Goal: Task Accomplishment & Management: Manage account settings

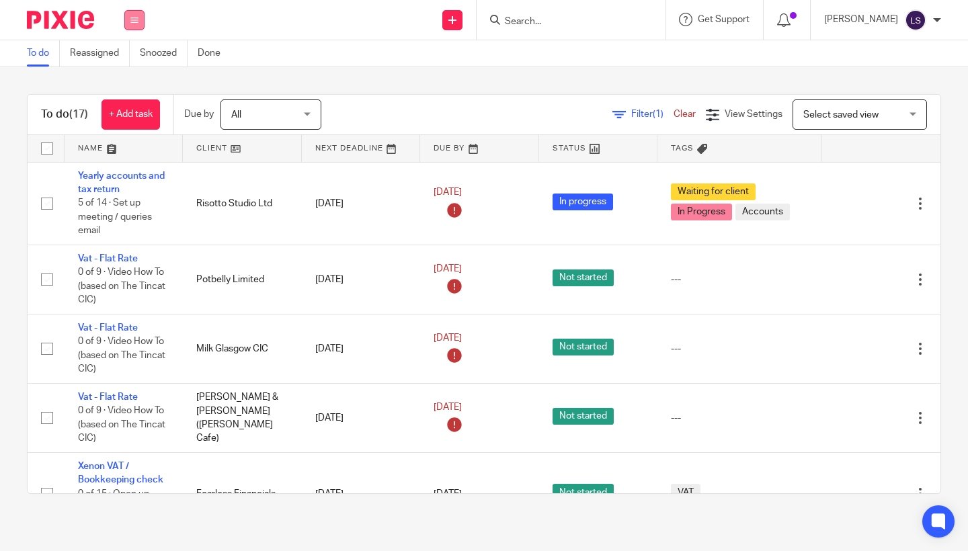
click at [133, 18] on icon at bounding box center [134, 20] width 8 height 8
click at [126, 81] on link "Email" at bounding box center [127, 81] width 22 height 9
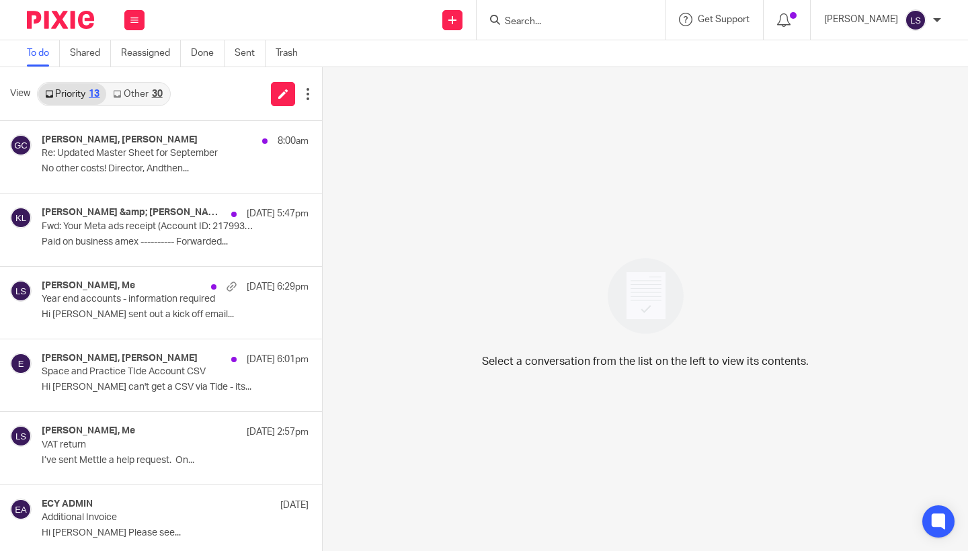
click at [149, 89] on link "Other 30" at bounding box center [137, 94] width 63 height 22
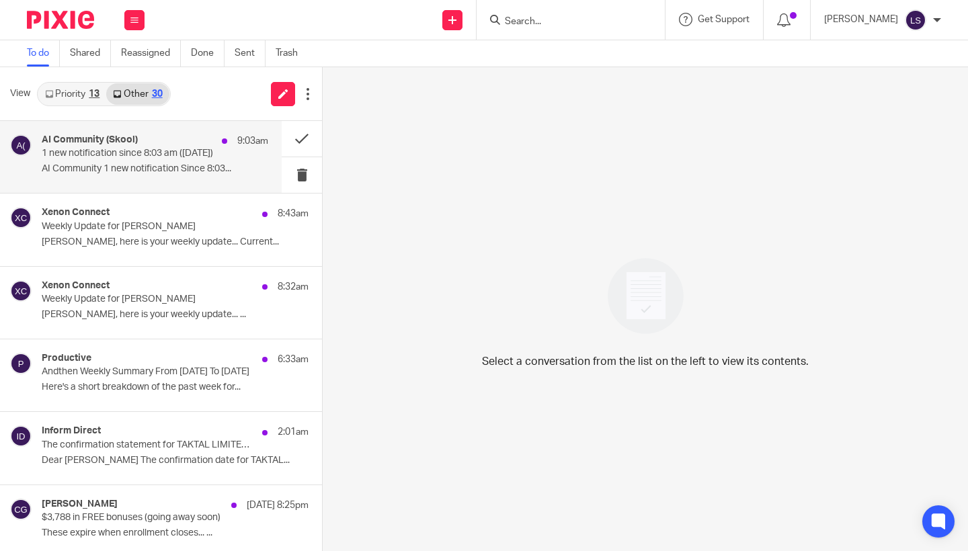
click at [139, 175] on div "AI Community (Skool) 9:03am 1 new notification since 8:03 am (Oct 13, 2025) AI …" at bounding box center [155, 156] width 227 height 45
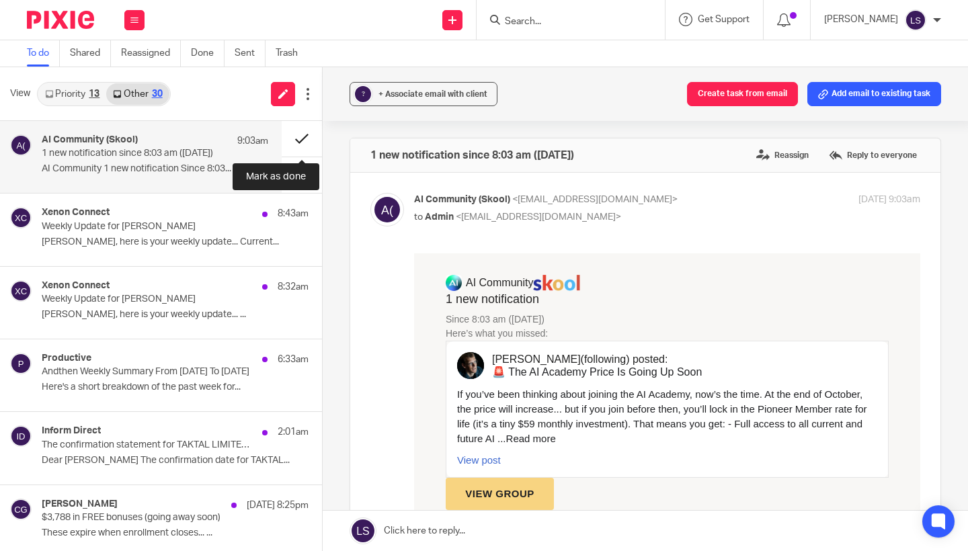
click at [307, 132] on button at bounding box center [302, 139] width 40 height 36
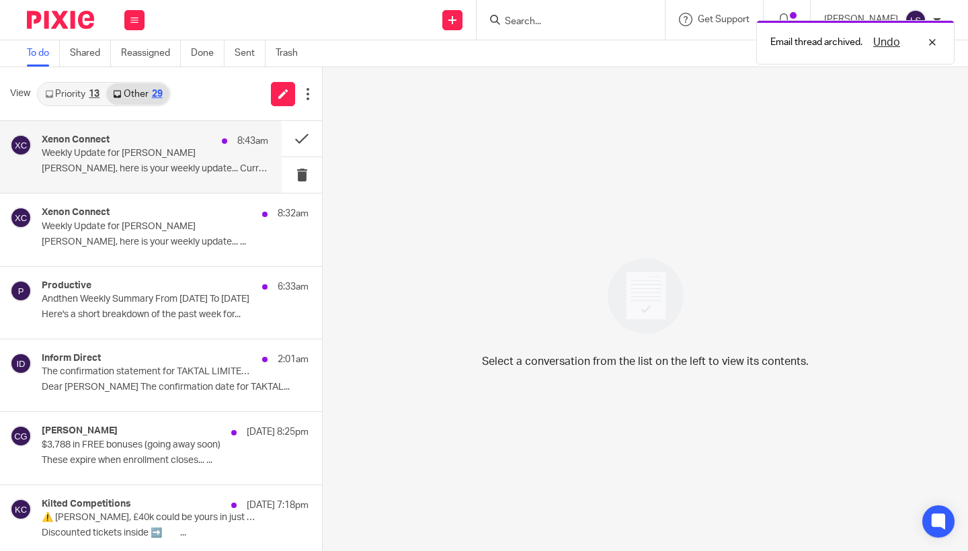
click at [171, 148] on p "Weekly Update for Lauren" at bounding box center [133, 153] width 182 height 11
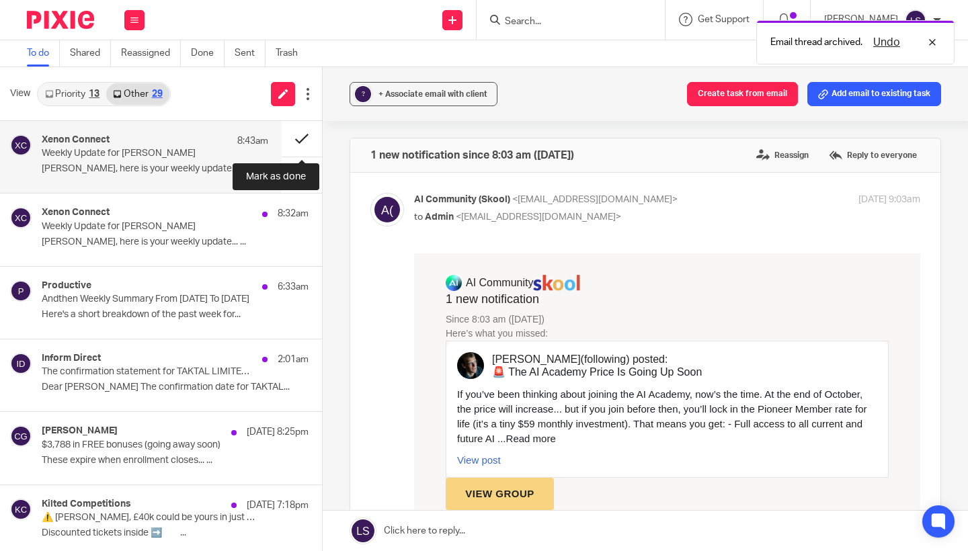
click at [297, 135] on button at bounding box center [302, 139] width 40 height 36
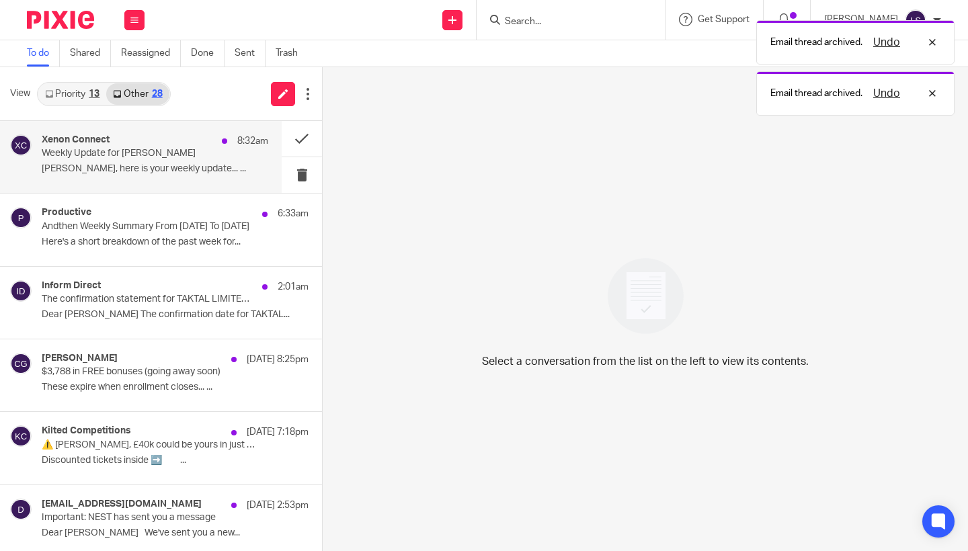
click at [186, 150] on p "Weekly Update for Gillian" at bounding box center [133, 153] width 182 height 11
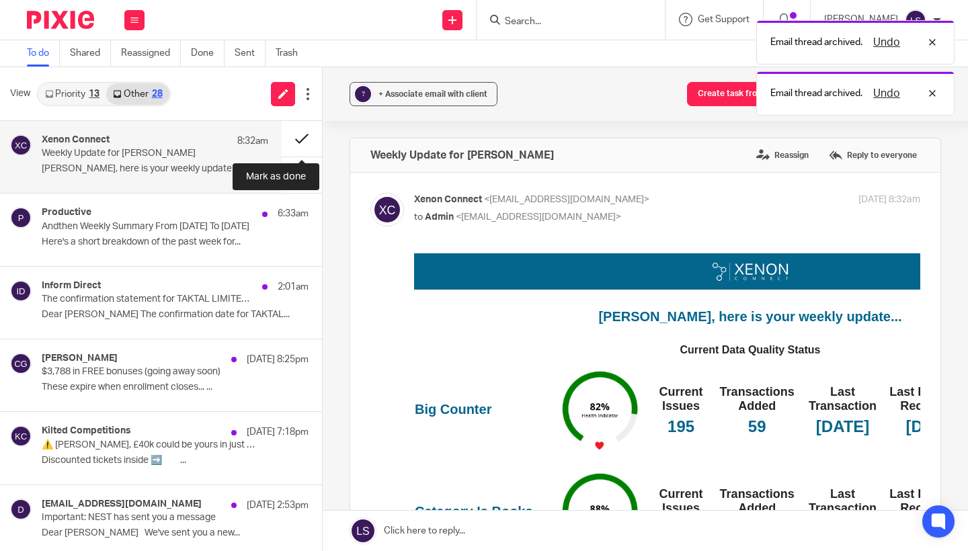
click at [302, 135] on button at bounding box center [302, 139] width 40 height 36
click at [183, 143] on div "Xenon Connect 8:32am" at bounding box center [155, 140] width 227 height 13
click at [297, 139] on button at bounding box center [302, 139] width 40 height 36
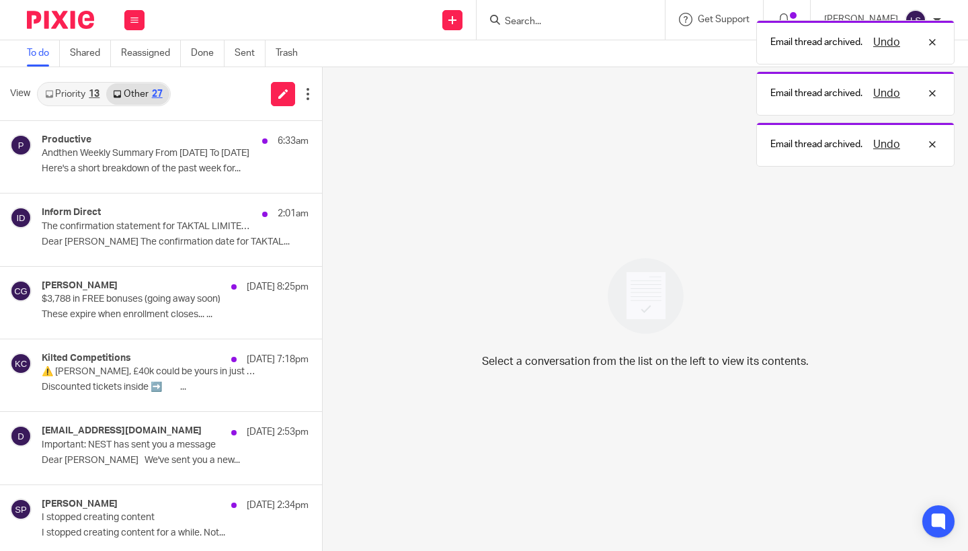
click at [212, 143] on div "Productive 6:33am" at bounding box center [175, 140] width 267 height 13
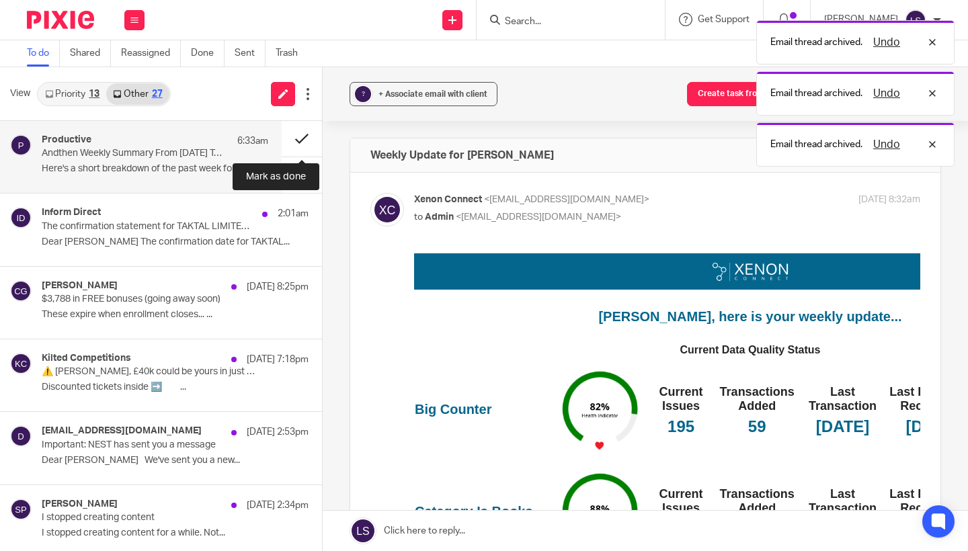
click at [297, 133] on button at bounding box center [302, 139] width 40 height 36
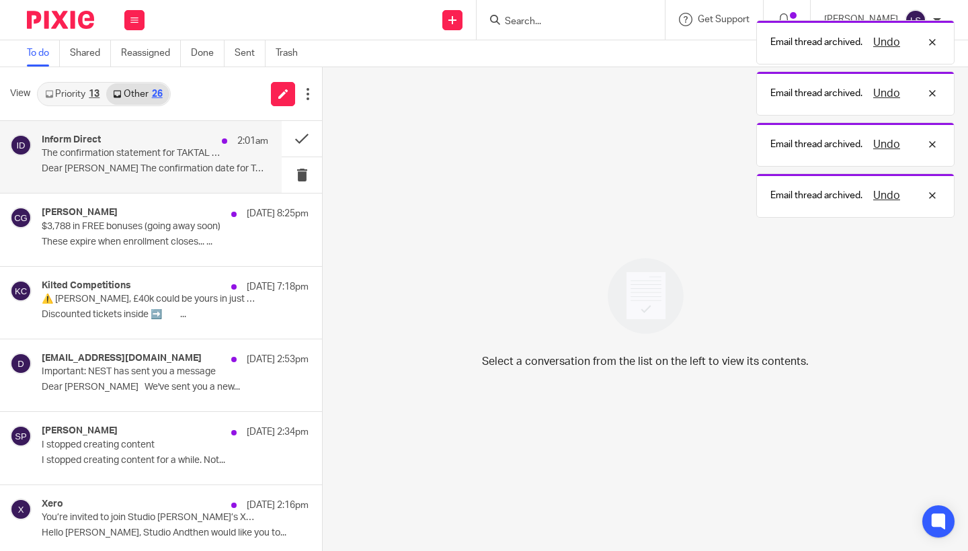
click at [201, 141] on div "Inform Direct 2:01am" at bounding box center [155, 140] width 227 height 13
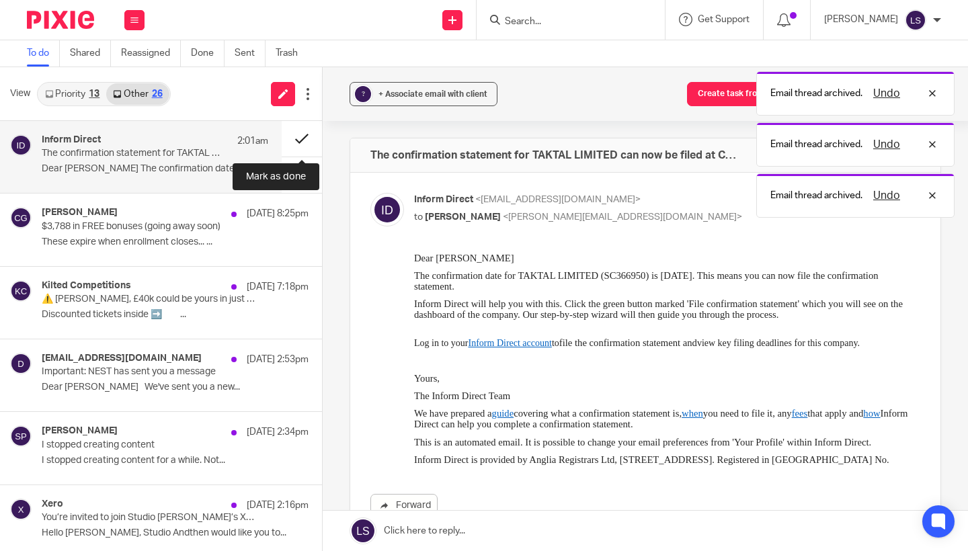
click at [299, 132] on button at bounding box center [302, 139] width 40 height 36
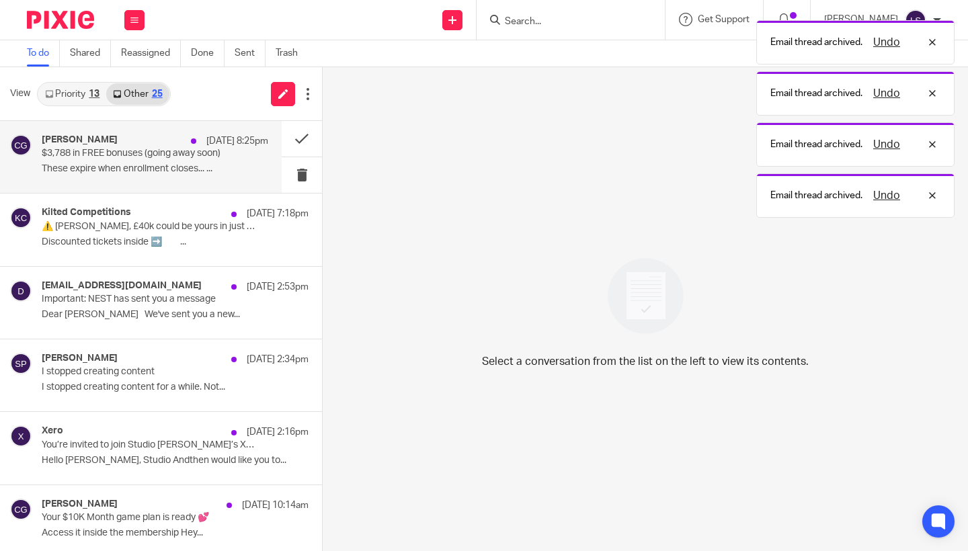
click at [200, 138] on div "12 Oct 8:25pm" at bounding box center [226, 140] width 84 height 13
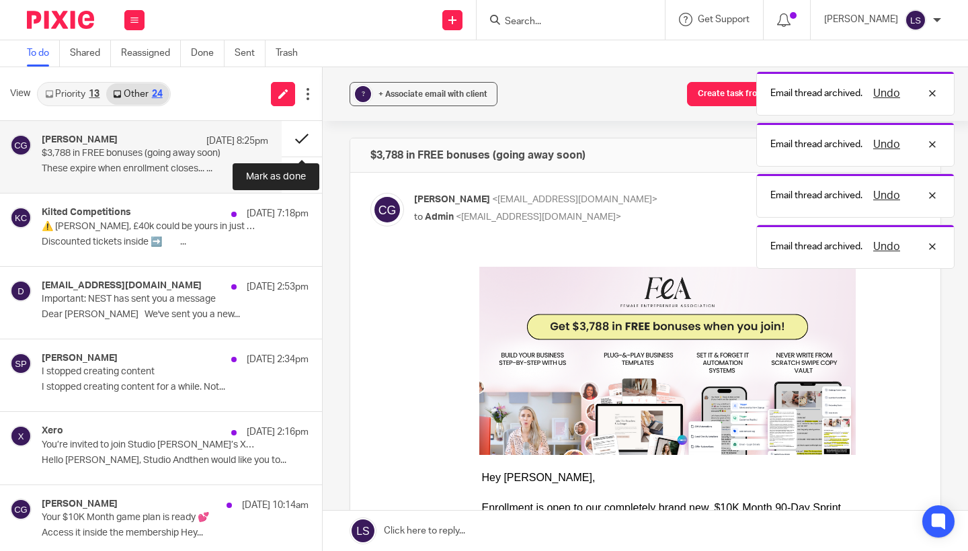
click at [294, 140] on button at bounding box center [302, 139] width 40 height 36
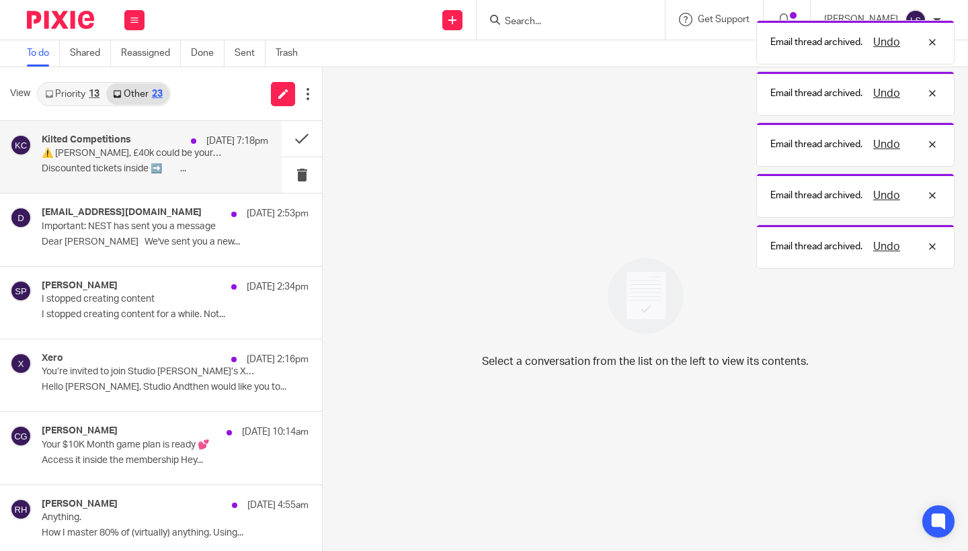
click at [191, 147] on div "12 Oct 7:18pm" at bounding box center [226, 140] width 84 height 13
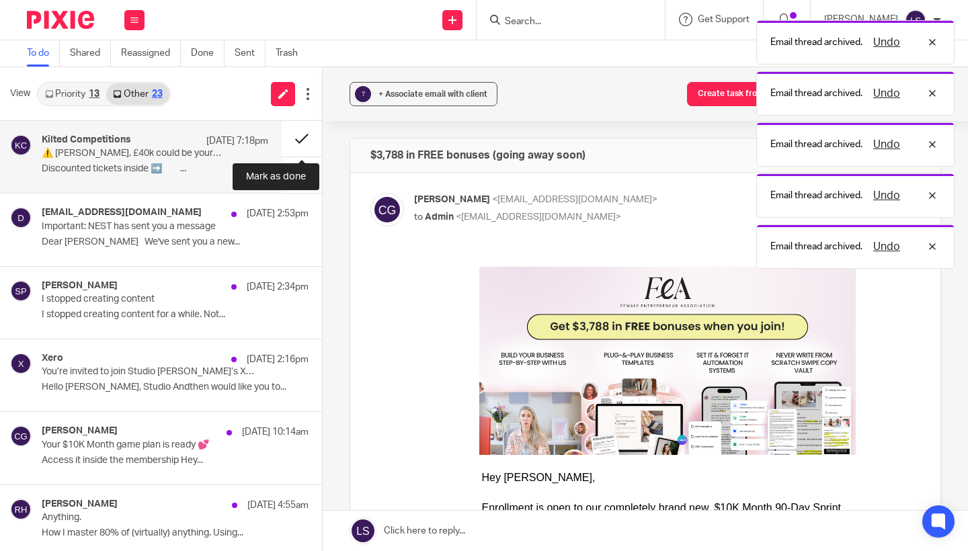
click at [305, 146] on button at bounding box center [302, 139] width 40 height 36
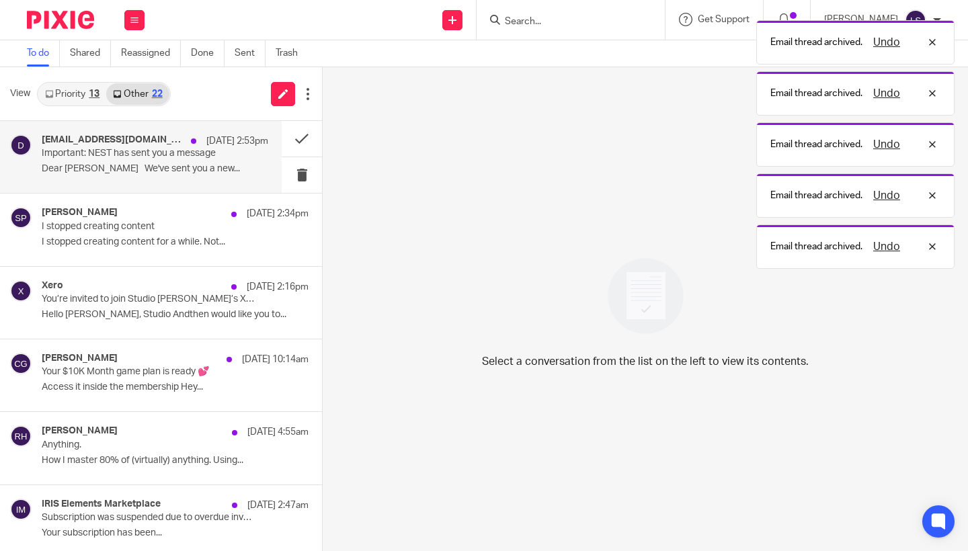
click at [210, 156] on p "Important: NEST has sent you a message" at bounding box center [133, 153] width 182 height 11
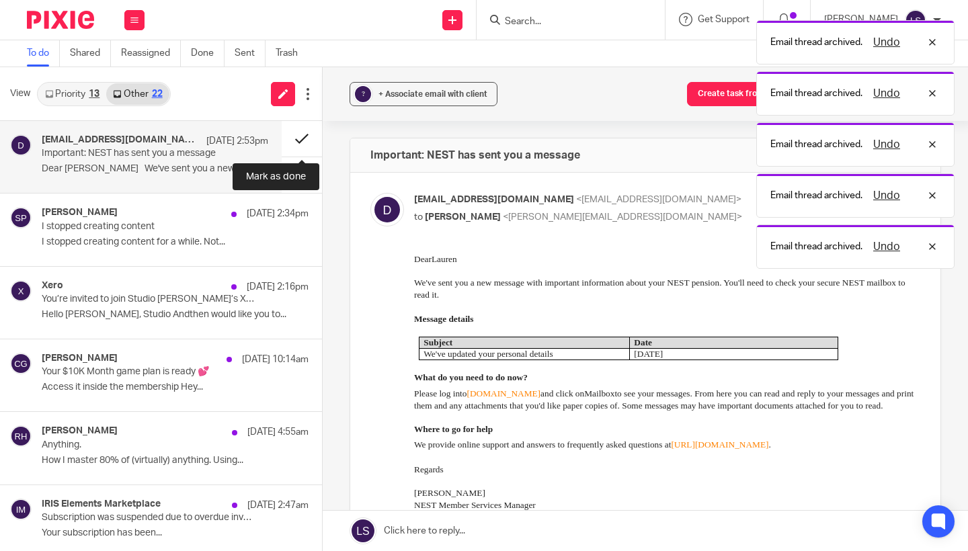
click at [299, 147] on button at bounding box center [302, 139] width 40 height 36
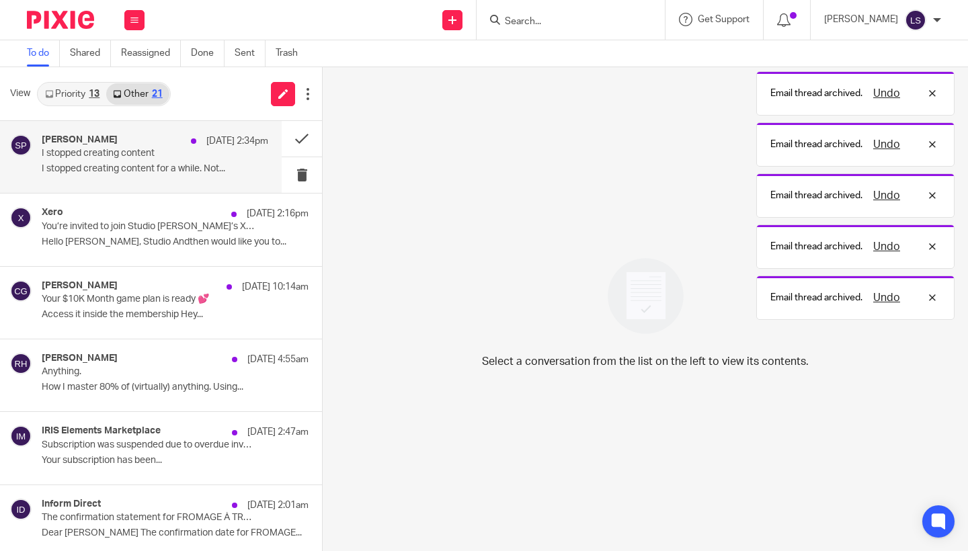
click at [231, 149] on div "Shruti Pangtey 12 Oct 2:34pm I stopped creating content I stopped creating cont…" at bounding box center [155, 156] width 227 height 45
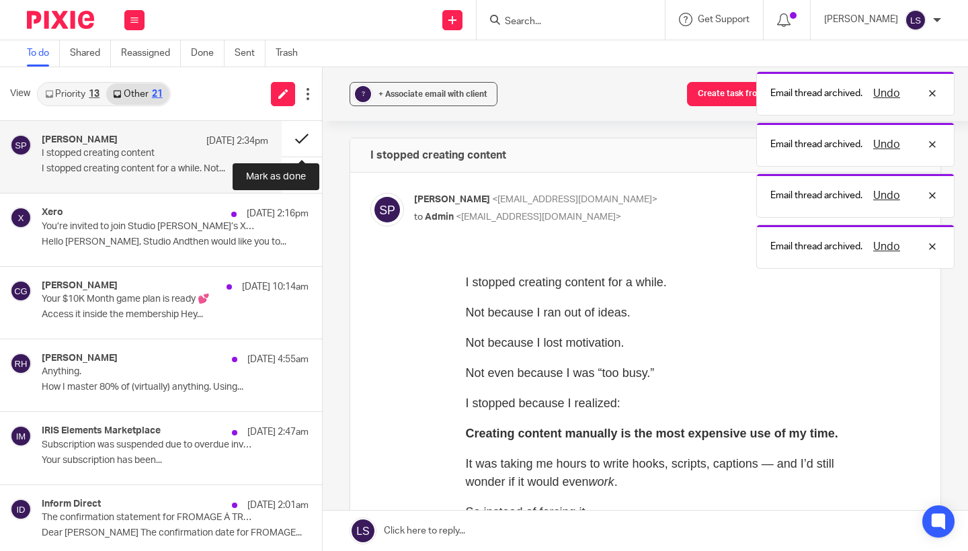
click at [309, 130] on button at bounding box center [302, 139] width 40 height 36
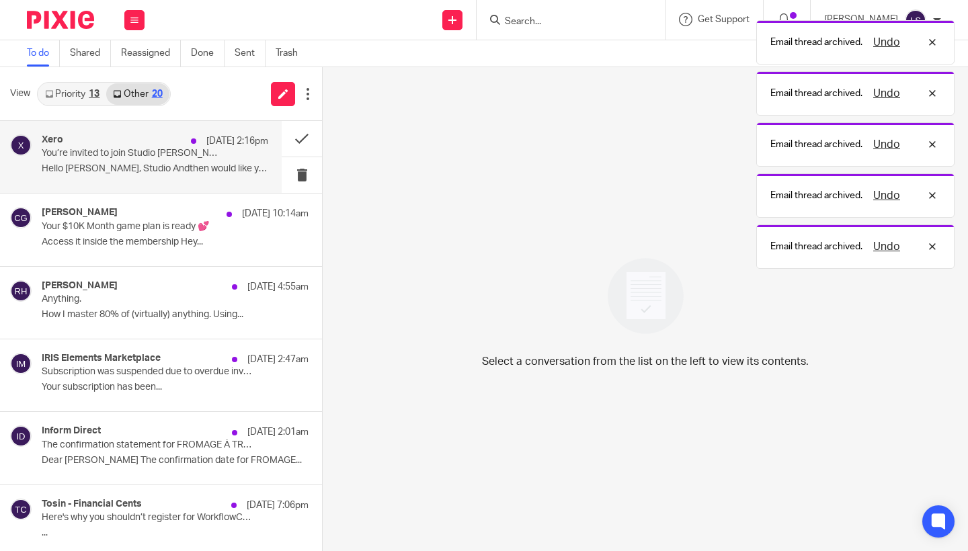
click at [201, 147] on div "12 Oct 2:16pm" at bounding box center [226, 140] width 84 height 13
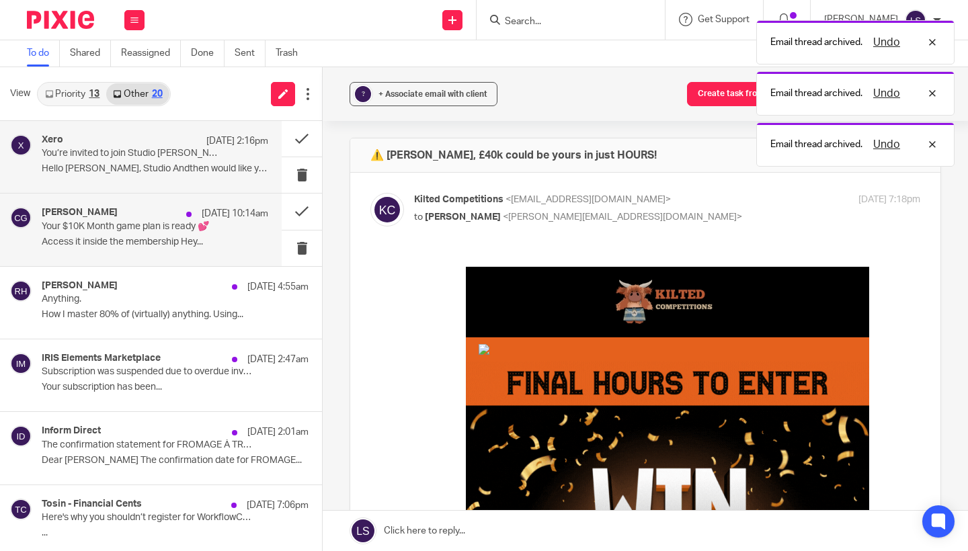
click at [147, 235] on div "Carrie Green 12 Oct 10:14am Your $10K Month game plan is ready 💕 Access it insi…" at bounding box center [155, 229] width 227 height 45
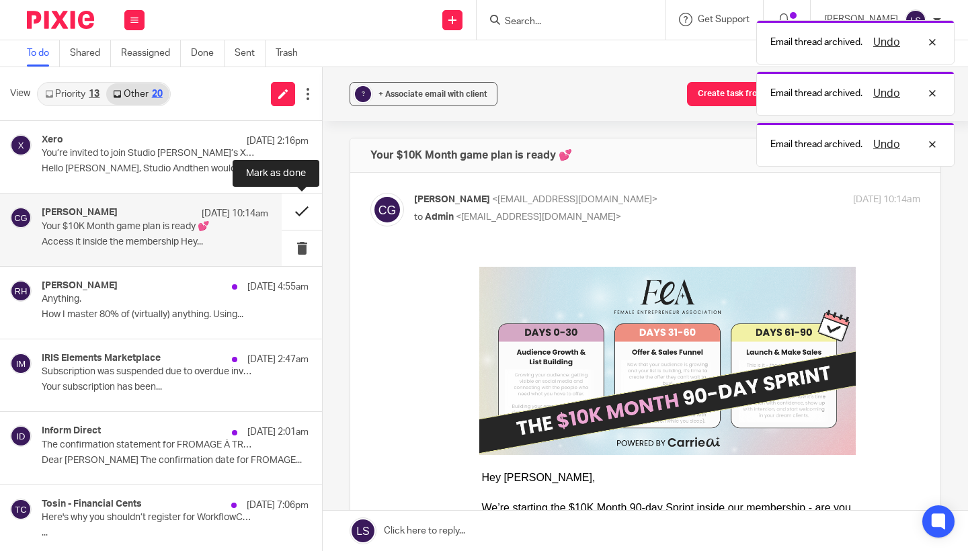
click at [299, 209] on button at bounding box center [302, 212] width 40 height 36
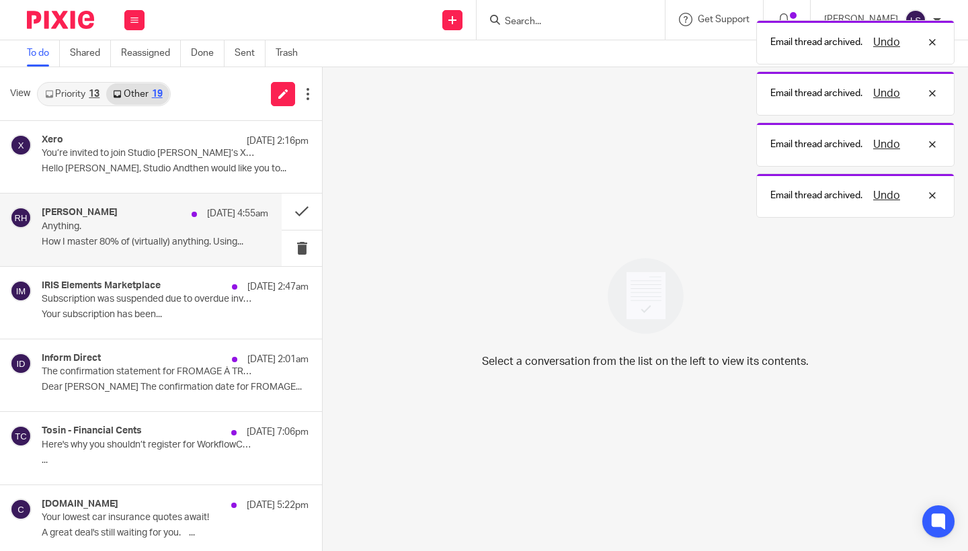
click at [174, 228] on p "Anything." at bounding box center [133, 226] width 182 height 11
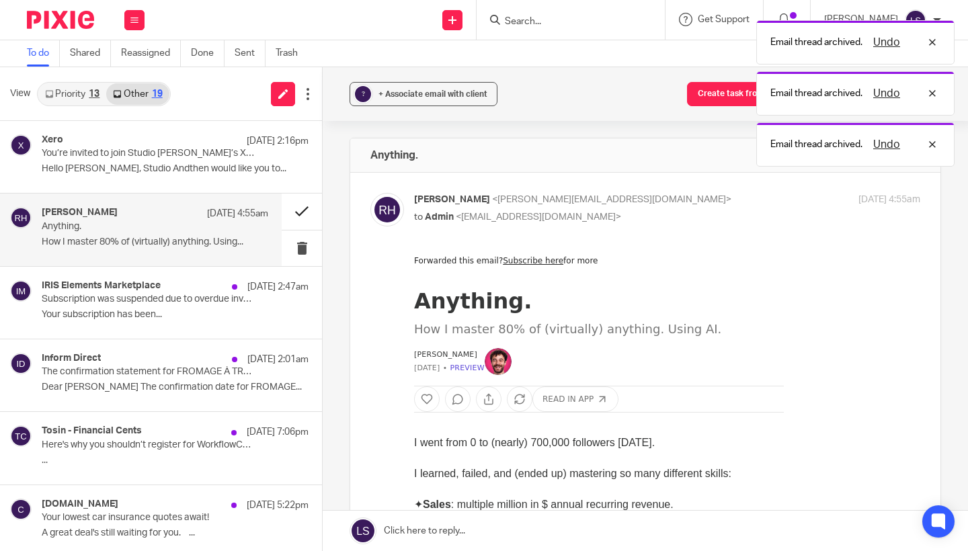
click at [286, 214] on button at bounding box center [302, 212] width 40 height 36
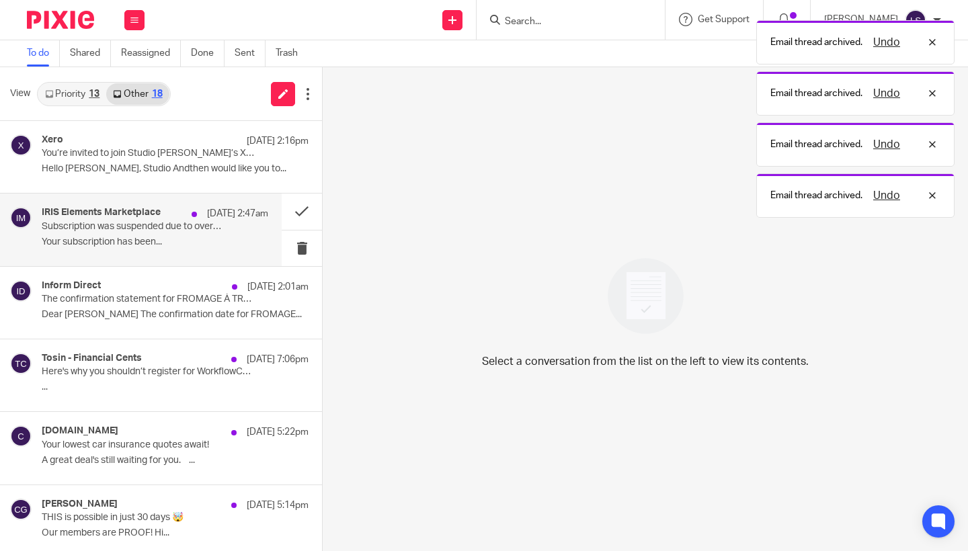
click at [161, 227] on p "Subscription was suspended due to overdue invoice" at bounding box center [133, 226] width 182 height 11
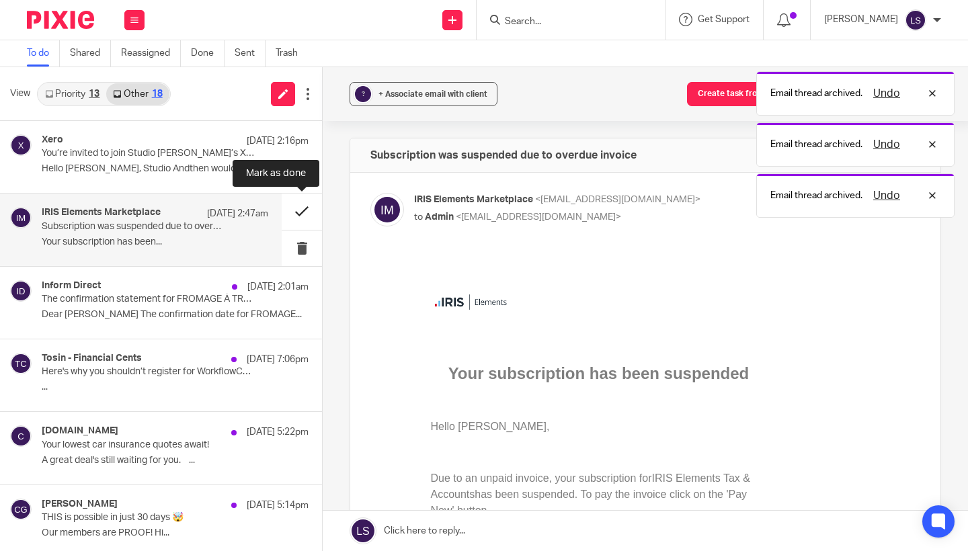
click at [286, 214] on button at bounding box center [302, 212] width 40 height 36
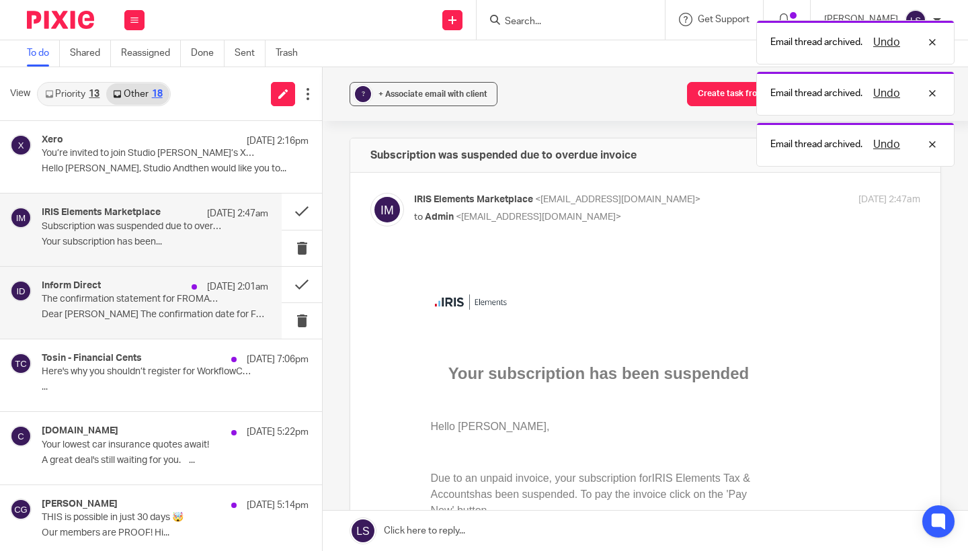
click at [189, 280] on div "12 Oct 2:01am" at bounding box center [226, 286] width 83 height 13
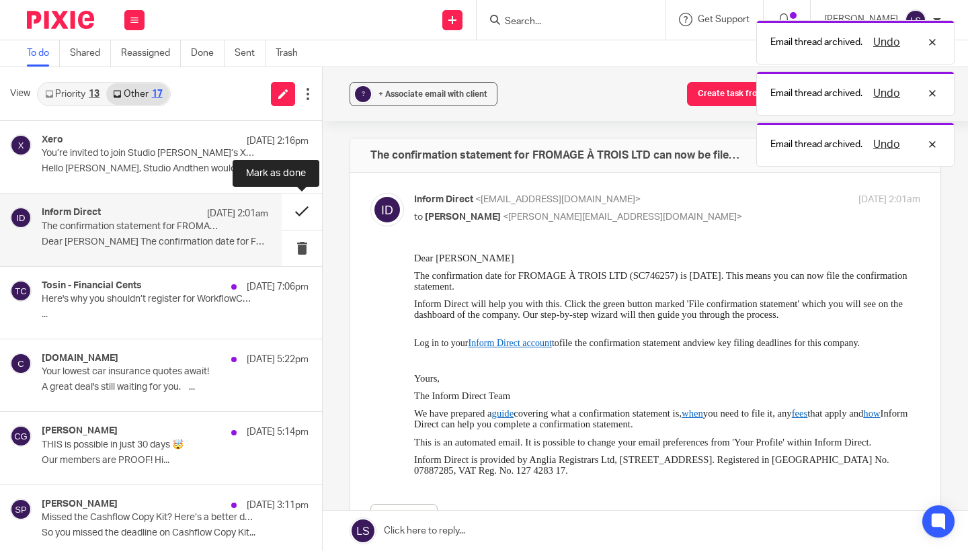
click at [292, 213] on button at bounding box center [302, 212] width 40 height 36
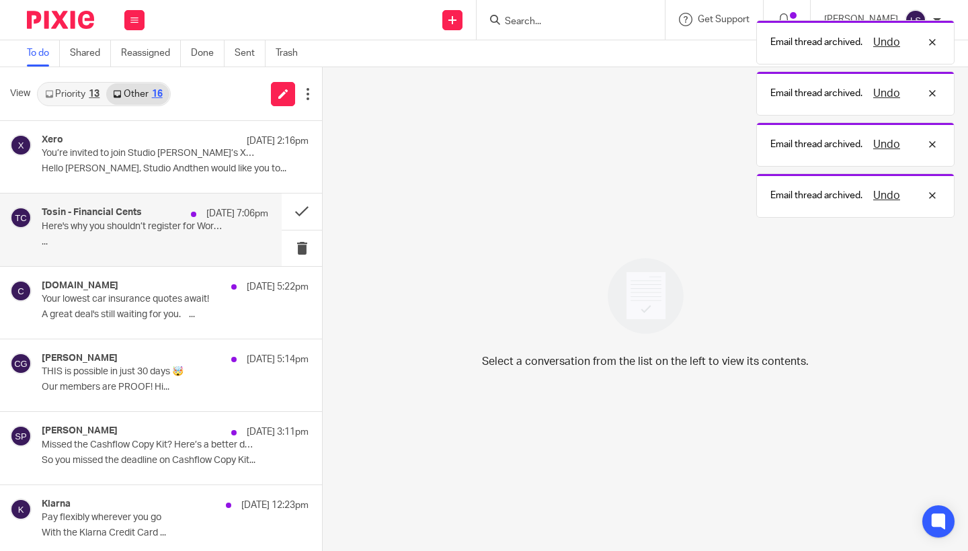
click at [190, 229] on p "Here's why you shouldn’t register for WorkflowCon this weekend" at bounding box center [133, 226] width 182 height 11
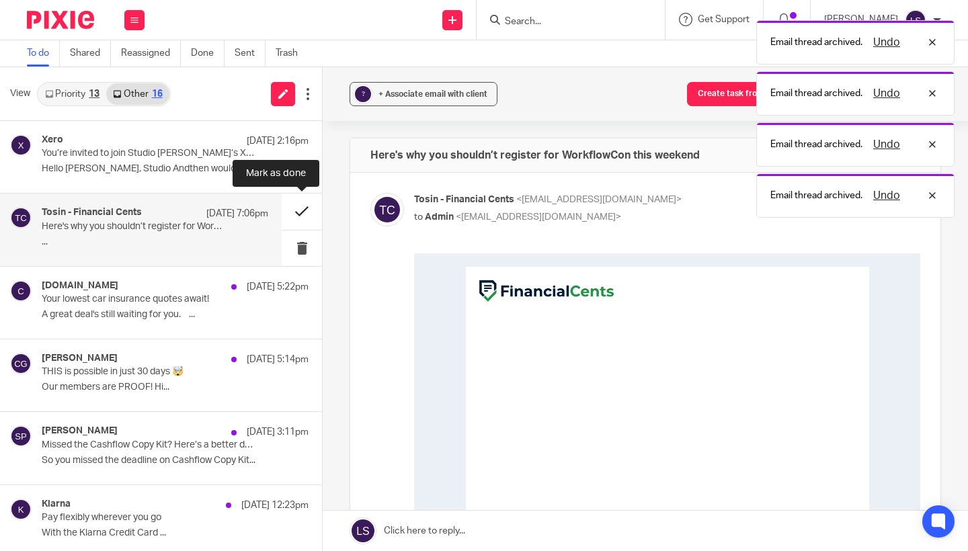
click at [286, 211] on button at bounding box center [302, 212] width 40 height 36
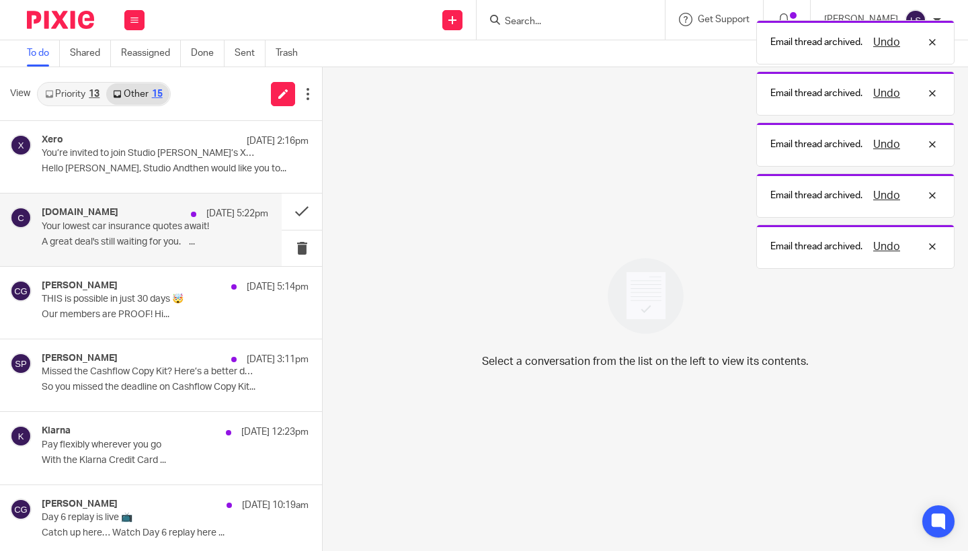
click at [165, 229] on p "Your lowest car insurance quotes await!" at bounding box center [133, 226] width 182 height 11
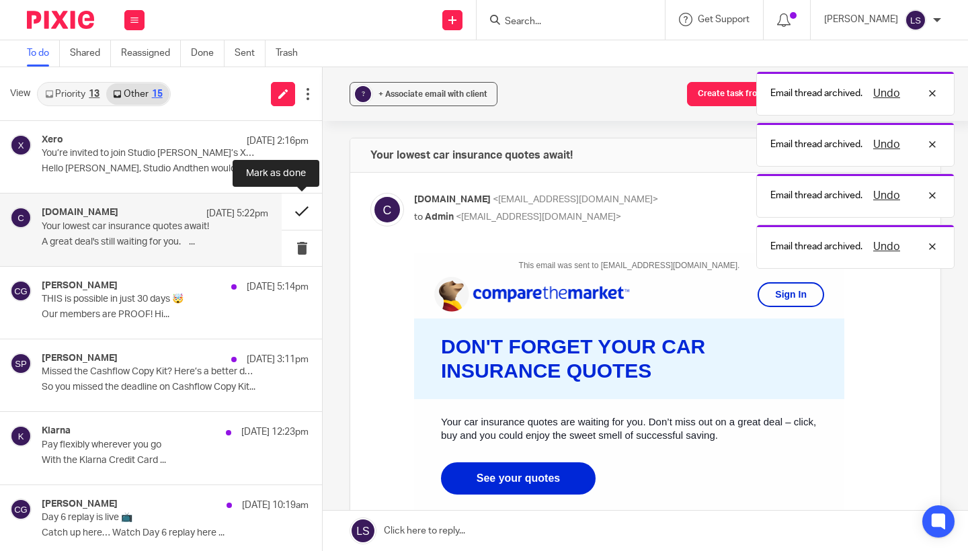
click at [297, 214] on button at bounding box center [302, 212] width 40 height 36
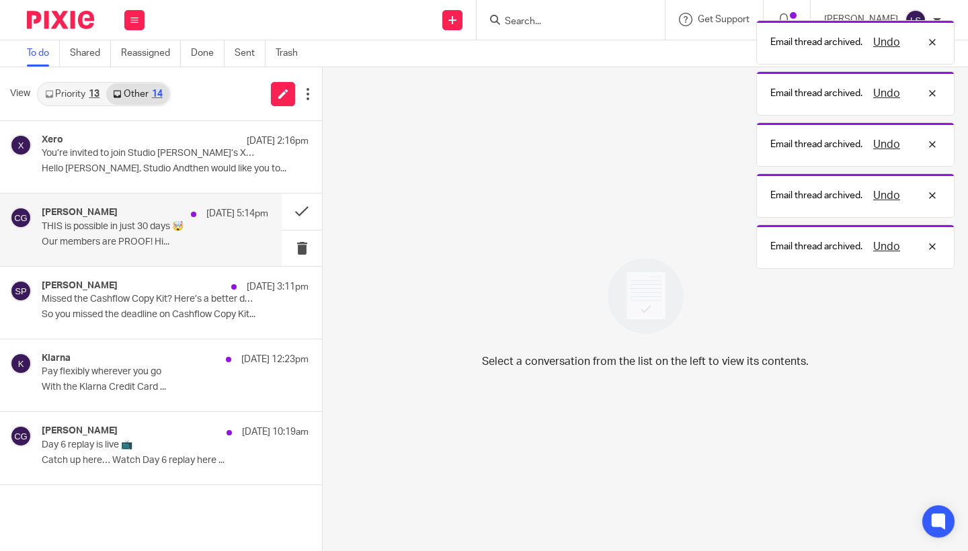
click at [194, 229] on p "THIS is possible in just 30 days 🤯" at bounding box center [133, 226] width 182 height 11
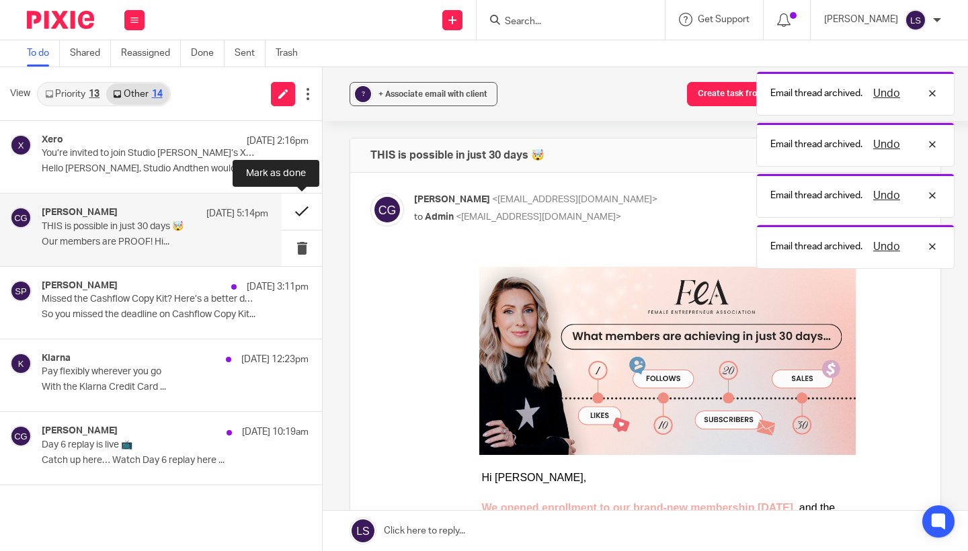
click at [293, 218] on button at bounding box center [302, 212] width 40 height 36
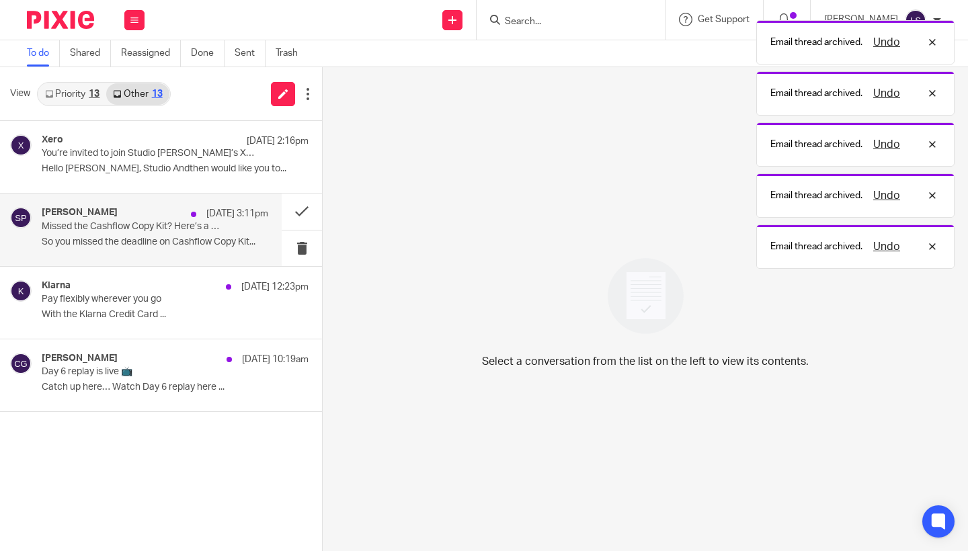
click at [197, 231] on p "Missed the Cashflow Copy Kit? Here’s a better deal anyway 👀" at bounding box center [133, 226] width 182 height 11
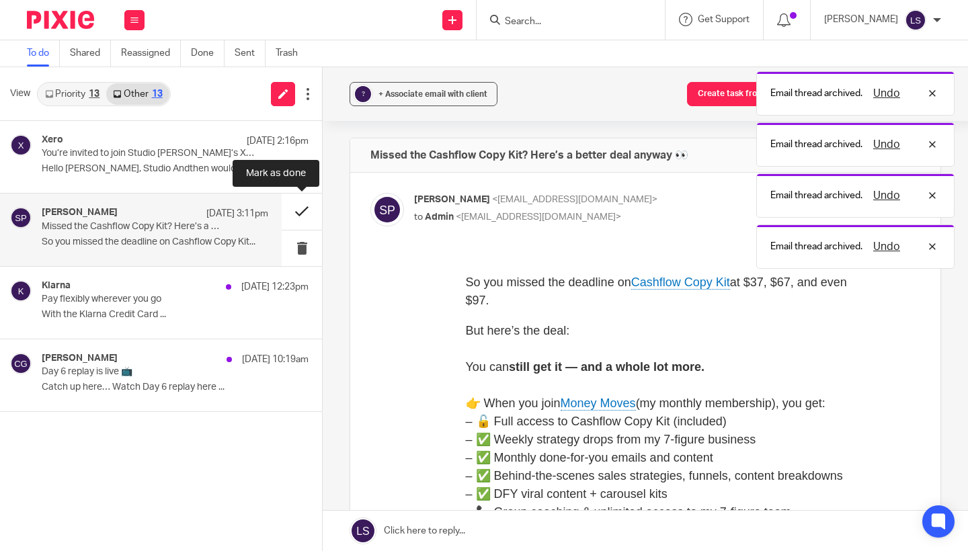
click at [300, 215] on button at bounding box center [302, 212] width 40 height 36
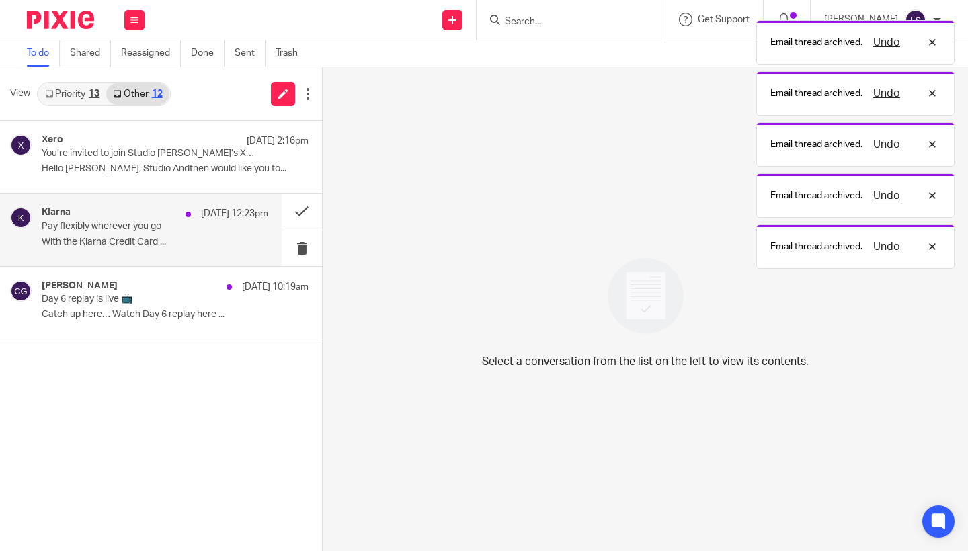
click at [141, 245] on p "With the Klarna Credit Card ..." at bounding box center [155, 242] width 227 height 11
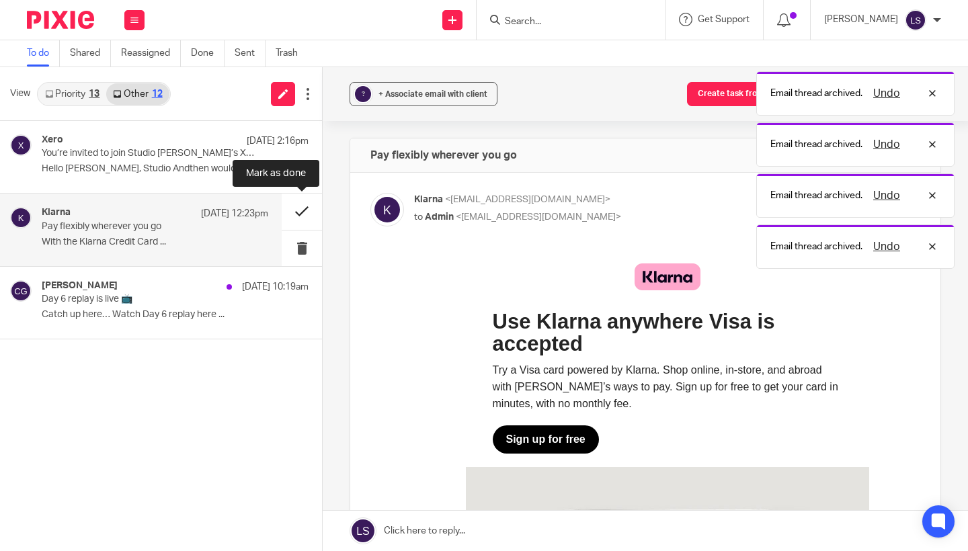
click at [286, 214] on button at bounding box center [302, 212] width 40 height 36
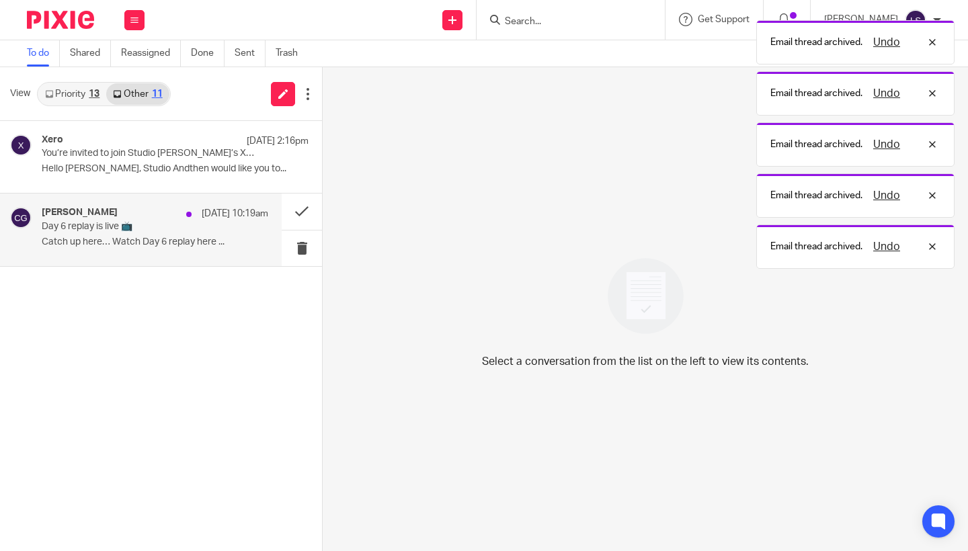
click at [147, 241] on p "Catch up here… Watch Day 6 replay here ..." at bounding box center [155, 242] width 227 height 11
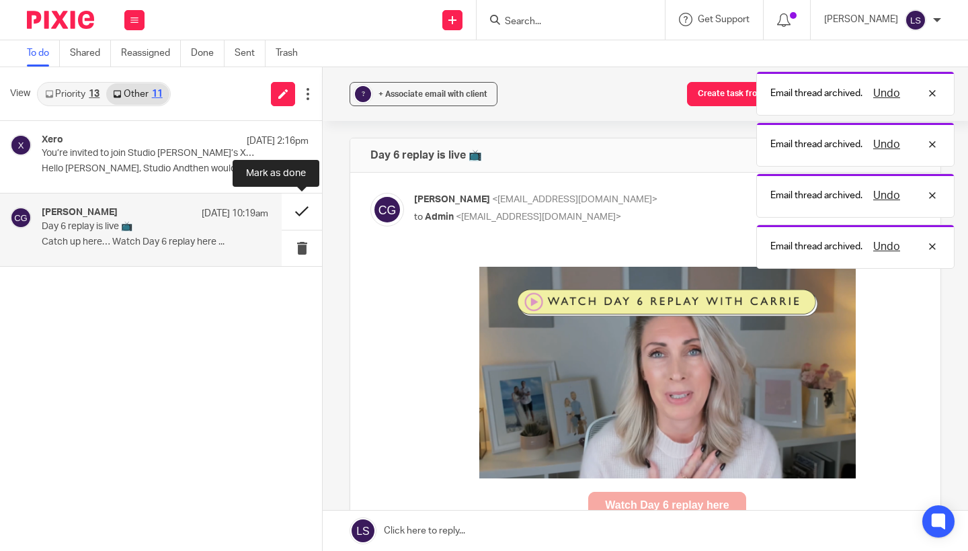
click at [294, 199] on button at bounding box center [302, 212] width 40 height 36
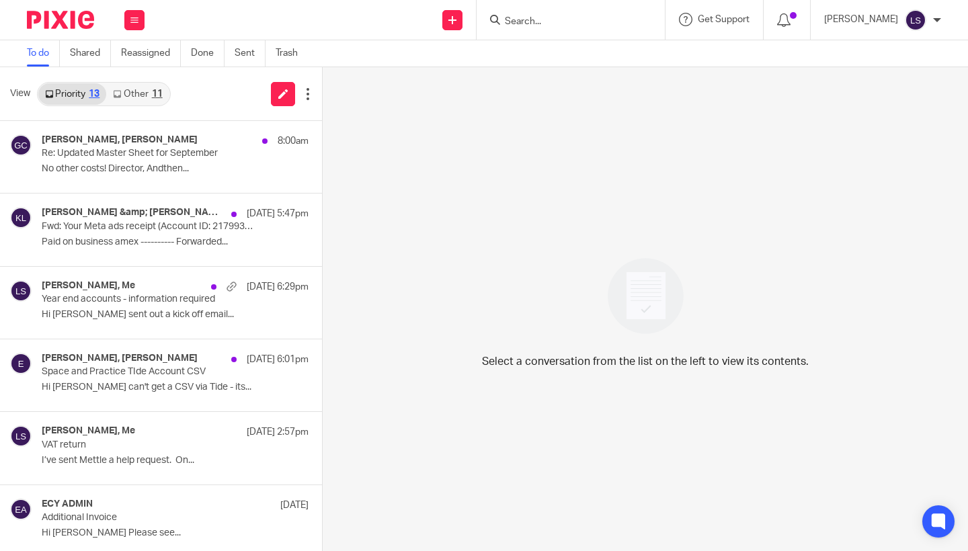
click at [155, 97] on div "11" at bounding box center [157, 93] width 11 height 9
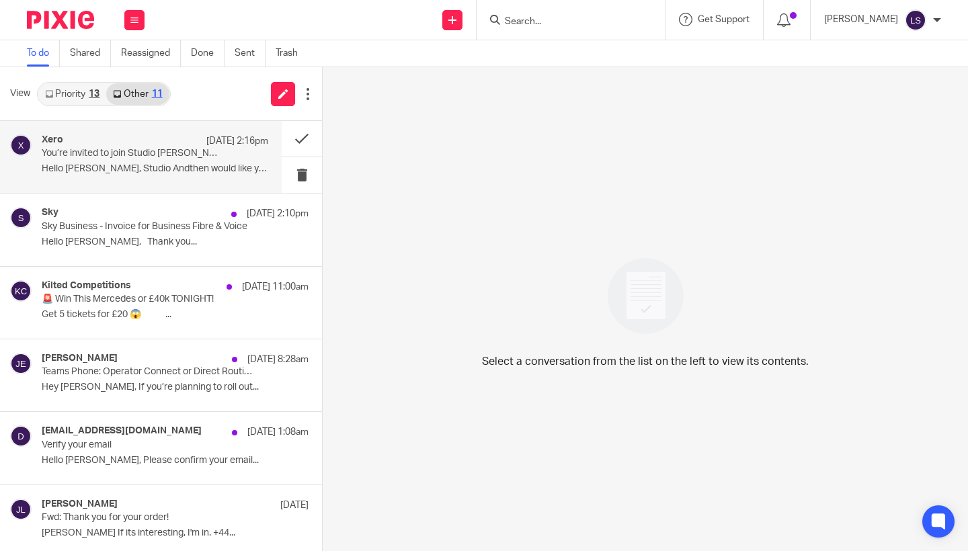
click at [141, 154] on p "You’re invited to join Studio [PERSON_NAME]’s Xero account" at bounding box center [133, 153] width 182 height 11
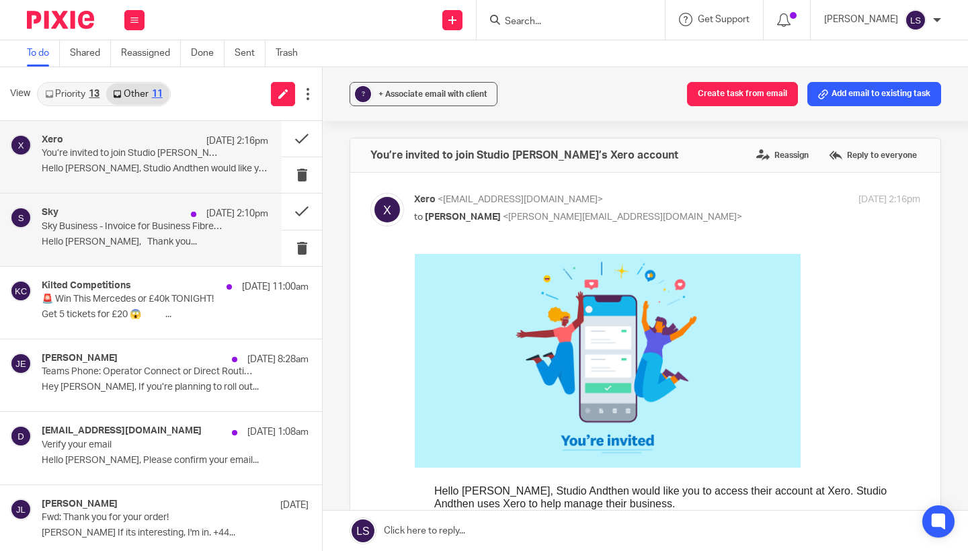
click at [147, 210] on div "Sky 12 Oct 2:10pm" at bounding box center [155, 213] width 227 height 13
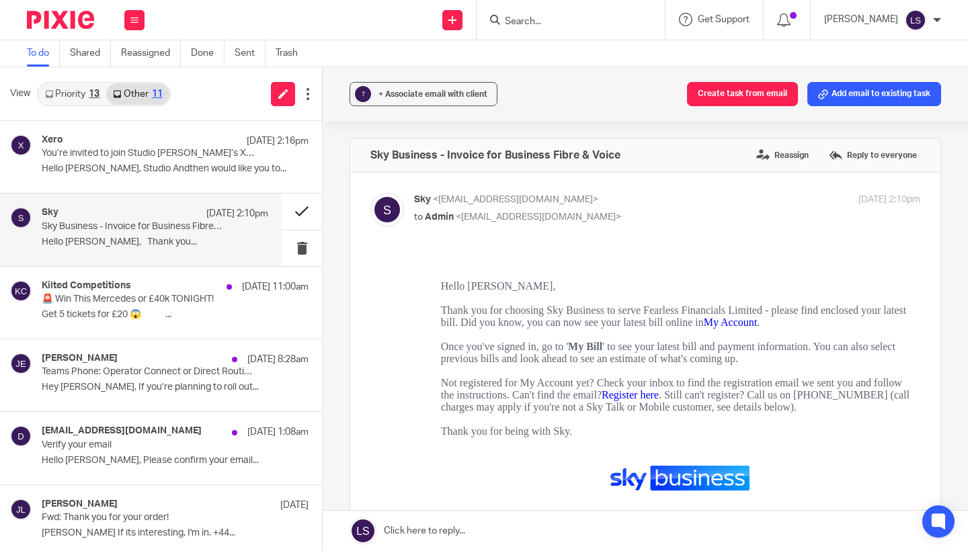
click at [305, 209] on button at bounding box center [302, 212] width 40 height 36
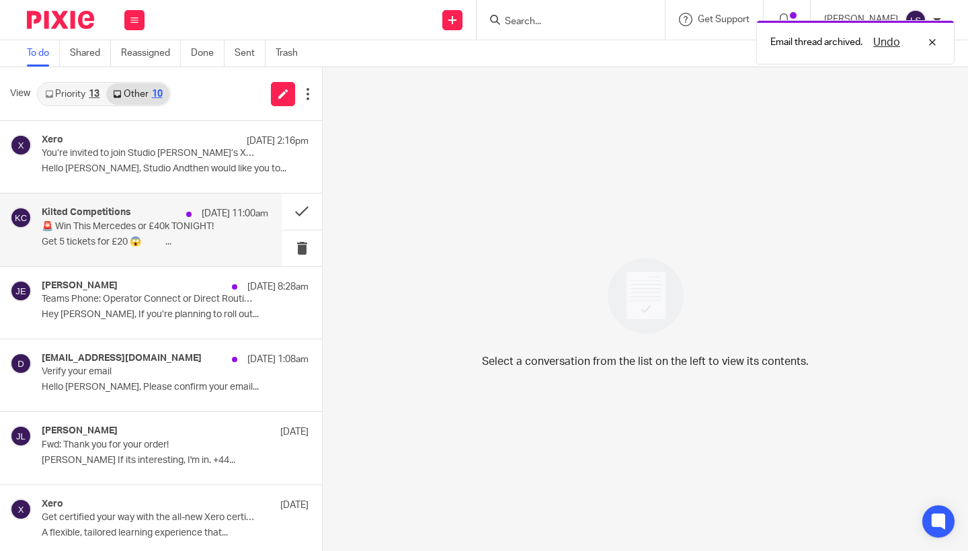
click at [171, 231] on p "🚨 Win This Mercedes or £40k TONIGHT!" at bounding box center [133, 226] width 182 height 11
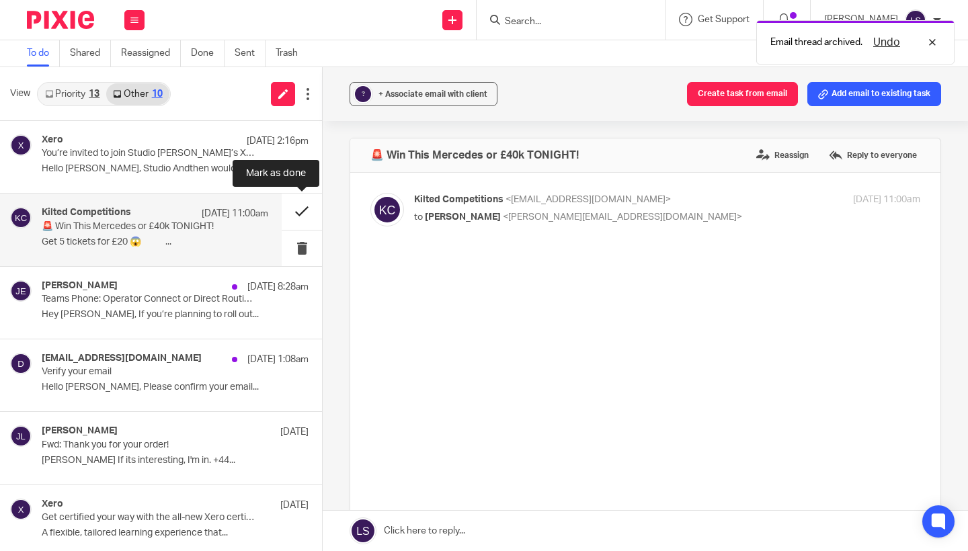
click at [299, 209] on button at bounding box center [302, 212] width 40 height 36
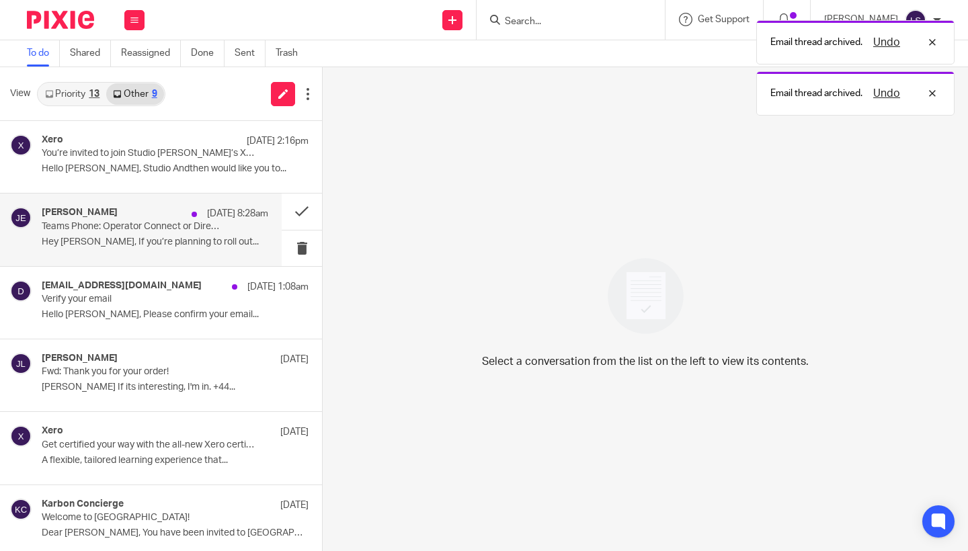
click at [190, 231] on p "Teams Phone: Operator Connect or Direct Routing? 🤔" at bounding box center [133, 226] width 182 height 11
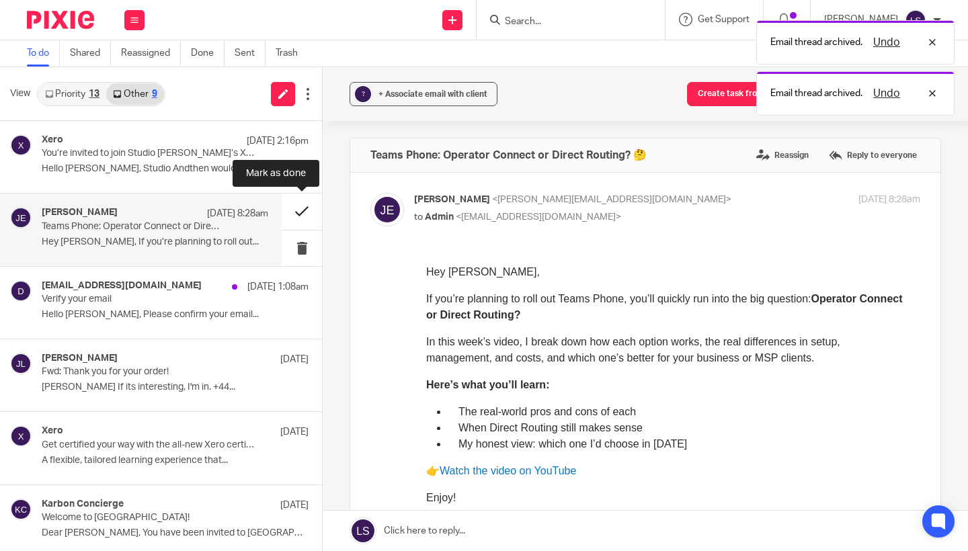
click at [305, 204] on button at bounding box center [302, 212] width 40 height 36
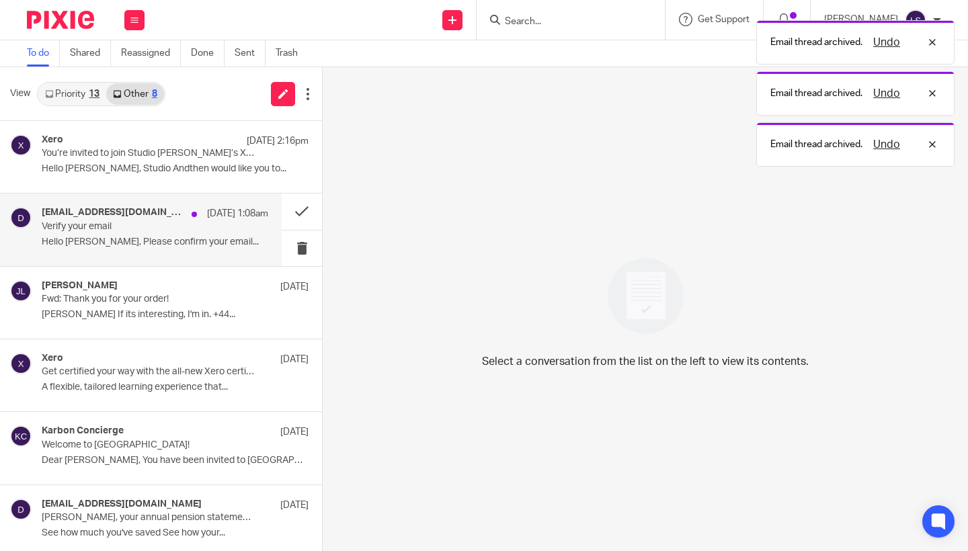
click at [205, 229] on p "Verify your email" at bounding box center [133, 226] width 182 height 11
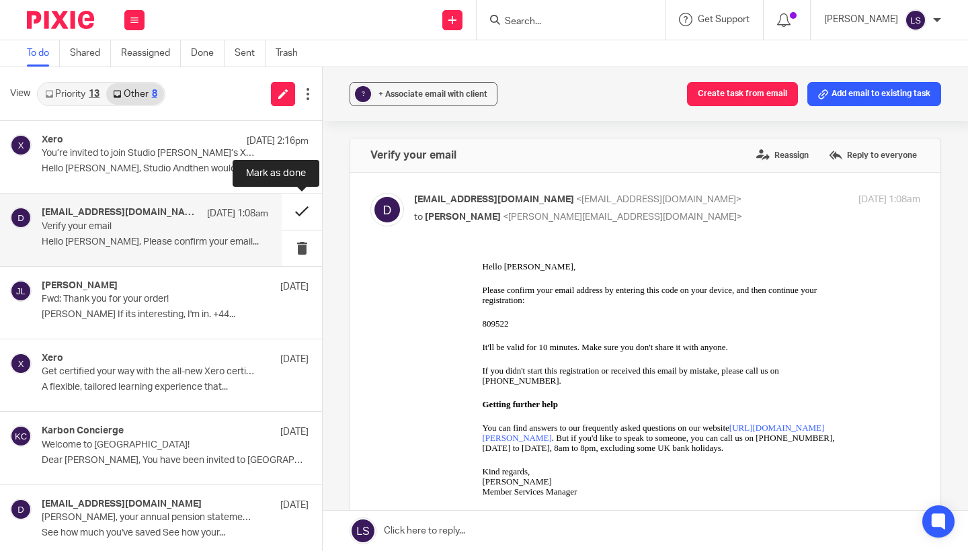
click at [306, 206] on button at bounding box center [302, 212] width 40 height 36
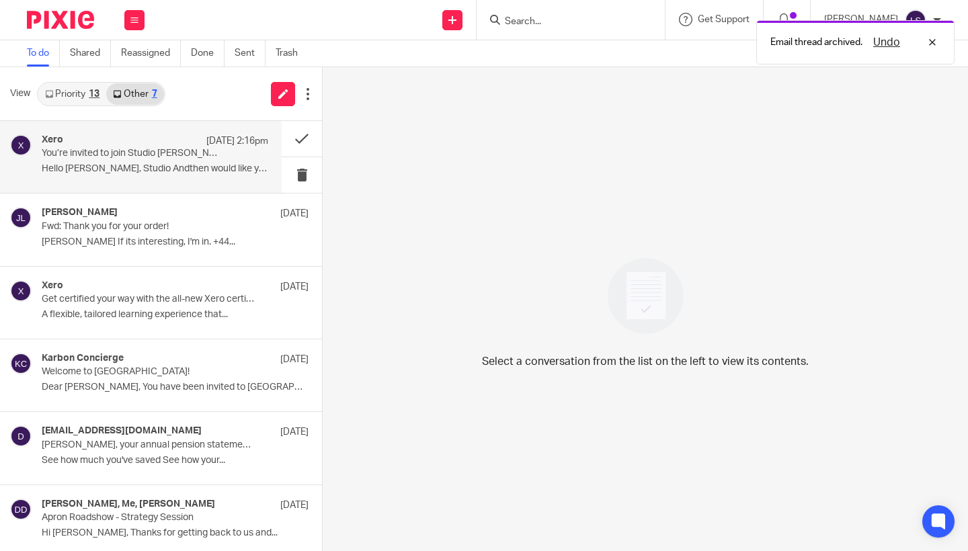
click at [153, 147] on div "Xero 12 Oct 2:16pm" at bounding box center [155, 140] width 227 height 13
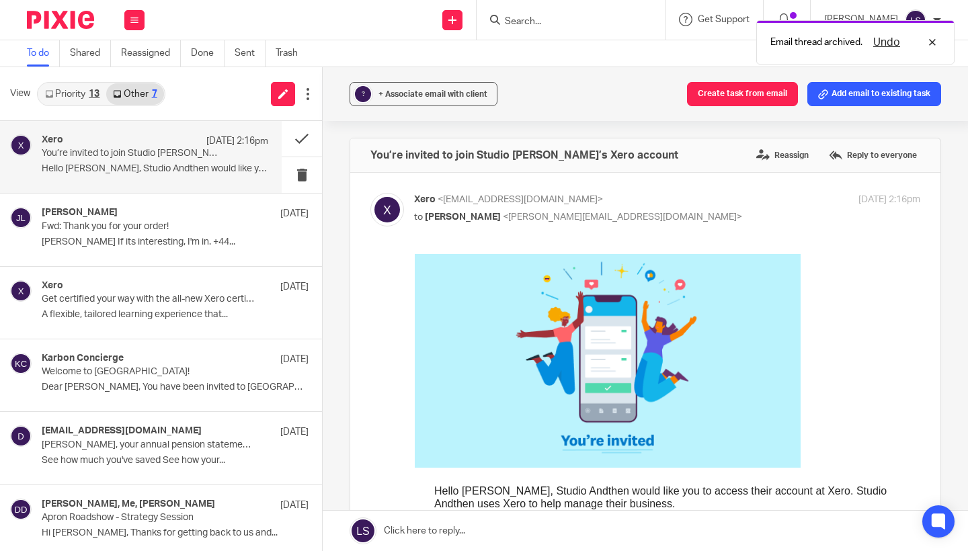
click at [383, 468] on div "Forward" at bounding box center [645, 559] width 550 height 612
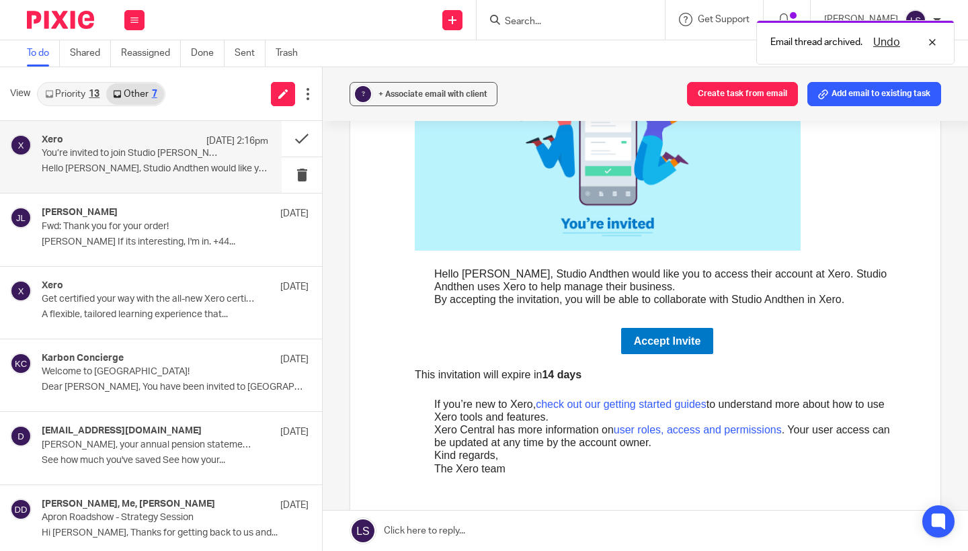
scroll to position [241, 0]
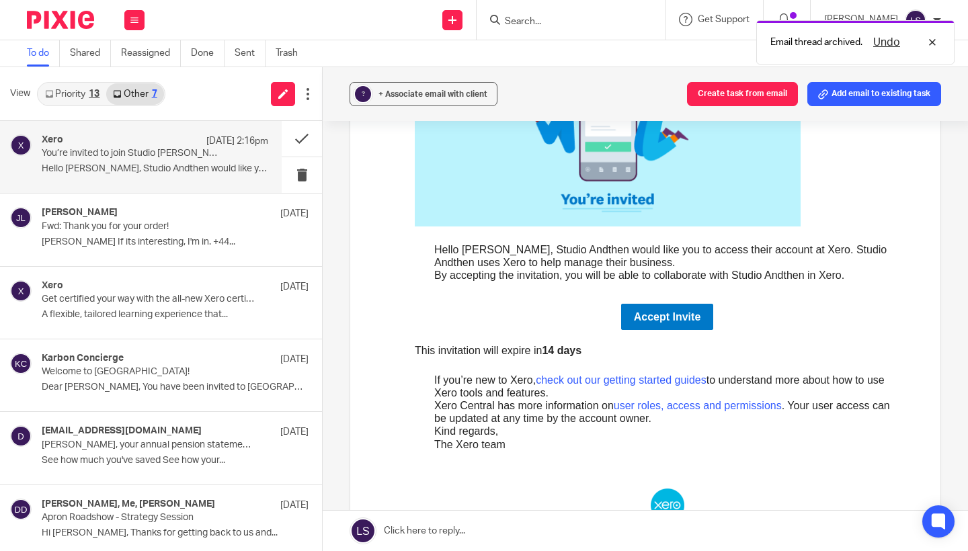
click at [683, 290] on td "Hello Lauren, Studio Andthen would like you to access their account at Xero. St…" at bounding box center [667, 265] width 506 height 77
click at [673, 306] on link "Accept Invite" at bounding box center [667, 317] width 93 height 26
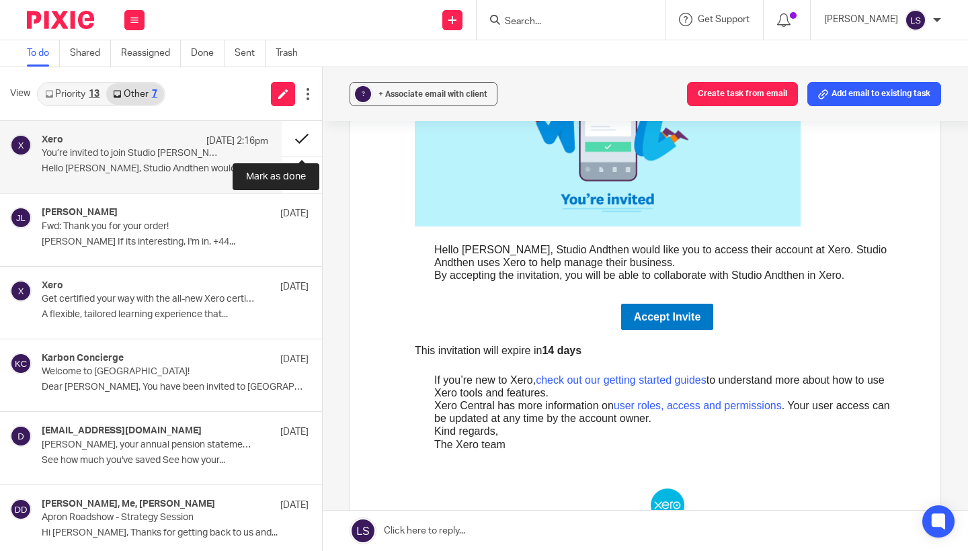
click at [302, 131] on button at bounding box center [302, 139] width 40 height 36
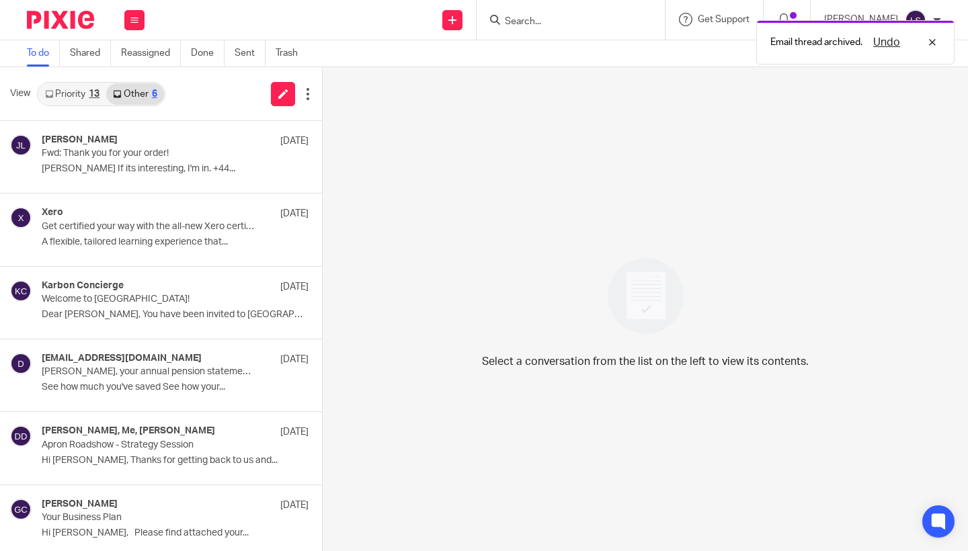
click at [77, 101] on link "Priority 13" at bounding box center [72, 94] width 68 height 22
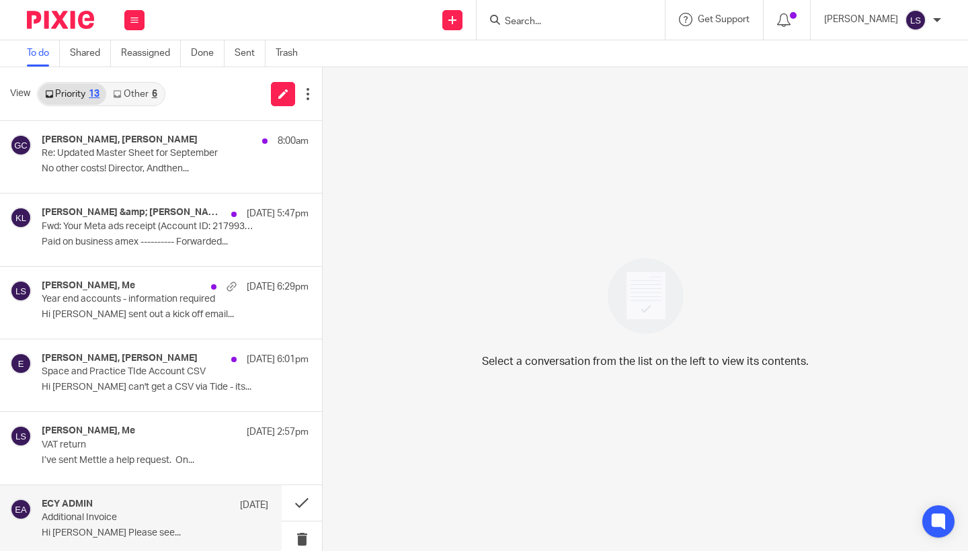
click at [182, 504] on div "ECY ADMIN 9 Oct" at bounding box center [155, 505] width 227 height 13
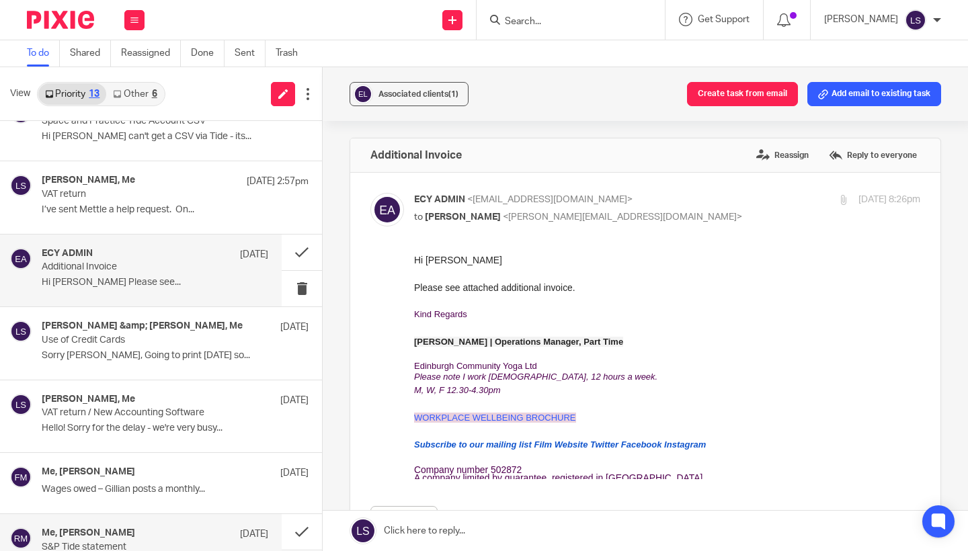
scroll to position [248, 0]
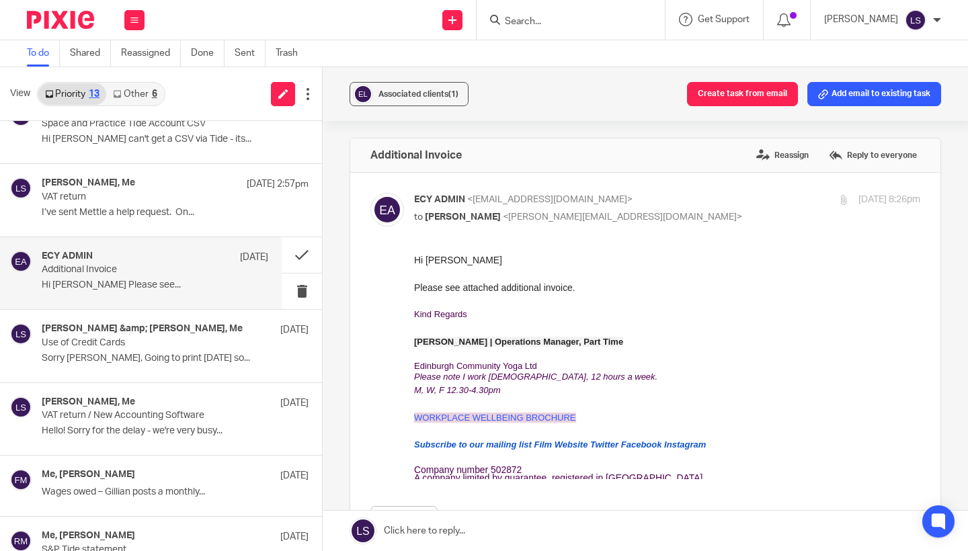
click at [190, 264] on p "Additional Invoice" at bounding box center [133, 269] width 182 height 11
click at [684, 348] on div "Kind Regards Elle O'Donnell | Operations Manager, Part Time Edinburgh Community…" at bounding box center [667, 339] width 506 height 63
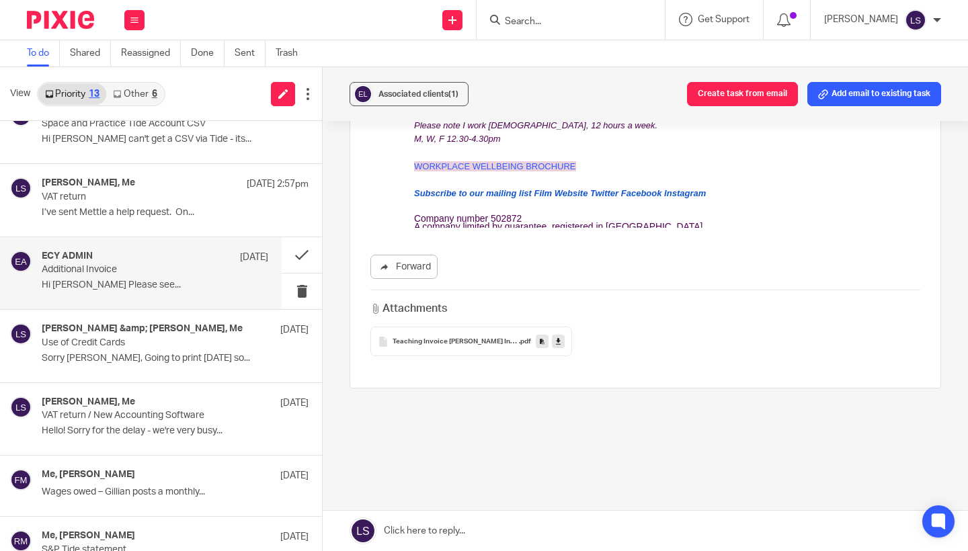
scroll to position [255, 0]
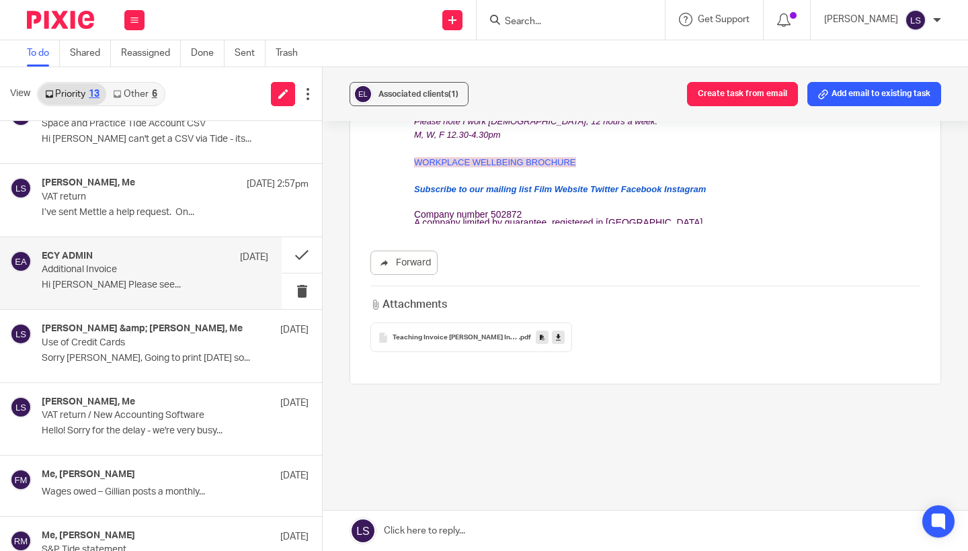
click at [559, 337] on icon at bounding box center [558, 338] width 5 height 10
click at [592, 434] on div "Additional Invoice Reassign Reply to everyone ECY ADMIN <admin@edinburghcommuni…" at bounding box center [646, 180] width 592 height 596
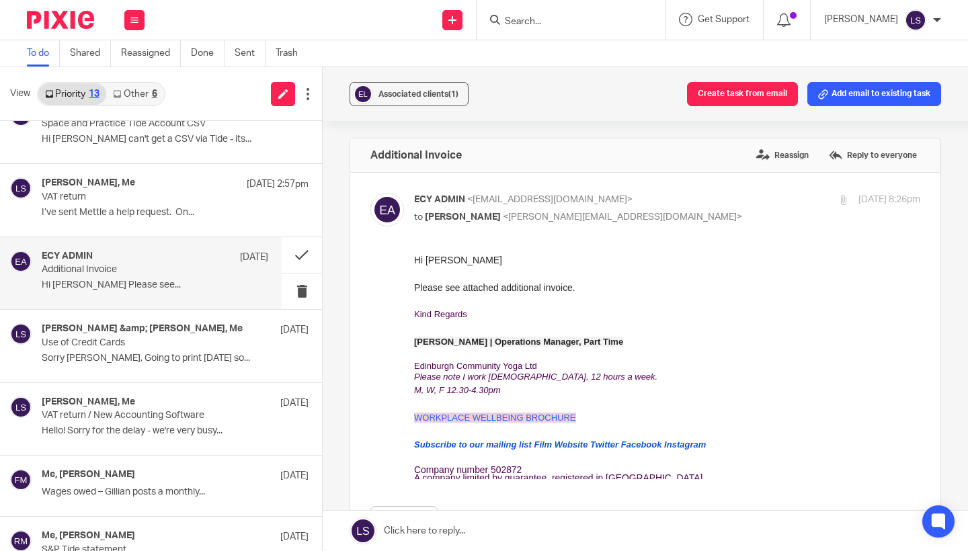
scroll to position [0, 0]
click at [738, 204] on p "ECY ADMIN <admin@edinburghcommunityyoga.co.uk>" at bounding box center [583, 200] width 338 height 14
checkbox input "false"
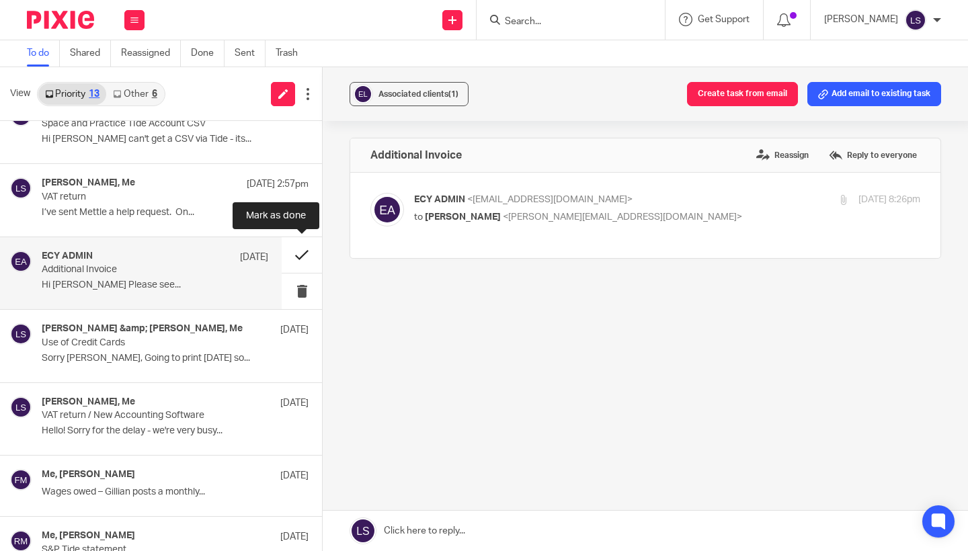
click at [307, 252] on button at bounding box center [302, 255] width 40 height 36
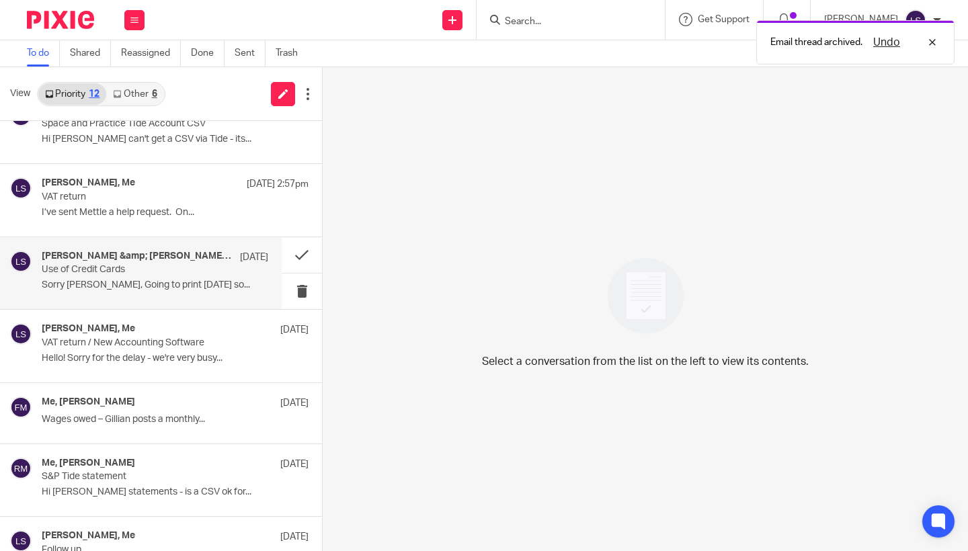
click at [140, 264] on p "Use of Credit Cards" at bounding box center [133, 269] width 182 height 11
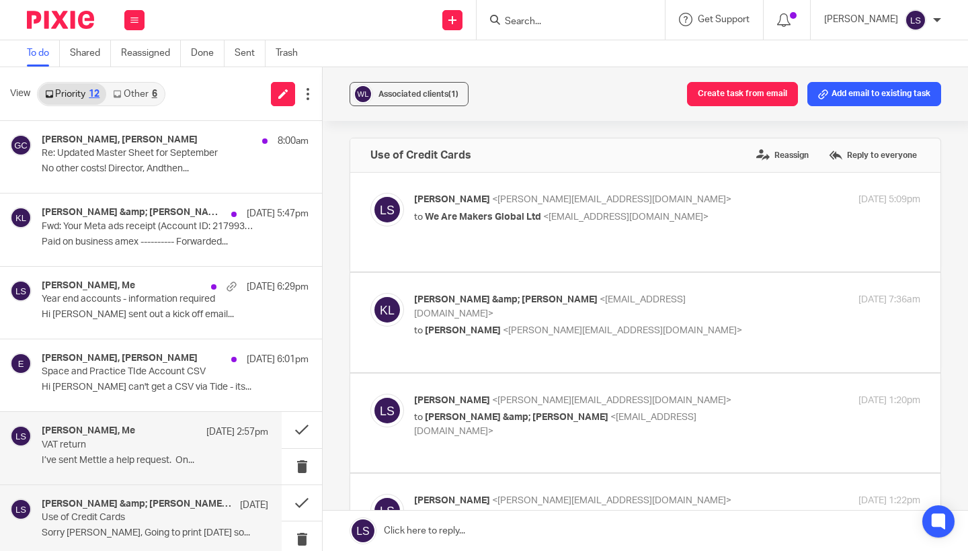
click at [163, 467] on div "Nirish Shakya, Me 10 Oct 2:57pm VAT return I’ve sent Mettle a help request. On.…" at bounding box center [155, 448] width 227 height 45
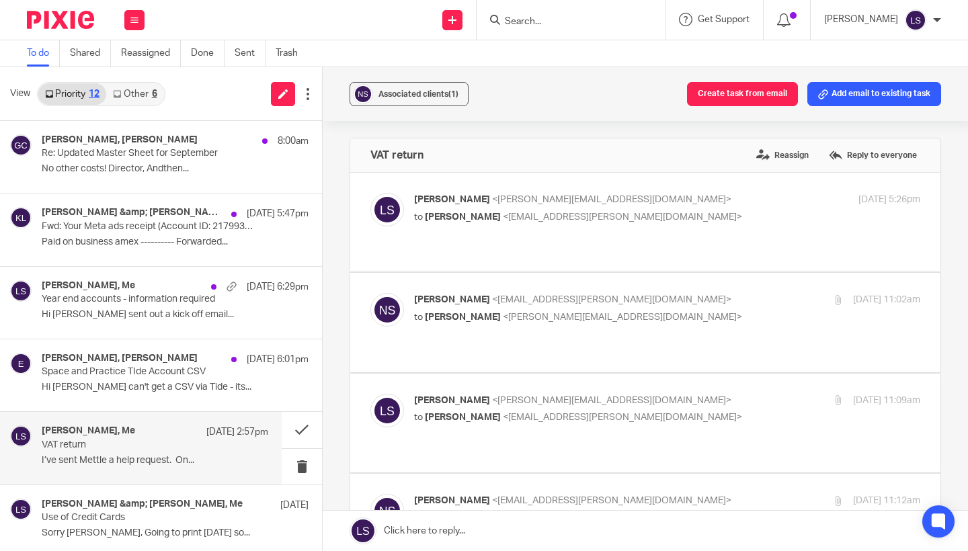
click at [958, 352] on div "Associated clients (1) Create task from email Add email to existing task VAT re…" at bounding box center [645, 309] width 645 height 484
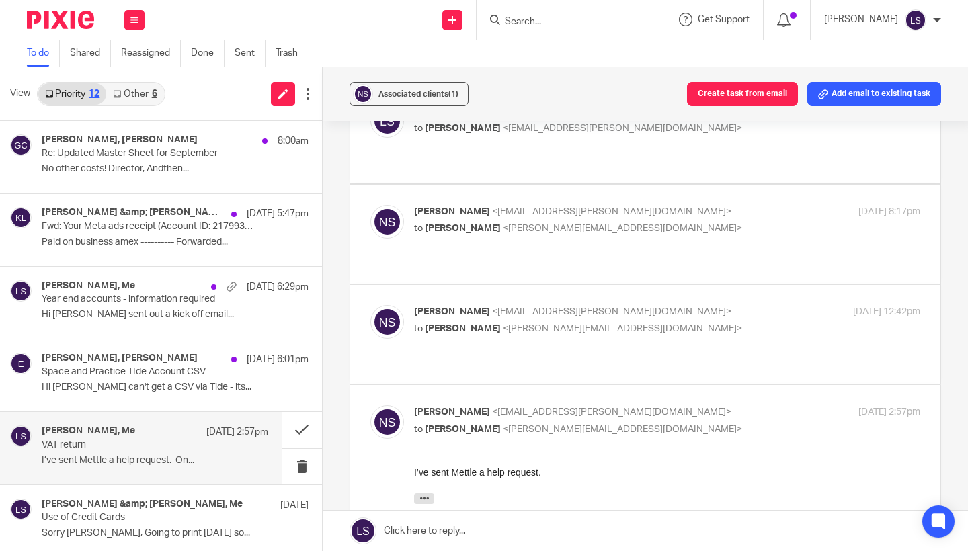
scroll to position [491, 0]
click at [707, 385] on label at bounding box center [645, 495] width 590 height 221
click at [370, 404] on input "checkbox" at bounding box center [370, 404] width 1 height 1
checkbox input "false"
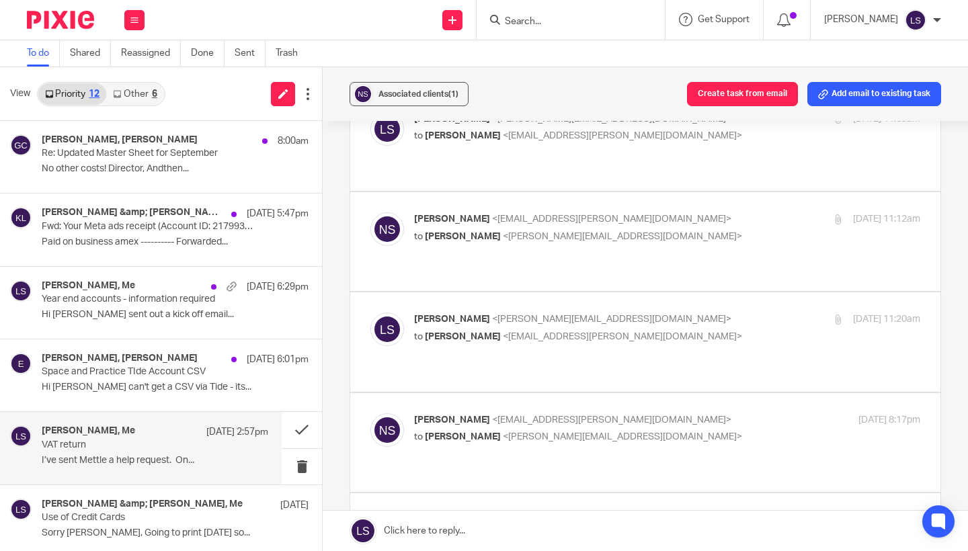
scroll to position [281, 0]
click at [698, 331] on p "to Nirish Shakya <nirish.shakya@gmail.com>" at bounding box center [583, 338] width 338 height 14
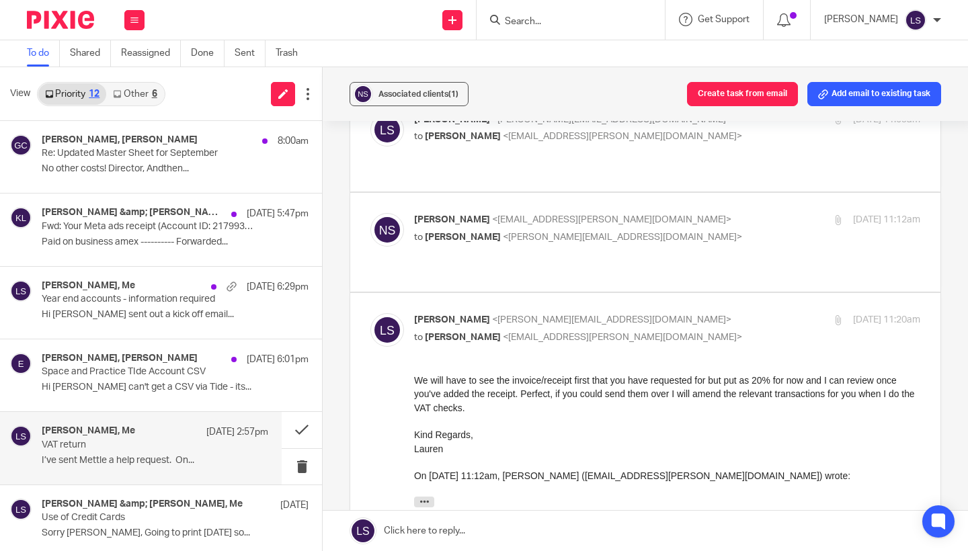
scroll to position [0, 0]
click at [698, 331] on p "to Nirish Shakya <nirish.shakya@gmail.com>" at bounding box center [583, 338] width 338 height 14
checkbox input "false"
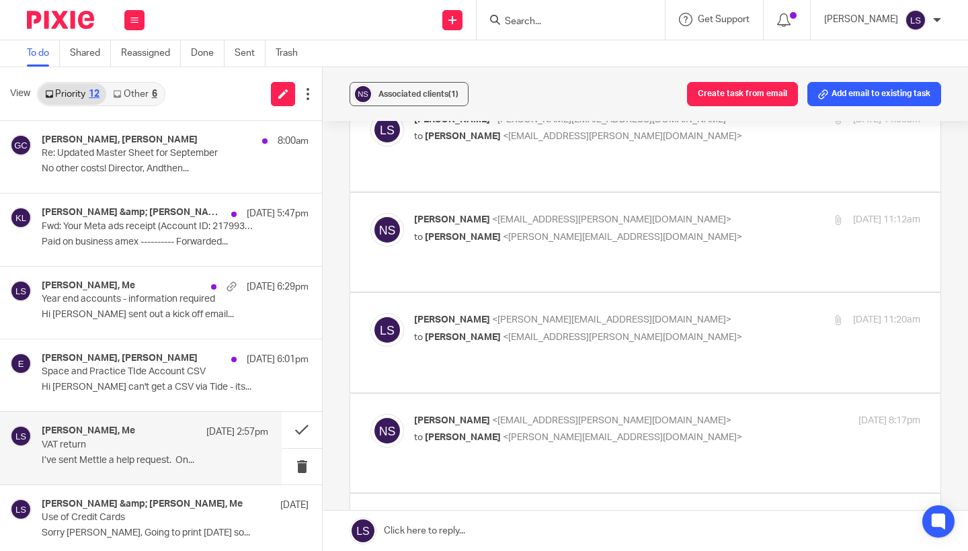
click at [688, 431] on p "to Lauren Simmons <lauren@fearlessfinancials.co.uk>" at bounding box center [583, 438] width 338 height 14
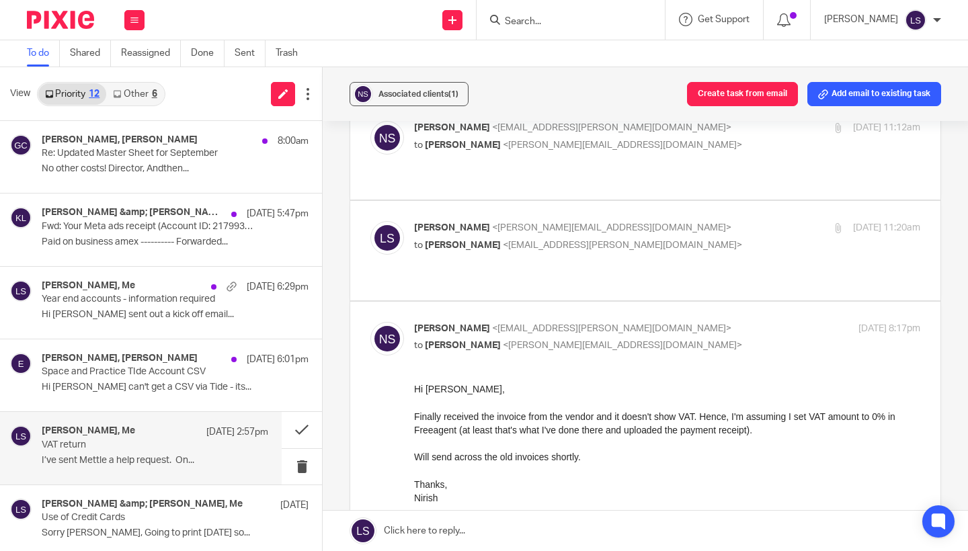
scroll to position [374, 0]
click at [665, 321] on div "Nirish Shakya <nirish.shakya@gmail.com> to Lauren Simmons <lauren@fearlessfinan…" at bounding box center [667, 338] width 506 height 34
checkbox input "false"
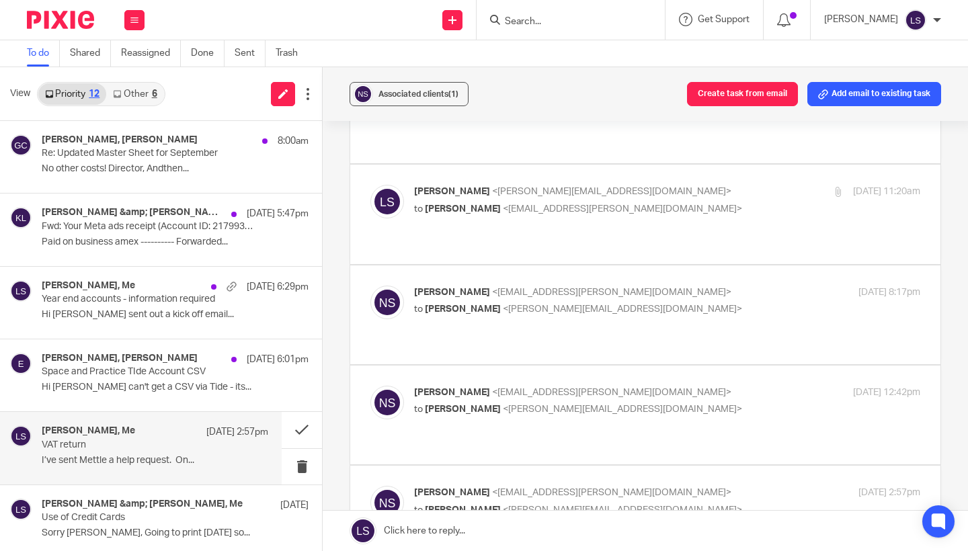
scroll to position [416, 0]
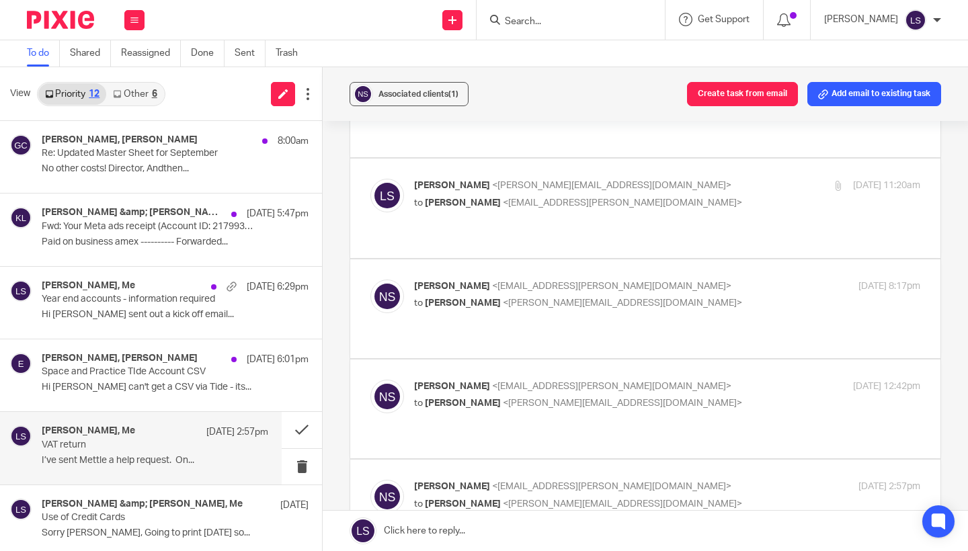
click at [672, 360] on label at bounding box center [645, 409] width 590 height 99
click at [370, 379] on input "checkbox" at bounding box center [370, 379] width 1 height 1
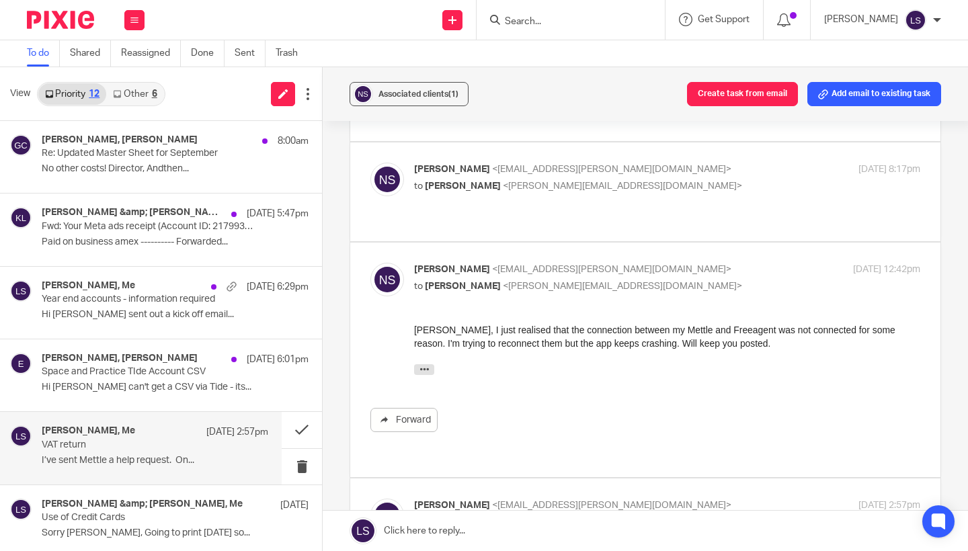
scroll to position [537, 0]
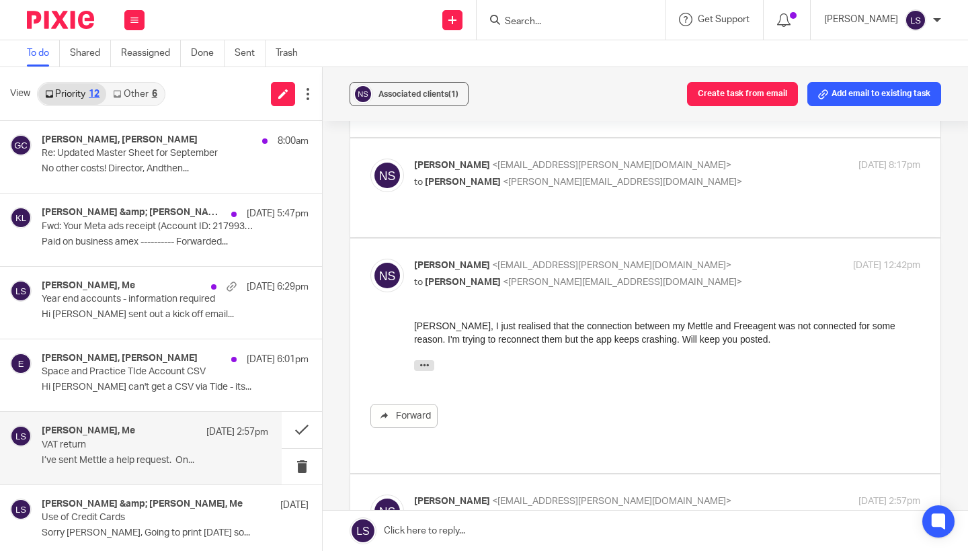
click at [672, 276] on p "to Lauren Simmons <lauren@fearlessfinancials.co.uk>" at bounding box center [583, 283] width 338 height 14
checkbox input "false"
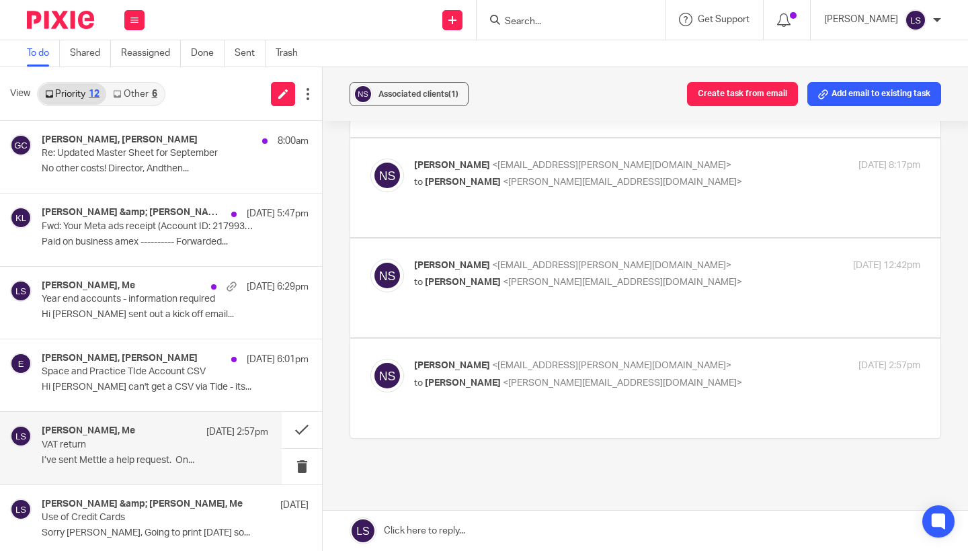
scroll to position [479, 0]
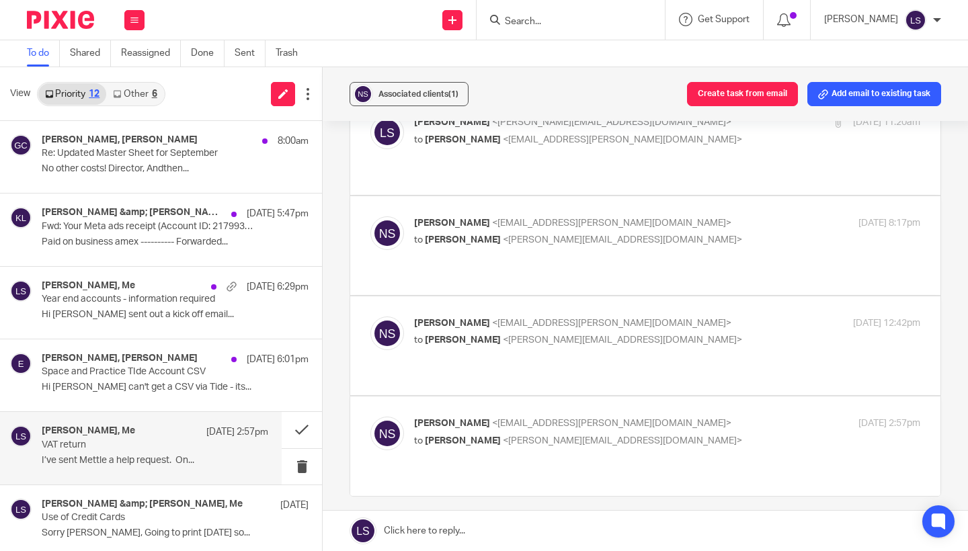
click at [679, 434] on p "to Lauren Simmons <lauren@fearlessfinancials.co.uk>" at bounding box center [583, 441] width 338 height 14
checkbox input "false"
click at [309, 432] on button at bounding box center [302, 430] width 40 height 36
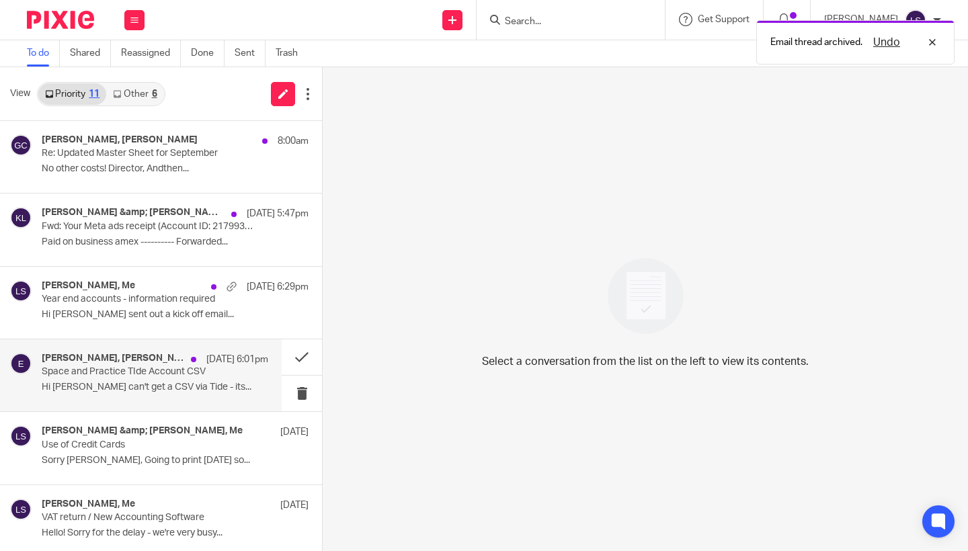
click at [147, 362] on h4 "Rob Morrison, Elizabeth" at bounding box center [113, 358] width 143 height 11
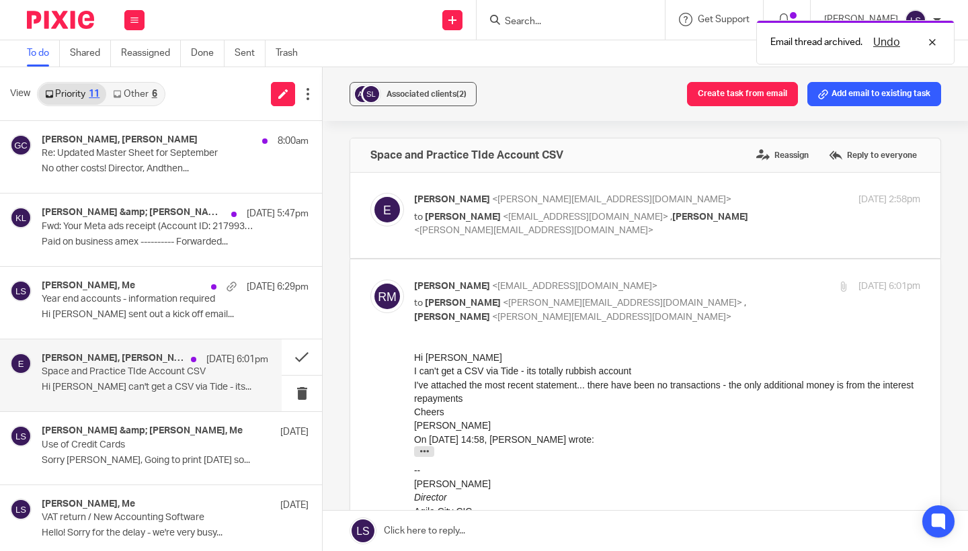
click at [603, 401] on p "I've attached the most recent statement... there have been no transactions - th…" at bounding box center [667, 393] width 506 height 28
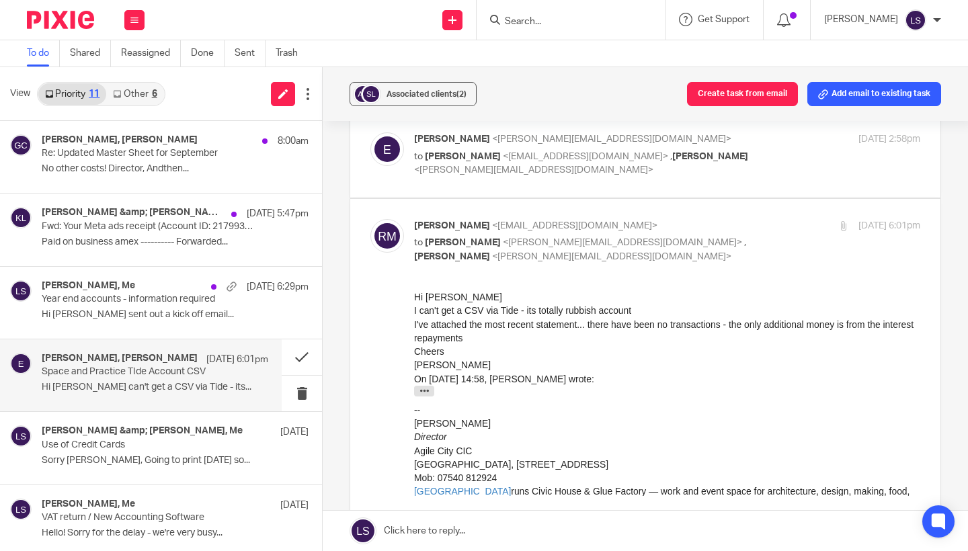
scroll to position [42, 0]
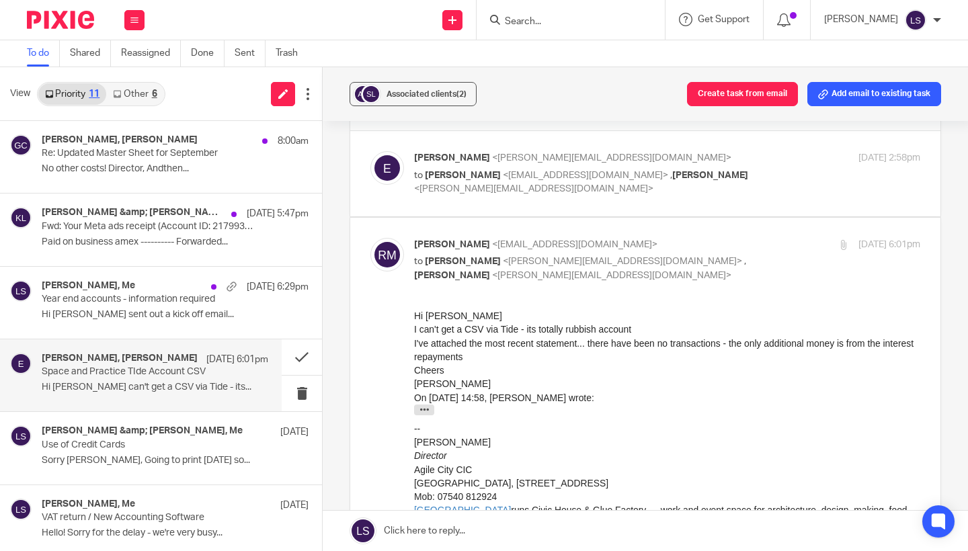
click at [729, 249] on p "Rob Morrison <rob@agile-city.com>" at bounding box center [583, 245] width 338 height 14
checkbox input "false"
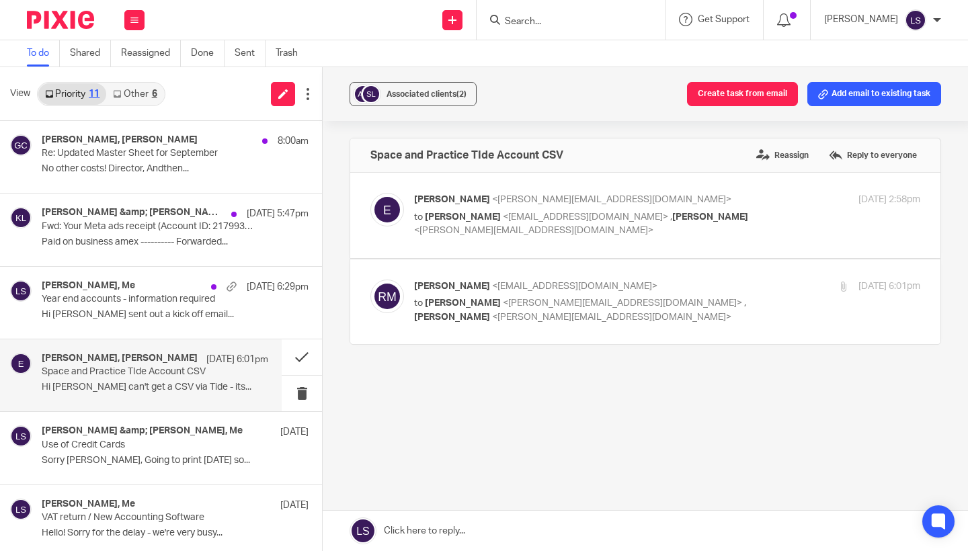
scroll to position [0, 0]
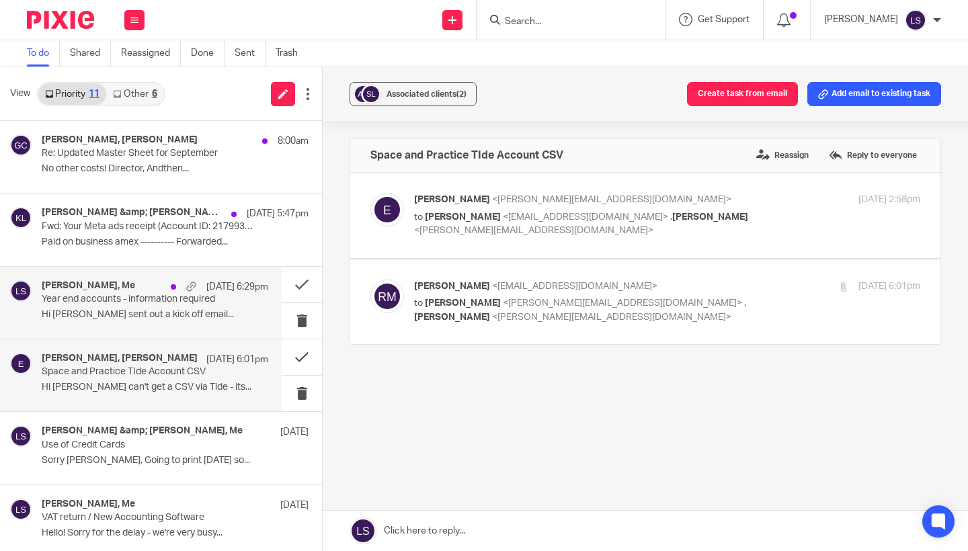
click at [162, 309] on p "Hi Chris Lauren sent out a kick off email..." at bounding box center [155, 314] width 227 height 11
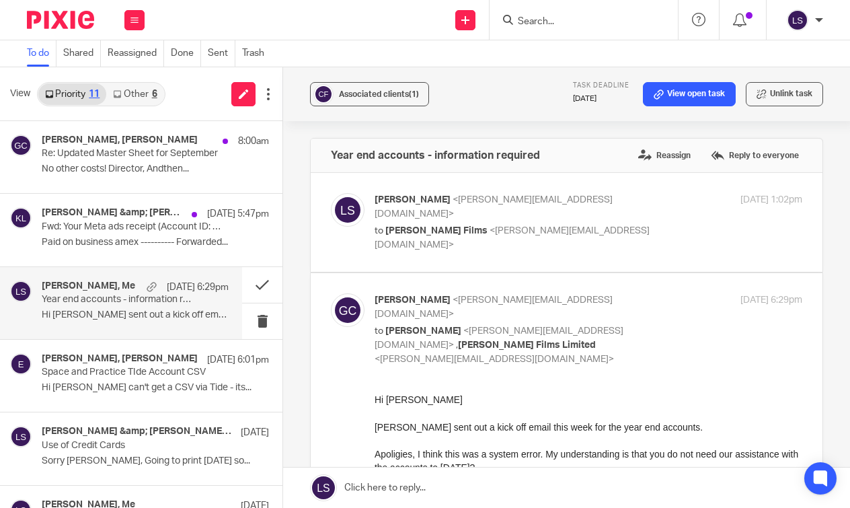
click at [633, 293] on p "Gillian Caughey <gillian@fearlessfinancials.co.uk>" at bounding box center [516, 307] width 285 height 28
checkbox input "false"
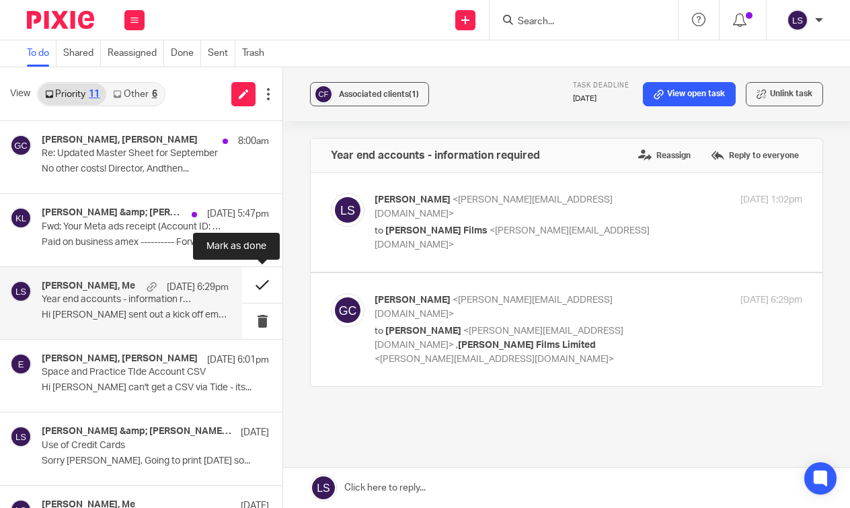
click at [264, 284] on button at bounding box center [262, 285] width 40 height 36
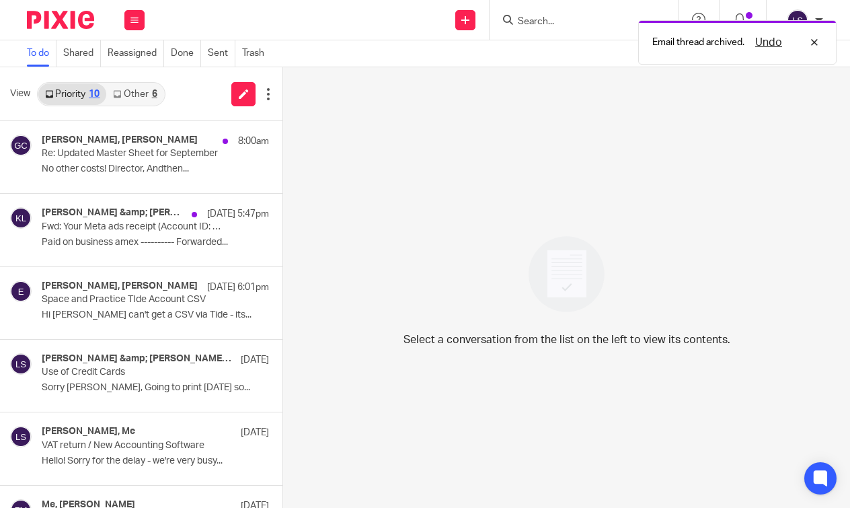
click at [152, 91] on div "6" at bounding box center [154, 93] width 5 height 9
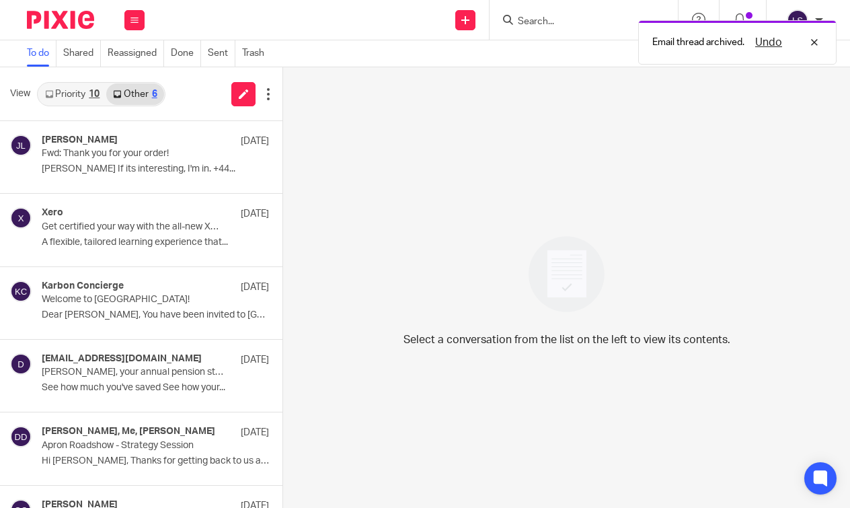
click at [75, 93] on link "Priority 10" at bounding box center [72, 94] width 68 height 22
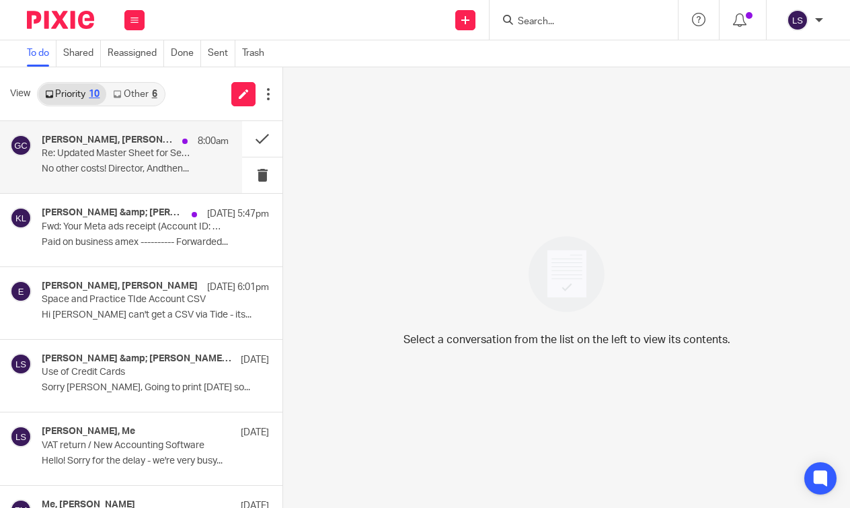
click at [96, 161] on div "Santini Basra, Gillian Caughey 8:00am Re: Updated Master Sheet for September No…" at bounding box center [135, 156] width 187 height 45
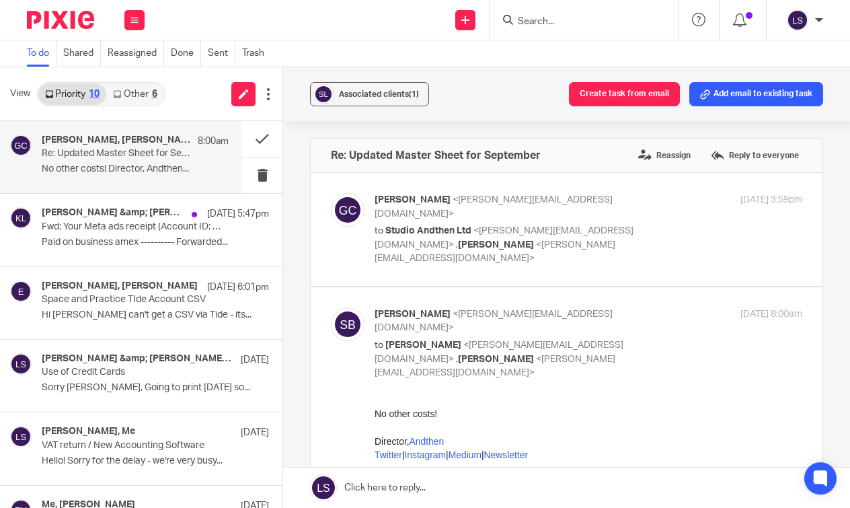
click at [637, 307] on p "Santini Basra <santini@studioandthen.com>" at bounding box center [516, 321] width 285 height 28
checkbox input "false"
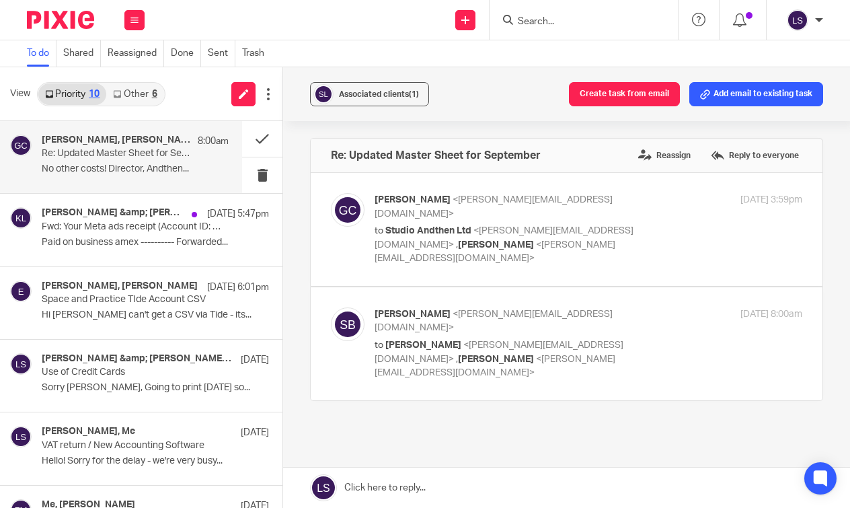
click at [663, 206] on div "7 Oct 2025 3:59pm" at bounding box center [731, 200] width 143 height 14
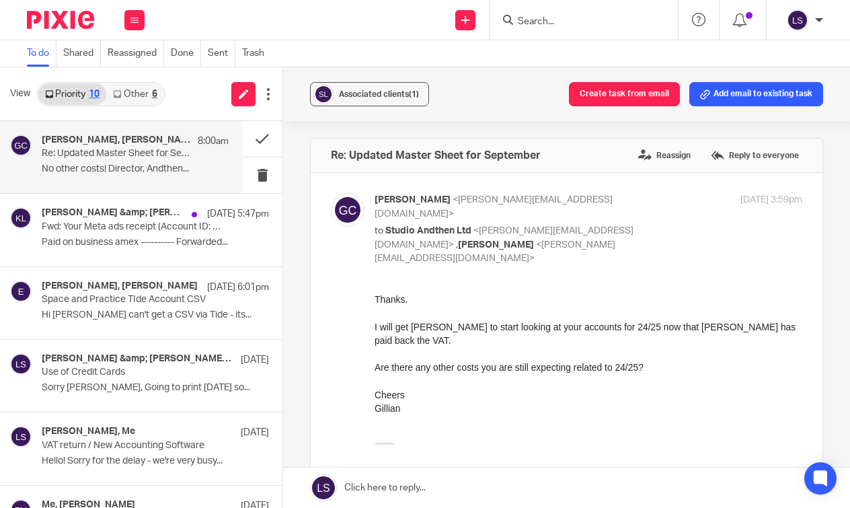
click at [662, 206] on div "Gillian Caughey <gillian@fearlessfinancials.co.uk> to Studio Andthen Ltd <santi…" at bounding box center [588, 229] width 428 height 73
checkbox input "false"
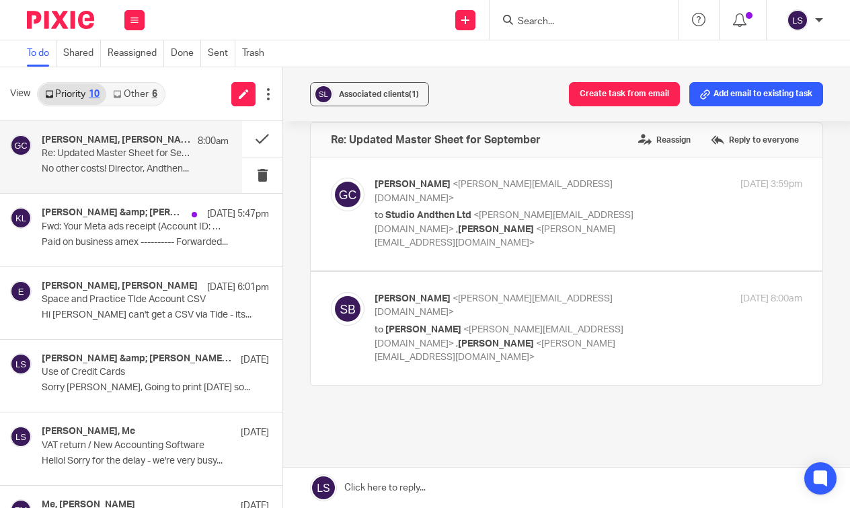
scroll to position [10, 0]
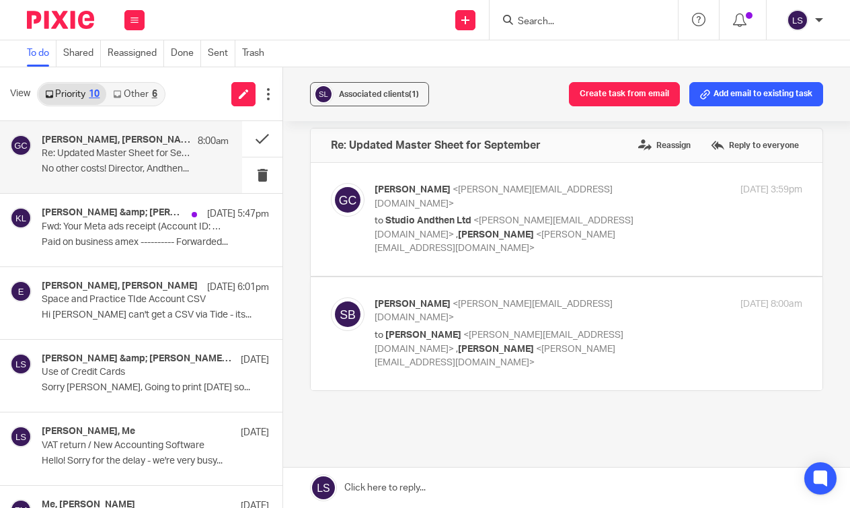
click at [661, 297] on div "13 Oct 2025 8:00am" at bounding box center [731, 304] width 143 height 14
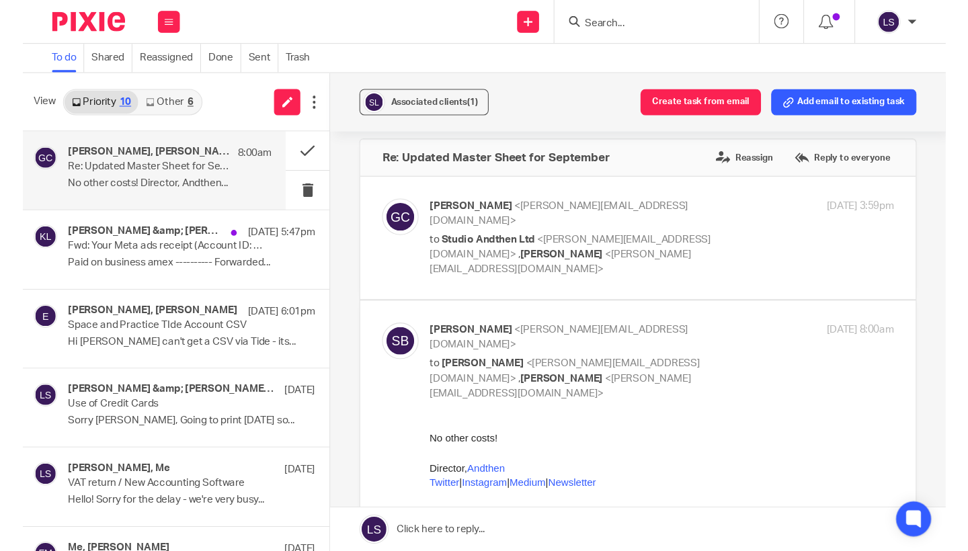
scroll to position [0, 0]
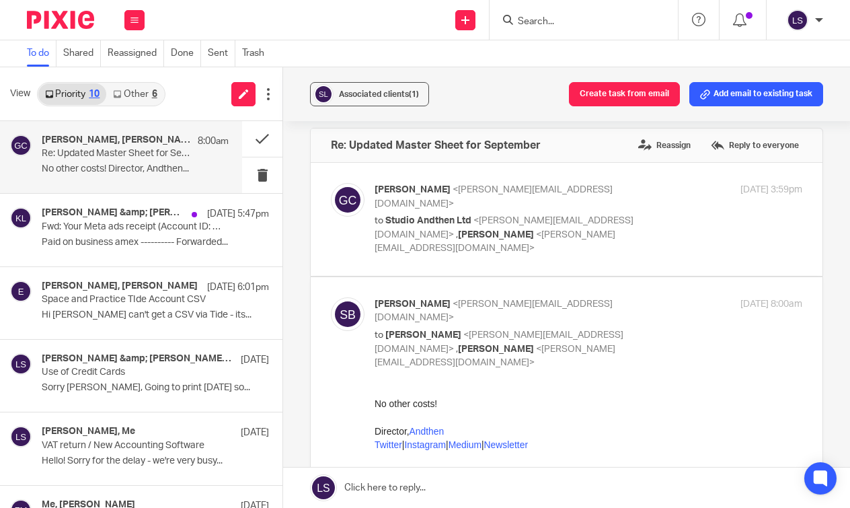
click at [662, 297] on div "13 Oct 2025 8:00am" at bounding box center [731, 304] width 143 height 14
checkbox input "false"
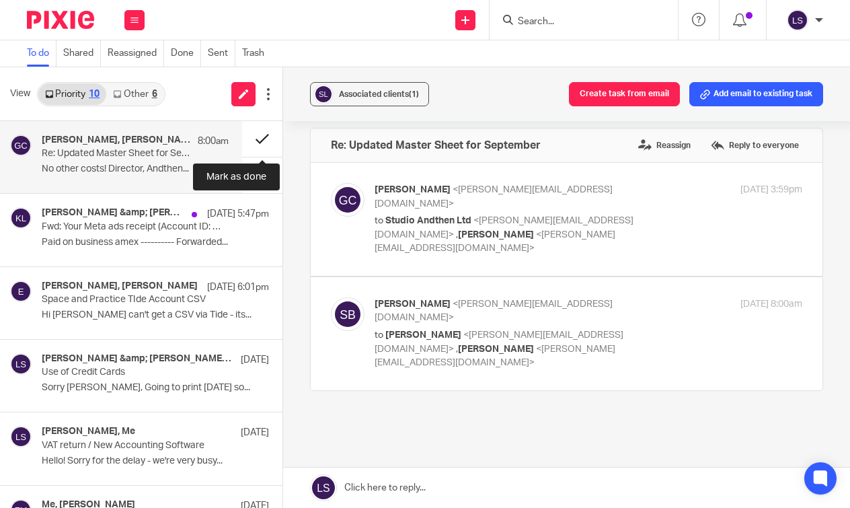
click at [267, 145] on button at bounding box center [262, 139] width 40 height 36
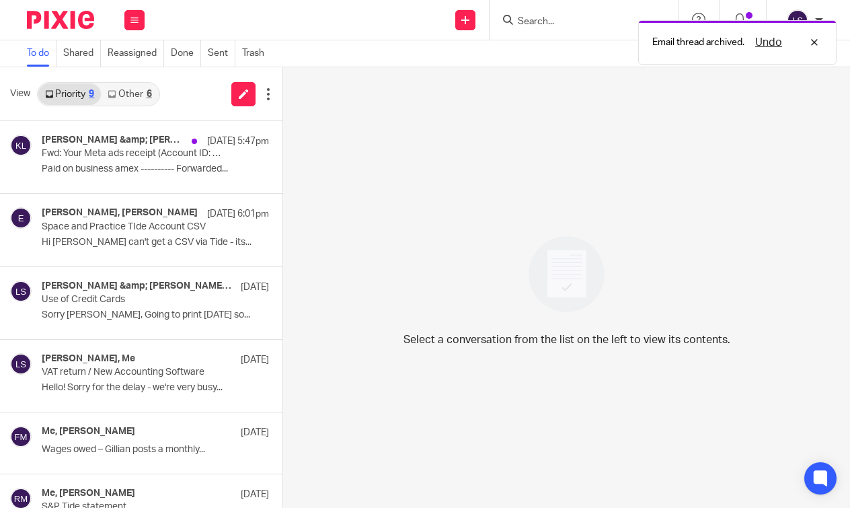
click at [147, 96] on div "6" at bounding box center [149, 93] width 5 height 9
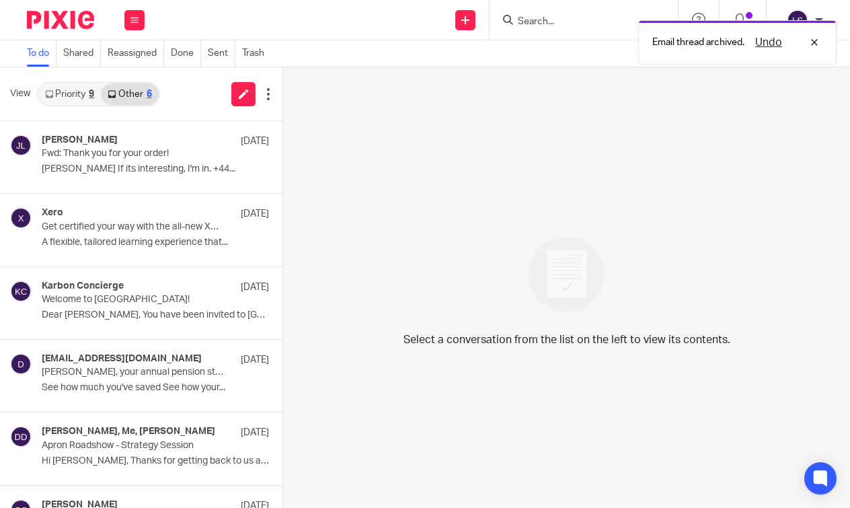
click at [70, 93] on link "Priority 9" at bounding box center [69, 94] width 63 height 22
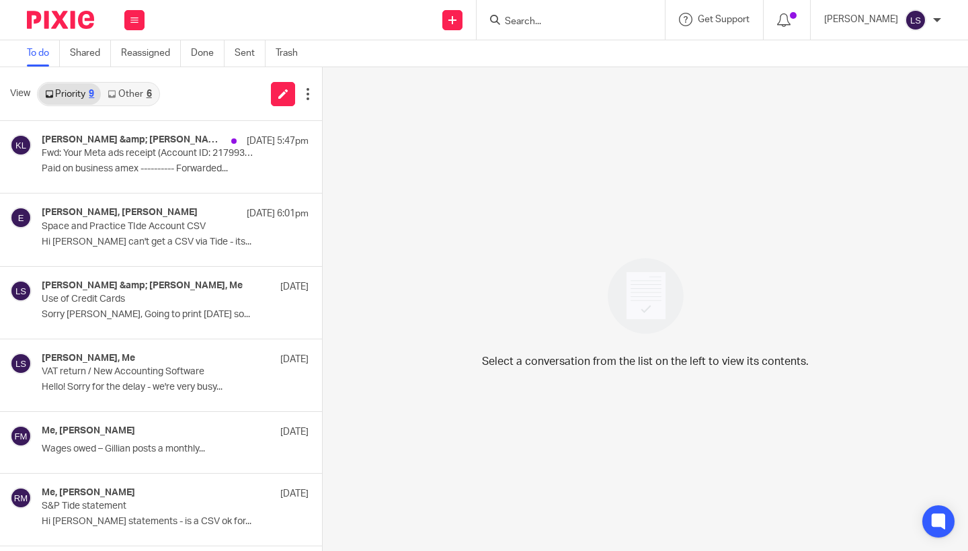
click at [130, 96] on link "Other 6" at bounding box center [129, 94] width 57 height 22
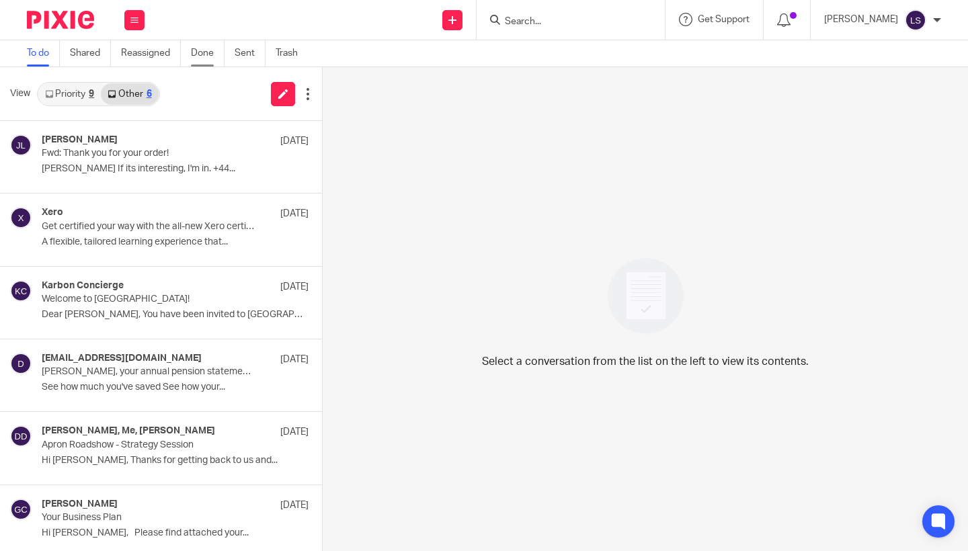
click at [208, 59] on link "Done" at bounding box center [208, 53] width 34 height 26
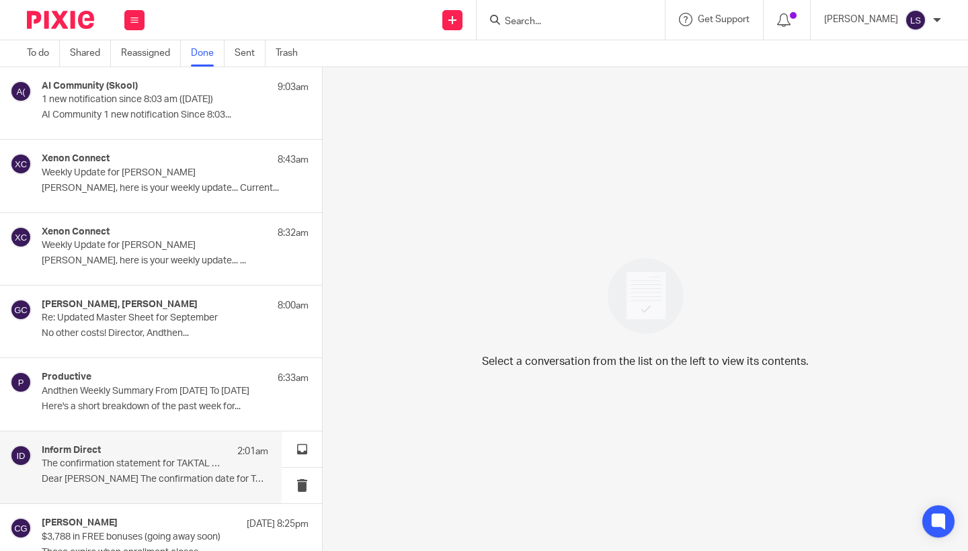
click at [132, 494] on div "Inform Direct 2:01am The confirmation statement for TAKTAL LIMITED can now be f…" at bounding box center [141, 468] width 282 height 72
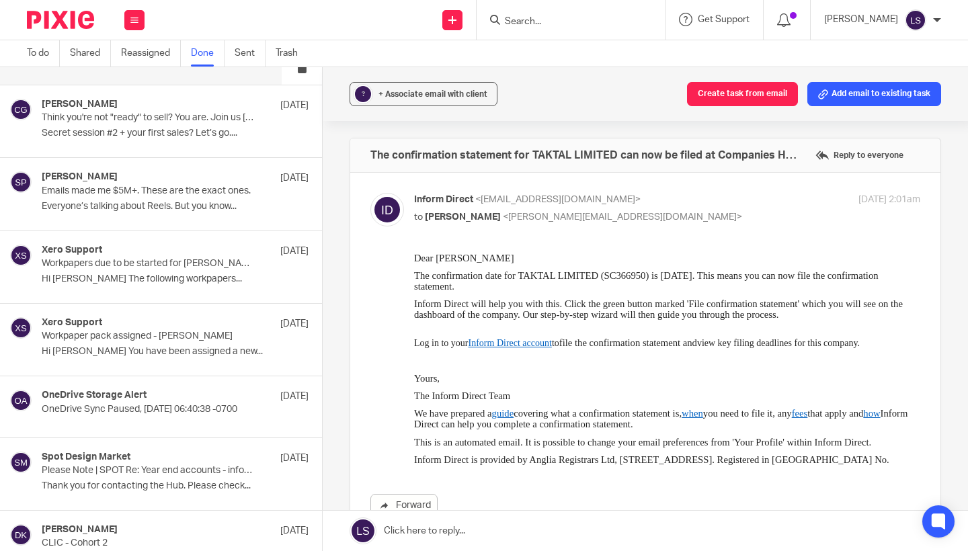
scroll to position [6249, 0]
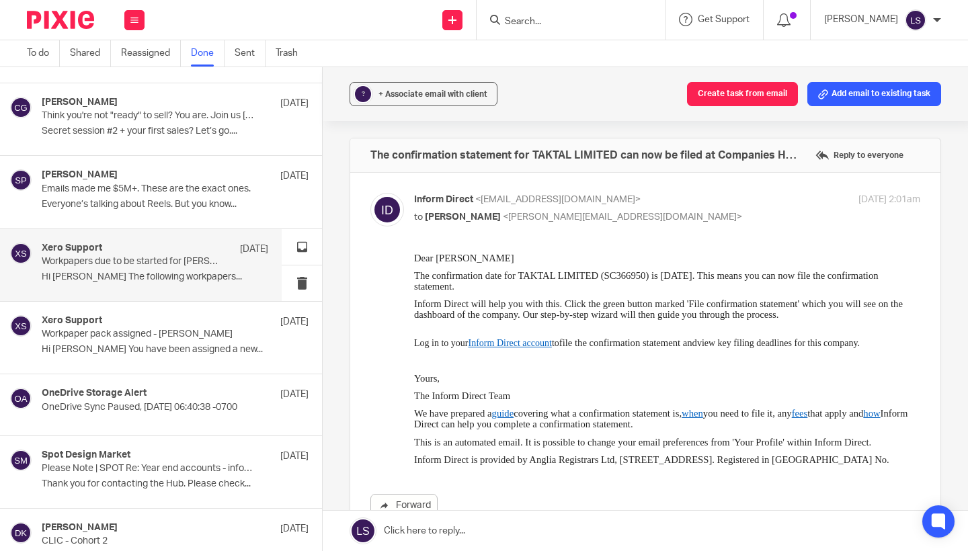
click at [136, 275] on div "Xero Support 8 Oct Workpapers due to be started for Christina K Hi Lauren Simmo…" at bounding box center [141, 265] width 282 height 72
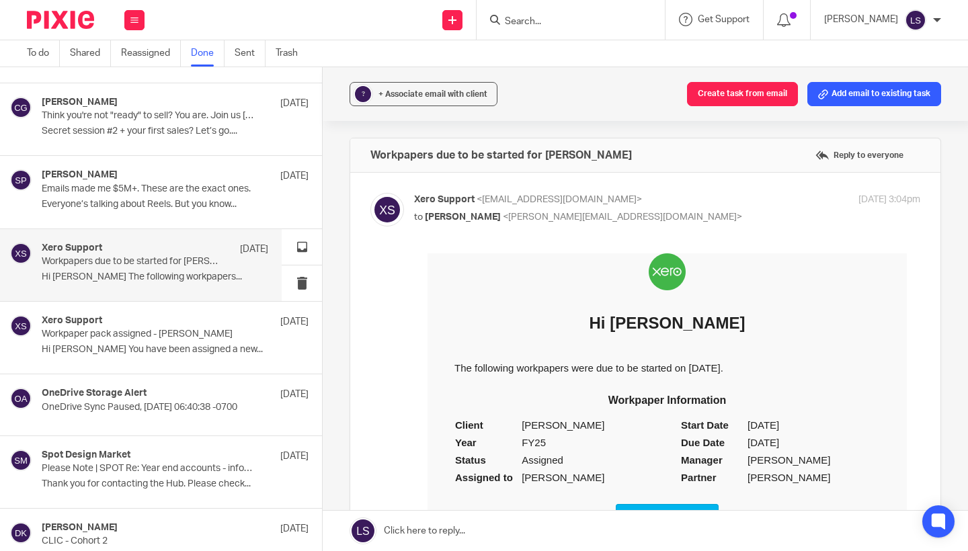
scroll to position [0, 0]
click at [412, 439] on div "Forward" at bounding box center [645, 433] width 550 height 360
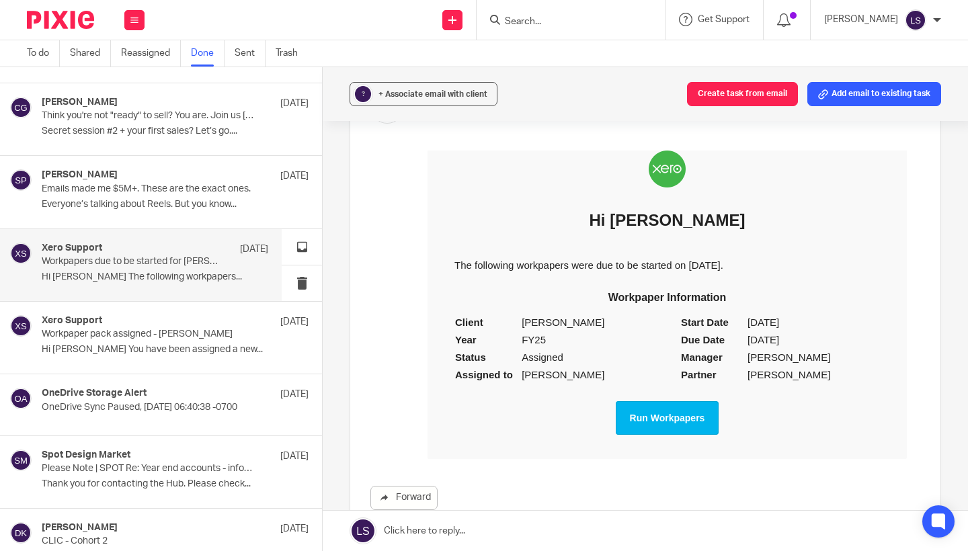
scroll to position [108, 0]
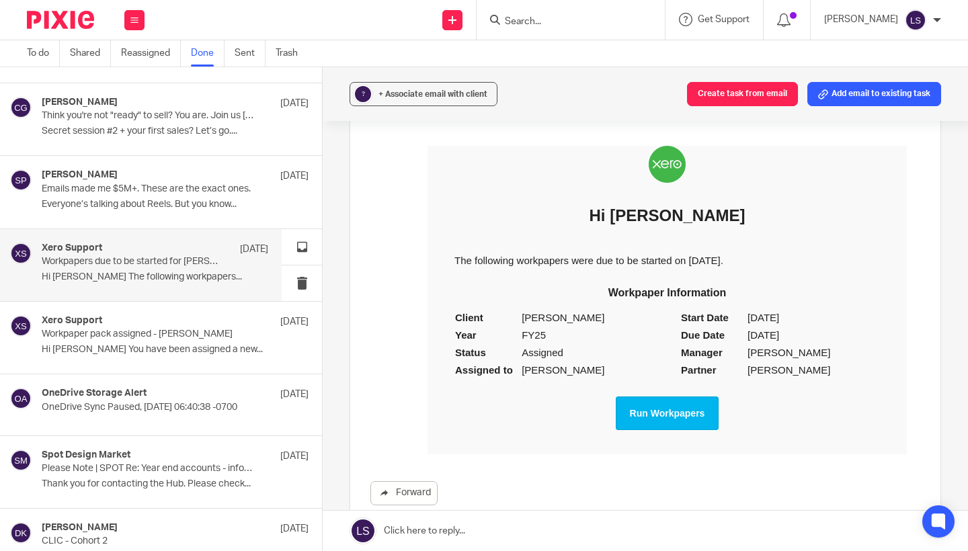
click at [667, 427] on link "Run Workpapers" at bounding box center [668, 414] width 104 height 34
click at [541, 20] on input "Search" at bounding box center [564, 22] width 121 height 12
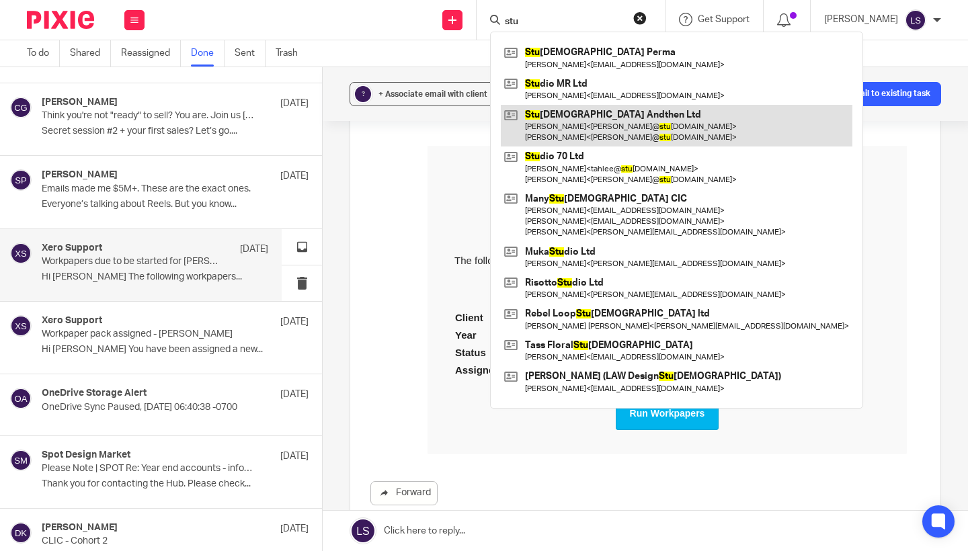
type input "stu"
click at [562, 141] on link at bounding box center [677, 126] width 352 height 42
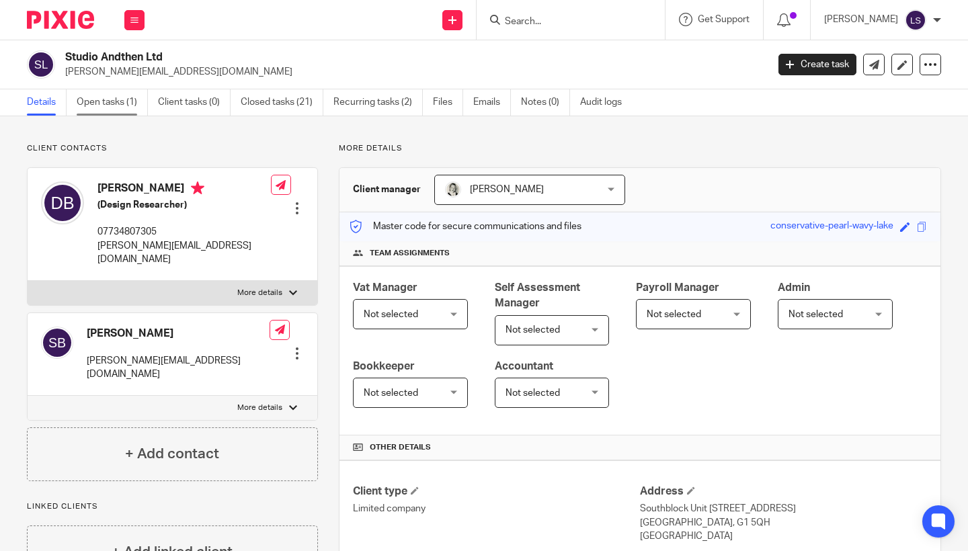
click at [122, 112] on link "Open tasks (1)" at bounding box center [112, 102] width 71 height 26
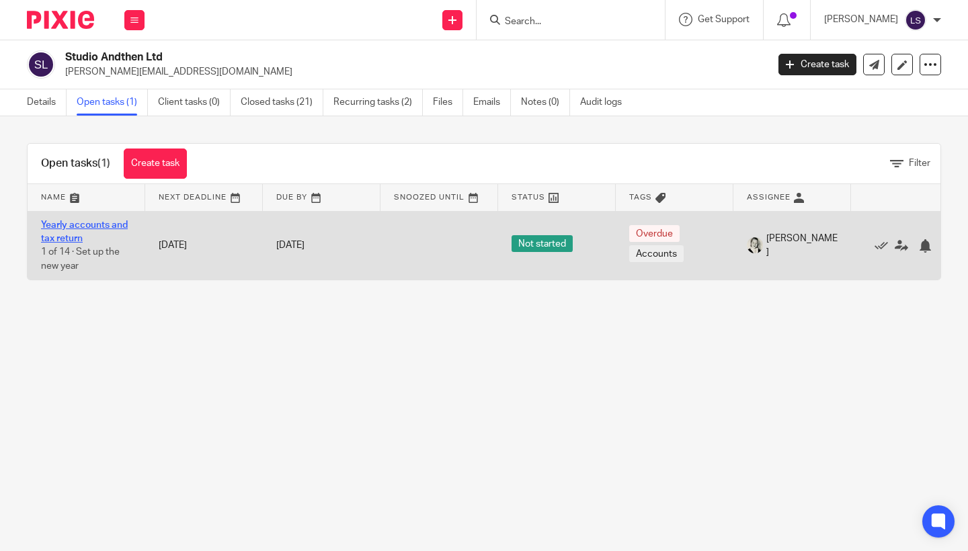
click at [95, 227] on link "Yearly accounts and tax return" at bounding box center [84, 232] width 87 height 23
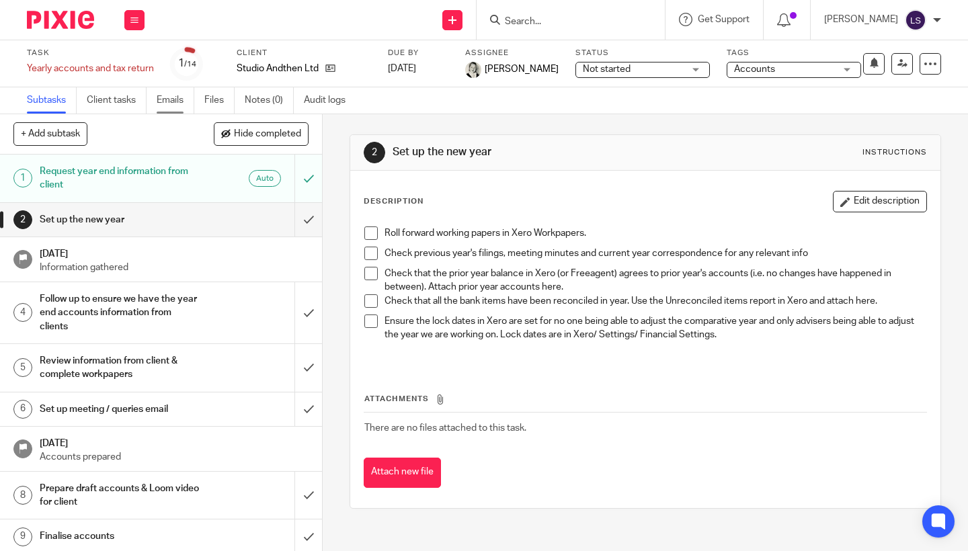
click at [169, 95] on link "Emails" at bounding box center [176, 100] width 38 height 26
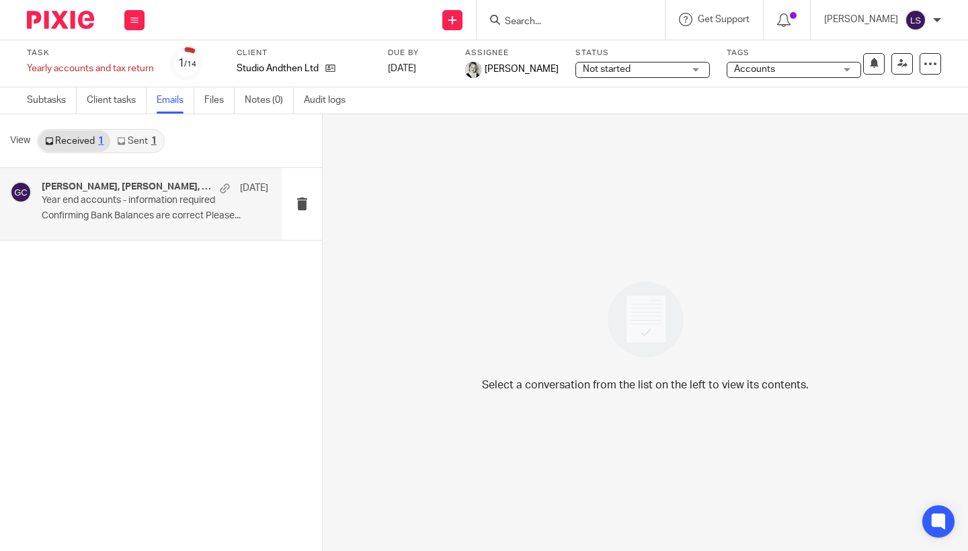
click at [129, 199] on p "Year end accounts - information required" at bounding box center [133, 200] width 182 height 11
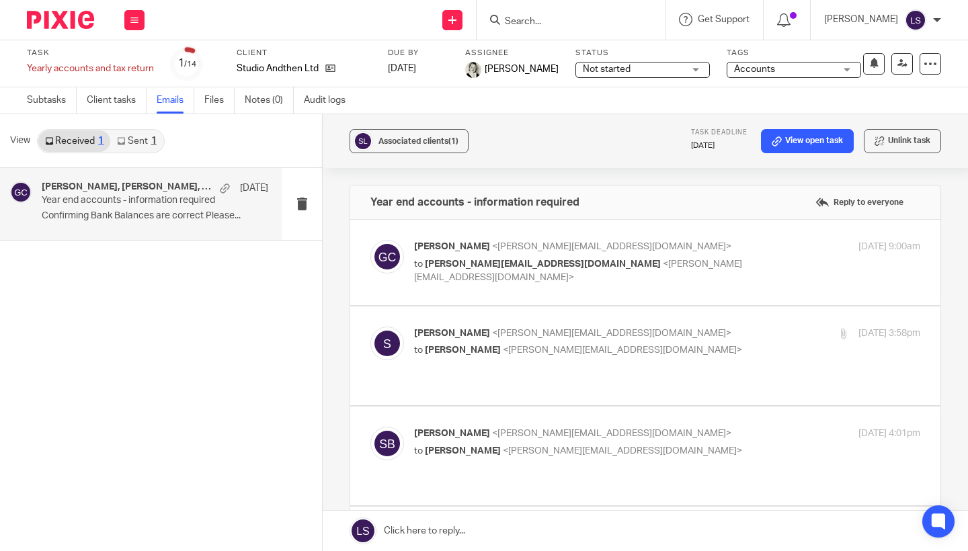
click at [731, 258] on p "to santini@studioandthen.com <santini@studioandthen.com>" at bounding box center [583, 272] width 338 height 28
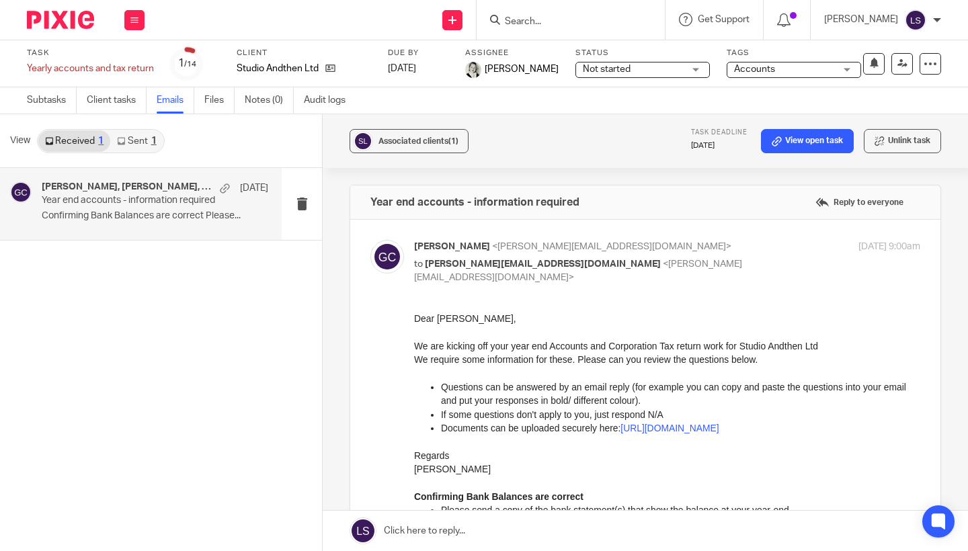
click at [731, 258] on p "to santini@studioandthen.com <santini@studioandthen.com>" at bounding box center [583, 272] width 338 height 28
checkbox input "false"
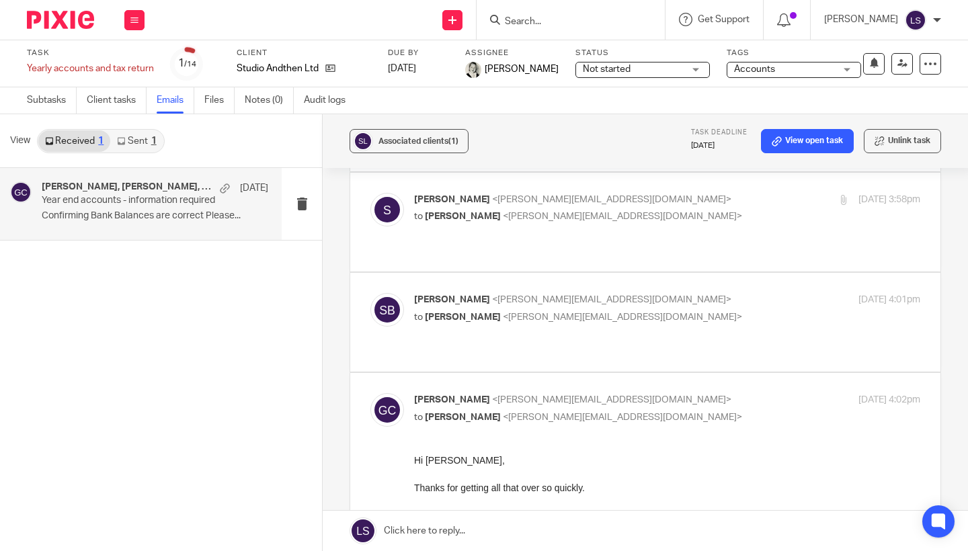
scroll to position [139, 0]
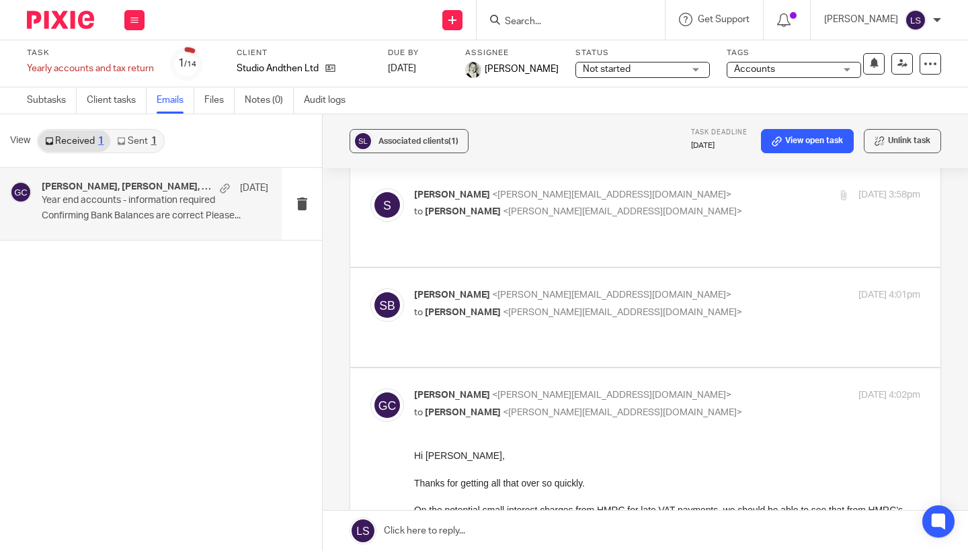
click at [701, 216] on p "to Gillian Caughey <gillian@fearlessfinancials.co.uk>" at bounding box center [583, 212] width 338 height 14
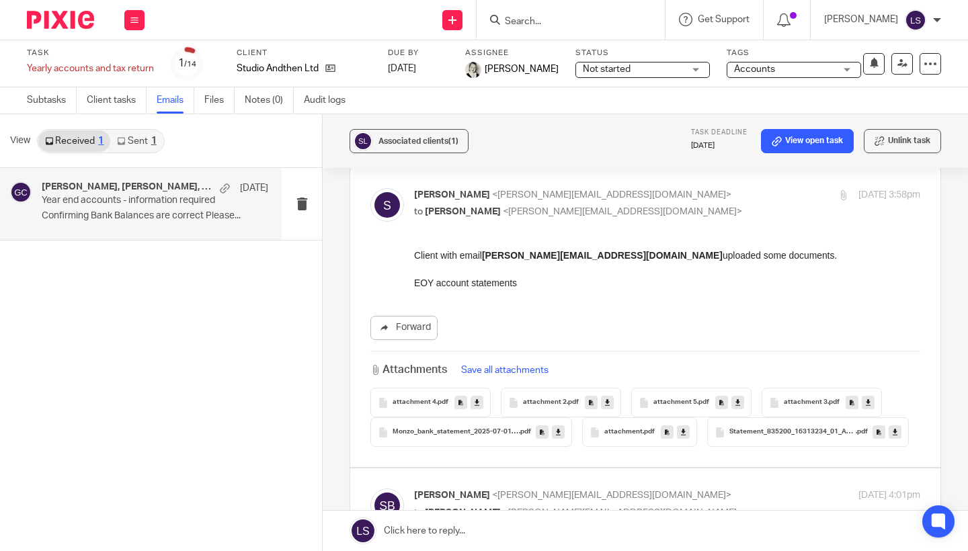
scroll to position [0, 0]
click at [436, 403] on span ".pdf" at bounding box center [442, 403] width 12 height 8
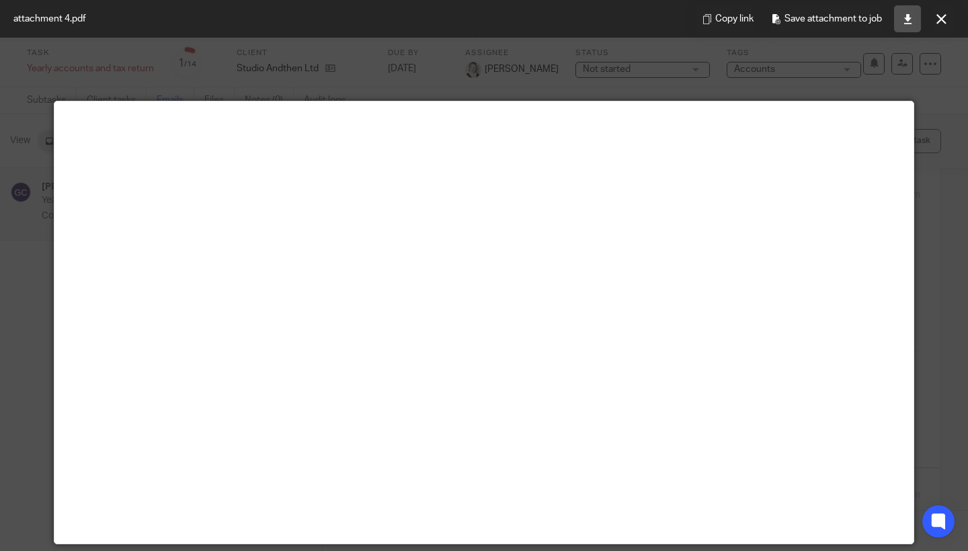
click at [911, 24] on icon at bounding box center [908, 19] width 10 height 10
click at [943, 21] on icon at bounding box center [942, 19] width 10 height 10
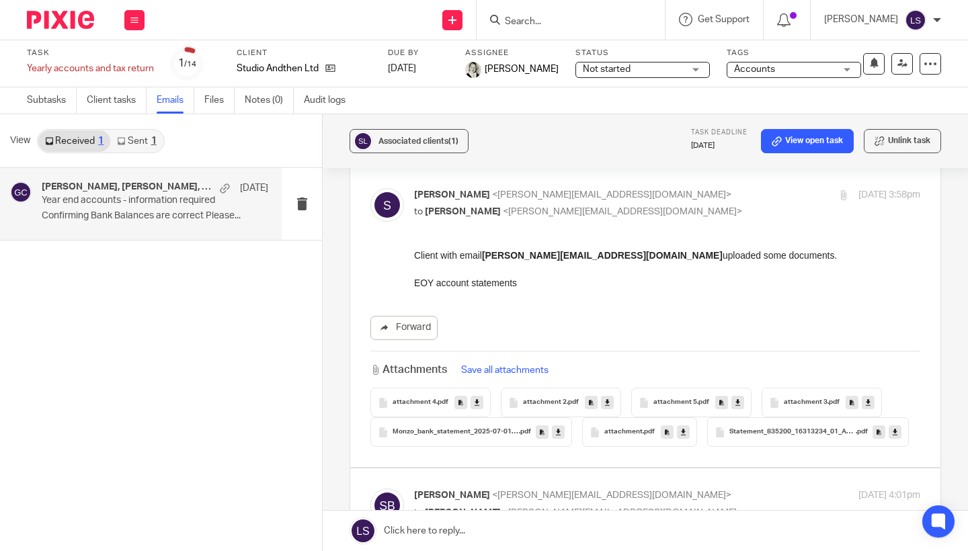
click at [608, 402] on icon at bounding box center [607, 403] width 5 height 10
click at [736, 401] on icon at bounding box center [738, 403] width 5 height 10
click at [867, 403] on icon at bounding box center [868, 403] width 5 height 10
click at [557, 433] on icon at bounding box center [558, 433] width 5 height 10
click at [683, 432] on icon at bounding box center [683, 433] width 5 height 10
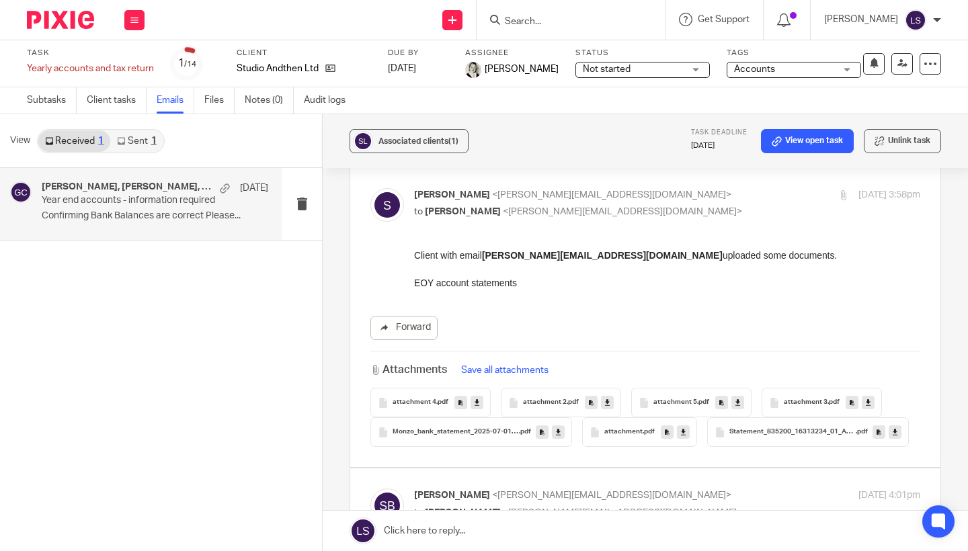
click at [897, 431] on link at bounding box center [895, 432] width 13 height 13
click at [647, 203] on div "santini <santini@studioandthen.com> to Gillian Caughey <gillian@fearlessfinanci…" at bounding box center [583, 203] width 338 height 31
checkbox input "false"
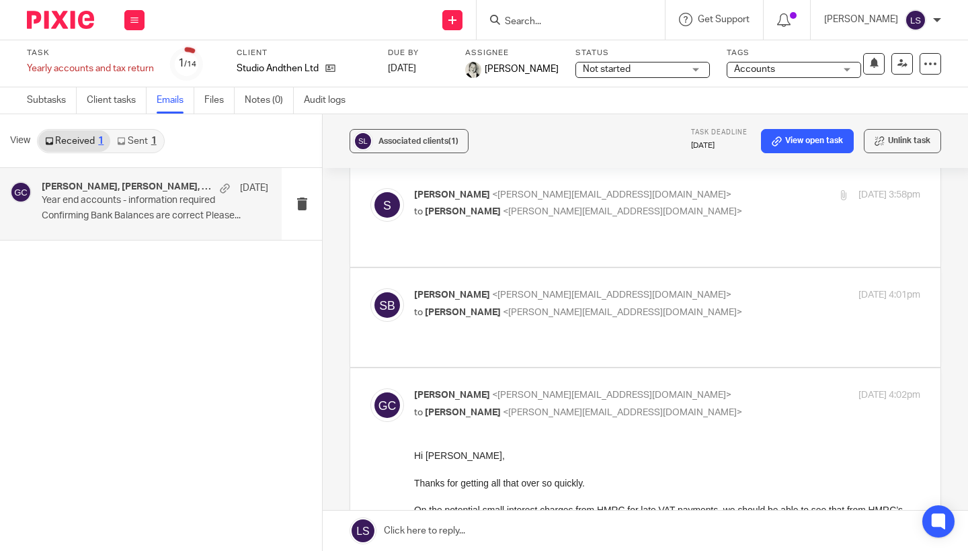
click at [682, 271] on label at bounding box center [645, 317] width 590 height 99
click at [370, 288] on input "checkbox" at bounding box center [370, 288] width 1 height 1
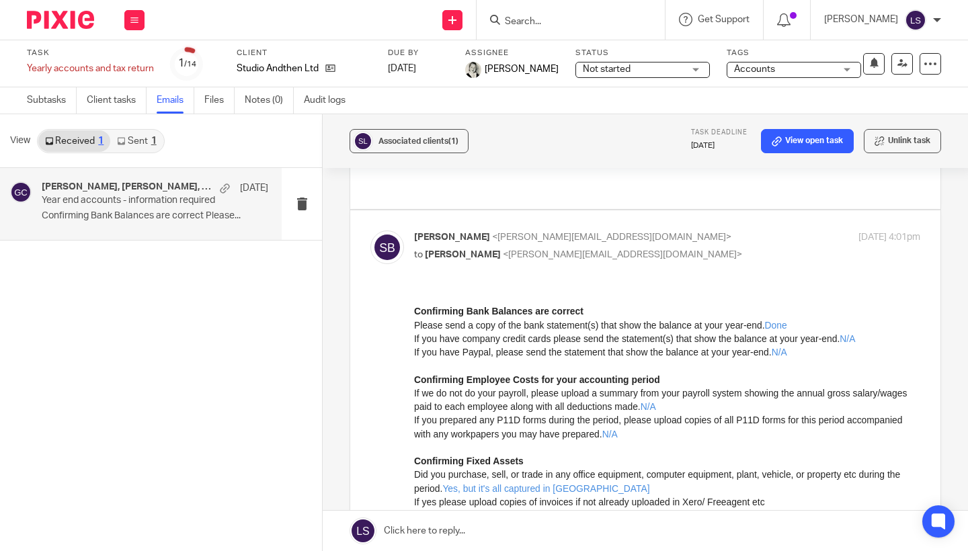
scroll to position [184, 0]
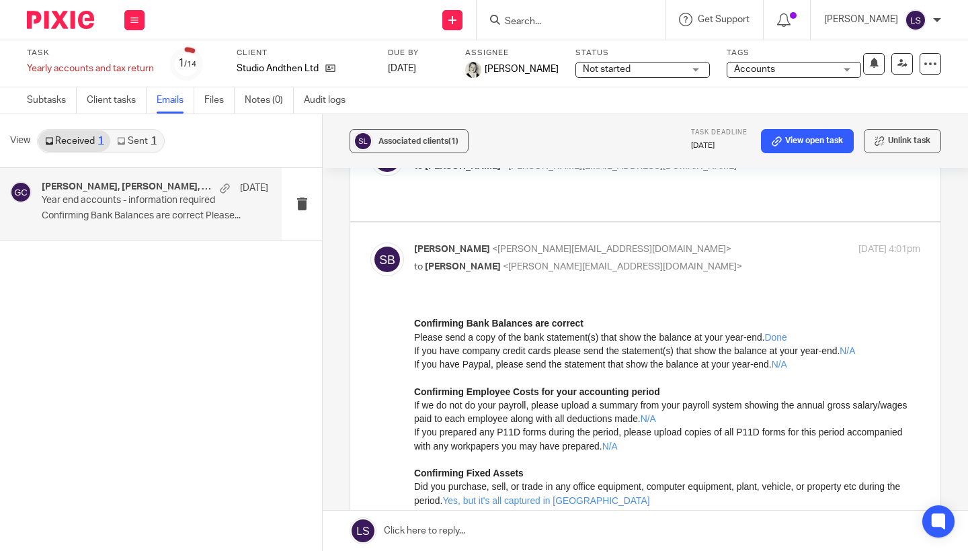
click at [676, 260] on p "to Gillian Caughey <gillian@fearlessfinancials.co.uk>" at bounding box center [583, 267] width 338 height 14
checkbox input "false"
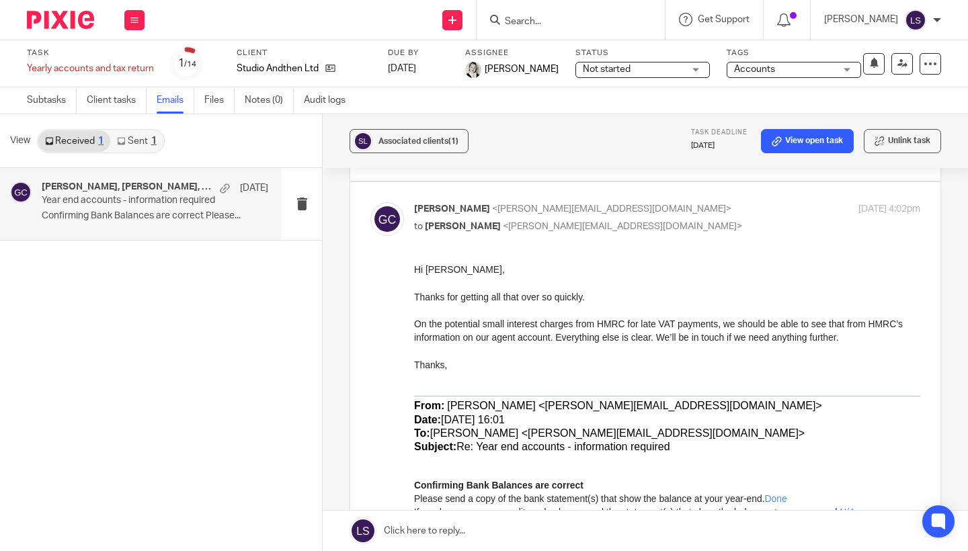
scroll to position [335, 0]
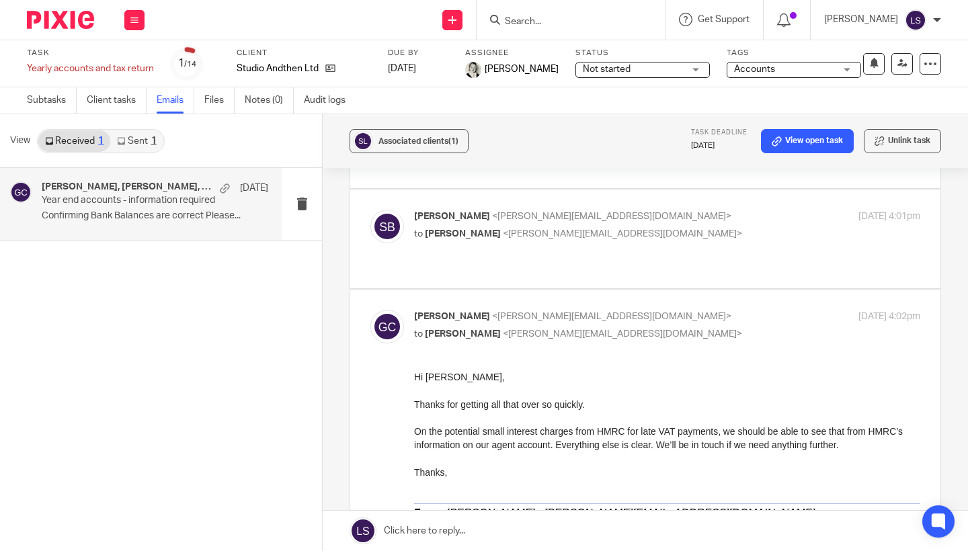
click at [686, 310] on p "Gillian Caughey <gillian@fearlessfinancials.co.uk>" at bounding box center [583, 317] width 338 height 14
checkbox input "false"
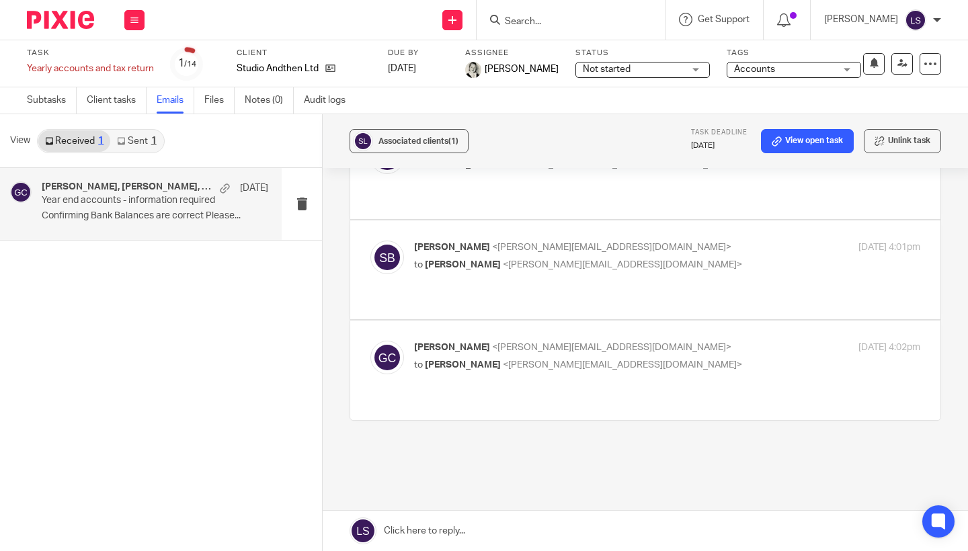
scroll to position [184, 0]
click at [165, 147] on div "View Received 1 Sent 1" at bounding box center [161, 141] width 322 height 54
click at [147, 144] on link "Sent 1" at bounding box center [136, 141] width 52 height 22
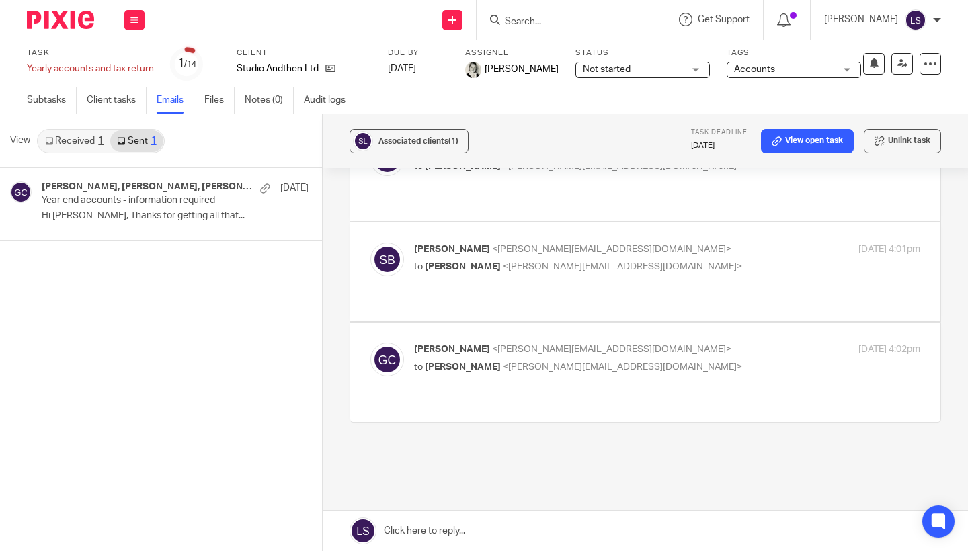
click at [89, 146] on link "Received 1" at bounding box center [74, 141] width 72 height 22
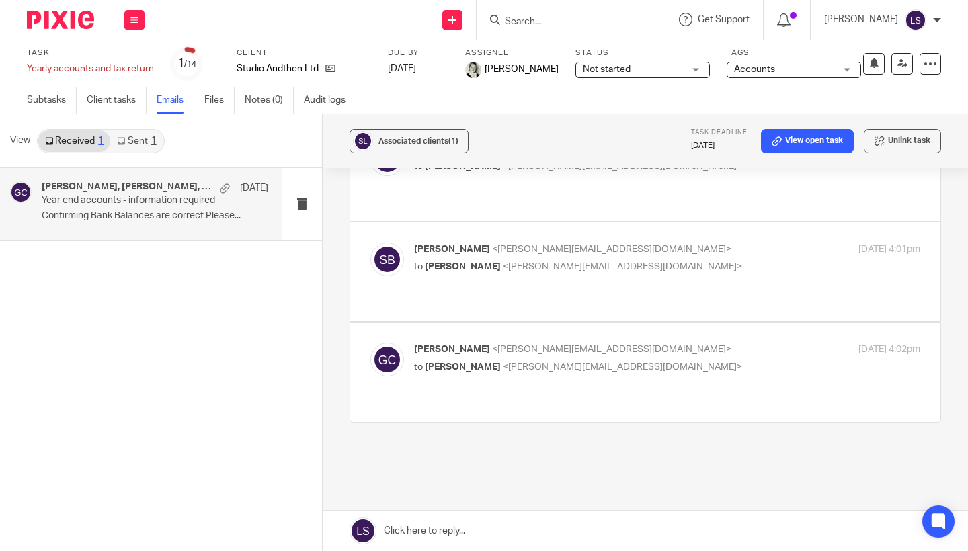
click at [84, 27] on img at bounding box center [60, 20] width 67 height 18
